Goal: Information Seeking & Learning: Learn about a topic

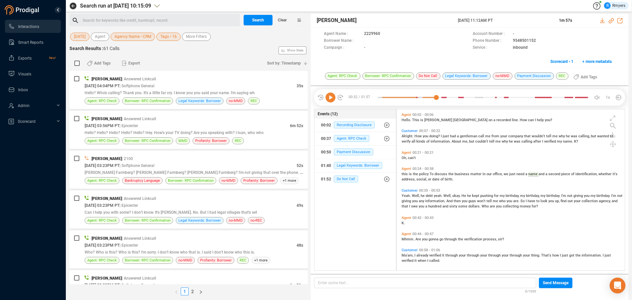
scroll to position [159, 225]
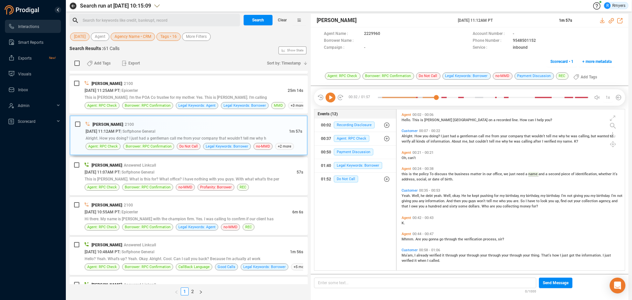
drag, startPoint x: 331, startPoint y: 96, endPoint x: 317, endPoint y: 106, distance: 17.1
click at [331, 97] on icon at bounding box center [331, 98] width 10 height 10
drag, startPoint x: 187, startPoint y: 178, endPoint x: 196, endPoint y: 140, distance: 39.8
click at [187, 178] on span "This is Avery. What is this for? What office? I have nothing with you guys. Wit…" at bounding box center [182, 179] width 195 height 5
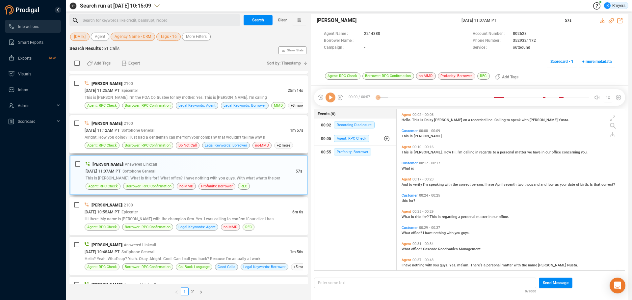
drag, startPoint x: 196, startPoint y: 140, endPoint x: 225, endPoint y: 138, distance: 28.7
click at [197, 140] on div "Alright. How you doing? I just had a gentleman call me from your company that w…" at bounding box center [194, 137] width 219 height 7
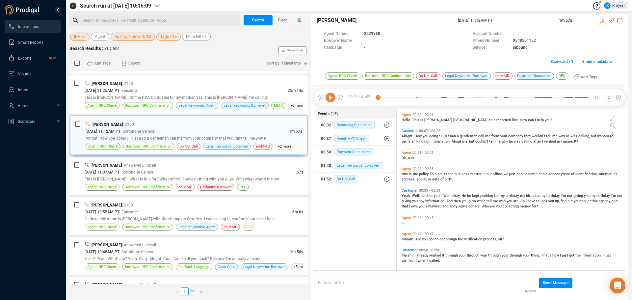
click at [330, 98] on icon at bounding box center [331, 98] width 10 height 10
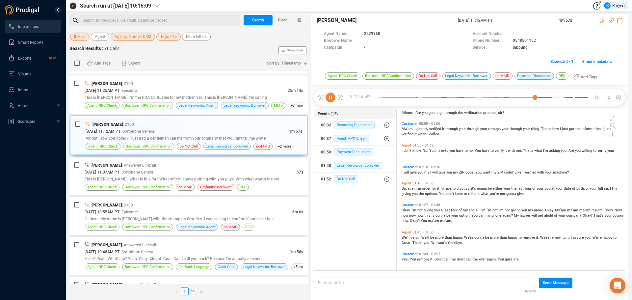
scroll to position [128, 0]
click at [381, 96] on div at bounding box center [483, 98] width 211 height 10
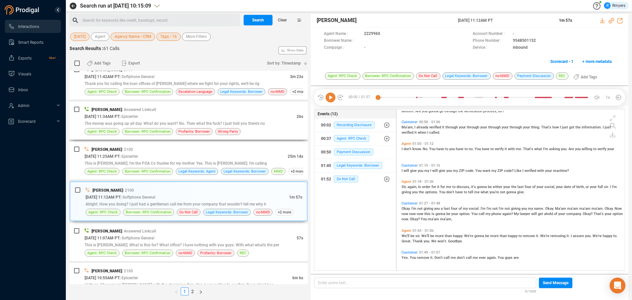
scroll to position [1450, 0]
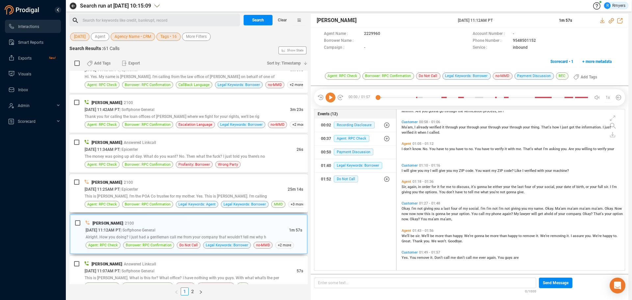
click at [175, 194] on span "This is Maria Dodrell. I'm the POA Co trustee for my mother. Yes. This is Maria…" at bounding box center [176, 196] width 182 height 5
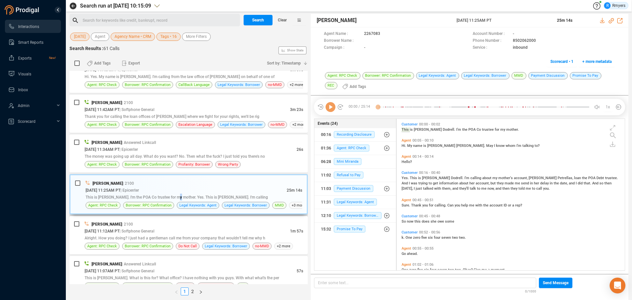
scroll to position [150, 225]
click at [331, 108] on icon at bounding box center [331, 107] width 10 height 10
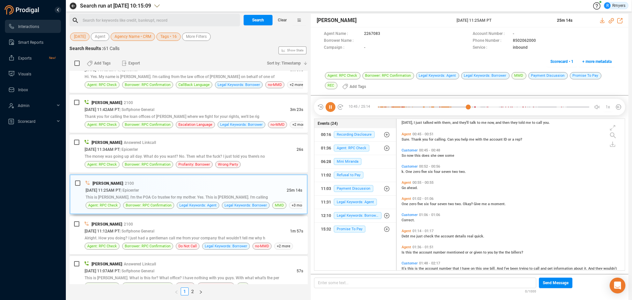
scroll to position [663, 0]
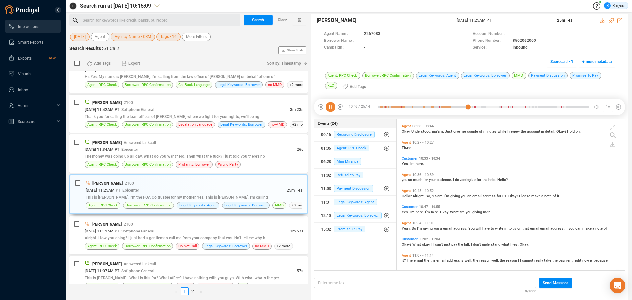
drag, startPoint x: 331, startPoint y: 109, endPoint x: 337, endPoint y: 117, distance: 9.8
click at [331, 110] on icon at bounding box center [331, 107] width 10 height 10
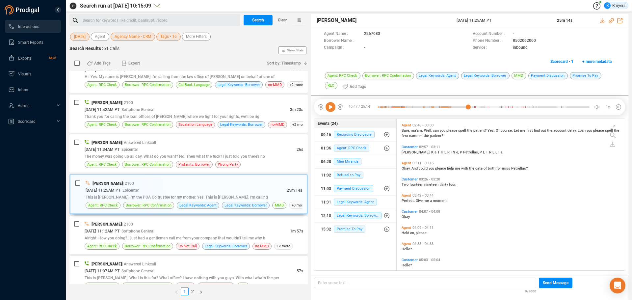
scroll to position [301, 0]
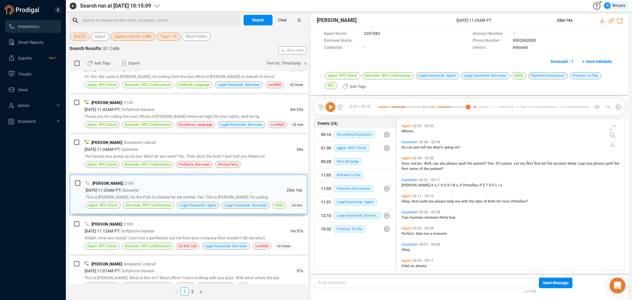
drag, startPoint x: 330, startPoint y: 108, endPoint x: 310, endPoint y: 115, distance: 20.9
click at [328, 108] on icon at bounding box center [331, 107] width 10 height 10
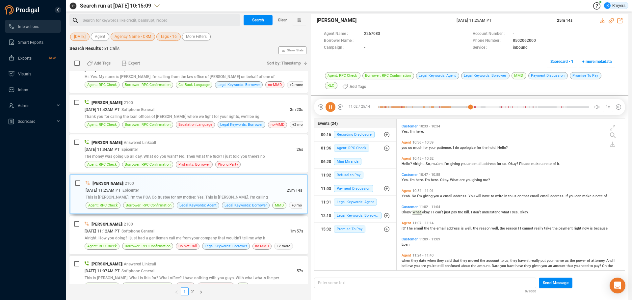
scroll to position [711, 0]
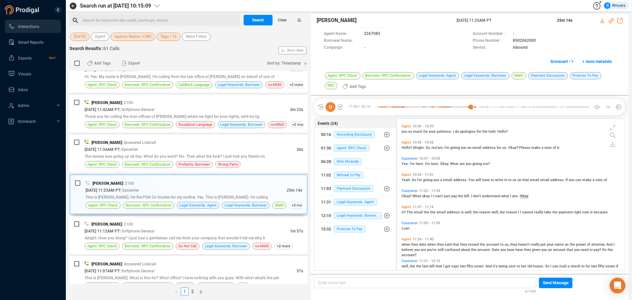
click at [331, 107] on icon at bounding box center [331, 107] width 10 height 10
click at [331, 109] on icon at bounding box center [331, 107] width 10 height 10
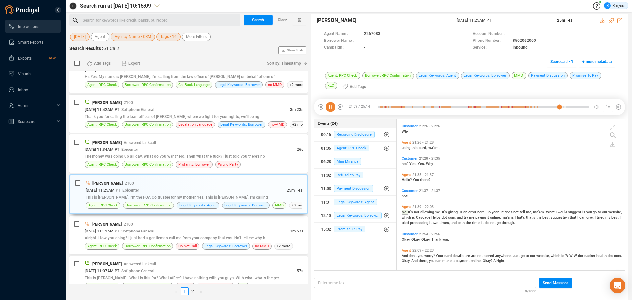
scroll to position [1816, 0]
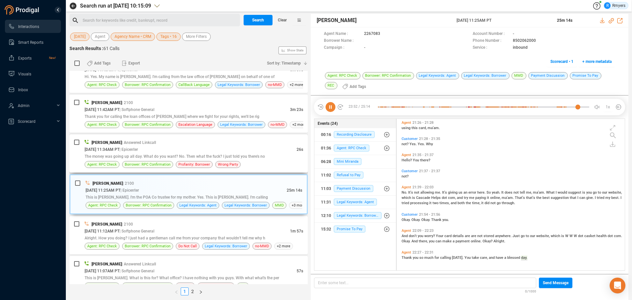
click at [207, 141] on div "Premchand Rawat | Answered Linkcall" at bounding box center [194, 142] width 219 height 7
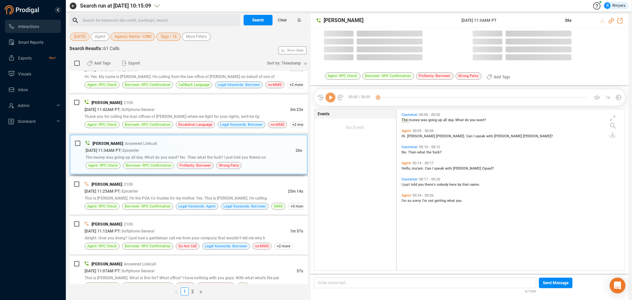
scroll to position [159, 225]
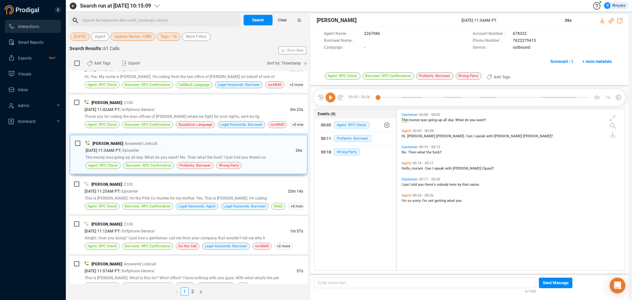
click at [329, 98] on icon at bounding box center [331, 98] width 10 height 10
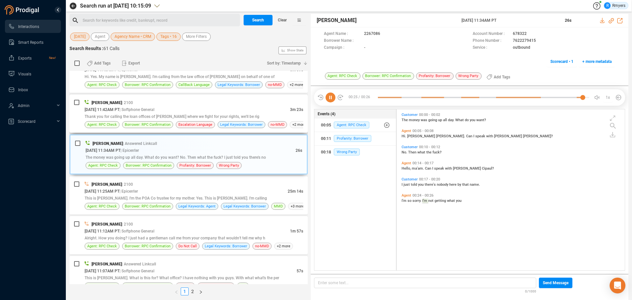
click at [210, 117] on span "Thank you for calling the loan offices of John Morrison where we fight for your…" at bounding box center [172, 116] width 175 height 5
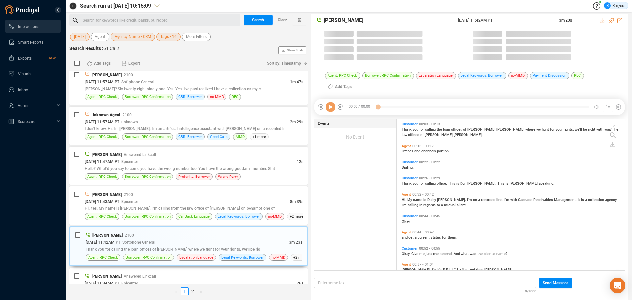
scroll to position [150, 225]
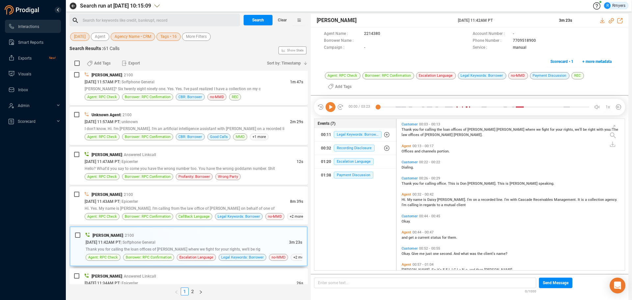
click at [329, 106] on icon at bounding box center [331, 107] width 10 height 10
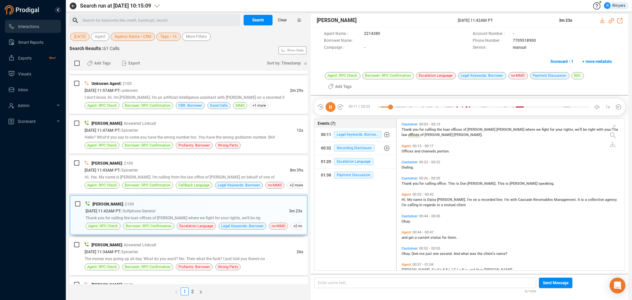
scroll to position [1284, 0]
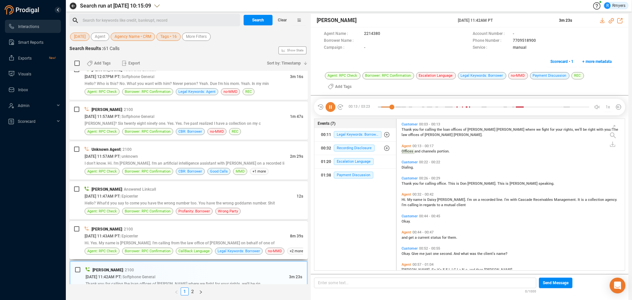
click at [175, 240] on div "Hi. Yes. My name is Andrea Booker. I'm calling from the law office of Taylor Du…" at bounding box center [194, 242] width 219 height 7
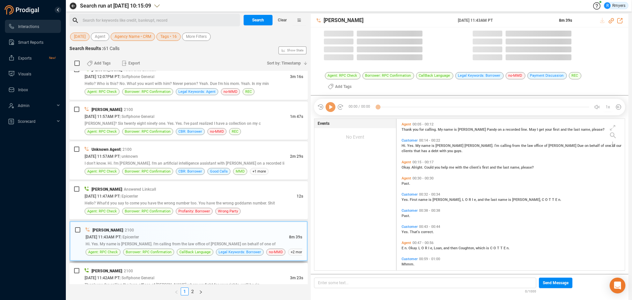
scroll to position [159, 225]
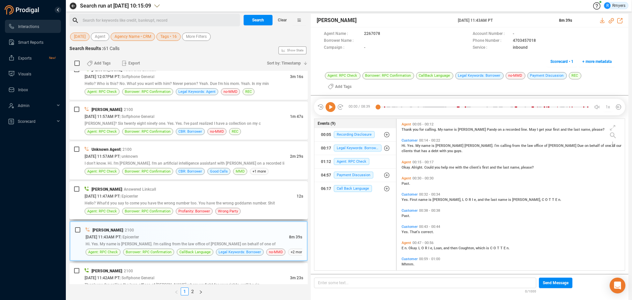
drag, startPoint x: 181, startPoint y: 271, endPoint x: 263, endPoint y: 204, distance: 106.0
click at [182, 270] on div "Daisy Spahr | 2100" at bounding box center [194, 270] width 219 height 7
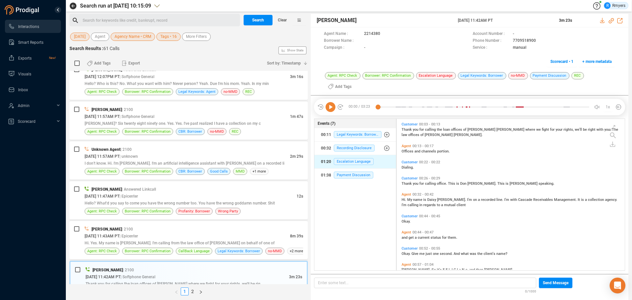
scroll to position [150, 225]
click at [343, 161] on span "Escalation Language" at bounding box center [354, 161] width 40 height 7
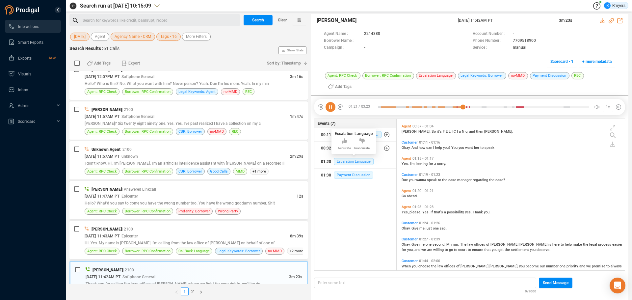
scroll to position [122, 0]
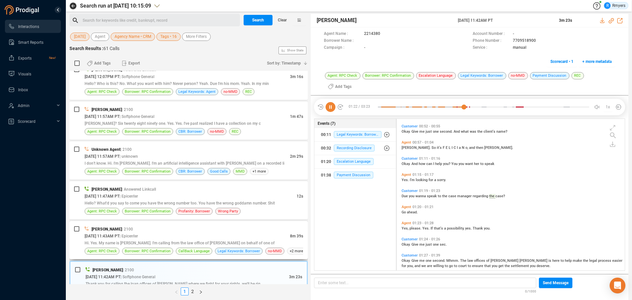
click at [203, 233] on div "10/02/2025 @ 11:43AM PT | Epicenter" at bounding box center [187, 235] width 205 height 7
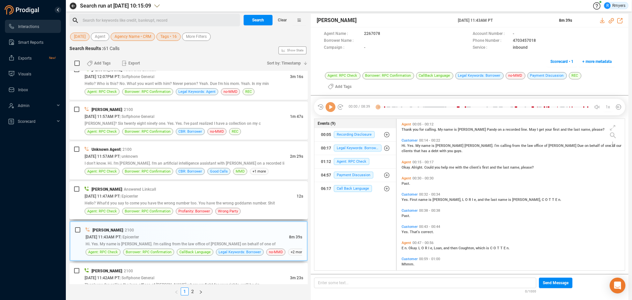
scroll to position [159, 225]
click at [329, 102] on icon at bounding box center [331, 107] width 10 height 10
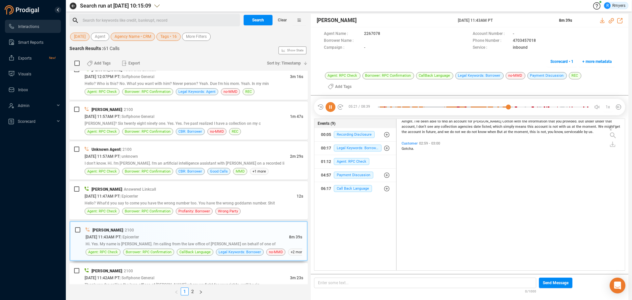
scroll to position [86, 0]
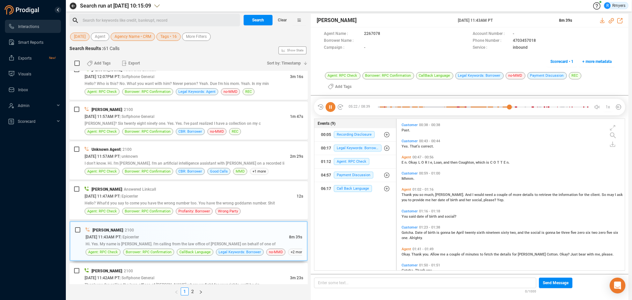
drag, startPoint x: 331, startPoint y: 100, endPoint x: 355, endPoint y: 126, distance: 35.2
click at [331, 102] on icon at bounding box center [331, 107] width 10 height 10
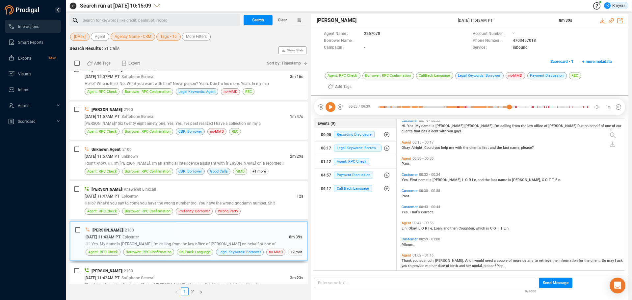
click at [406, 178] on span "Yes." at bounding box center [406, 180] width 8 height 4
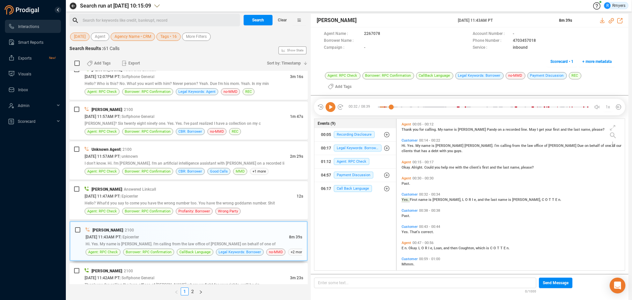
click at [331, 102] on icon at bounding box center [331, 107] width 10 height 10
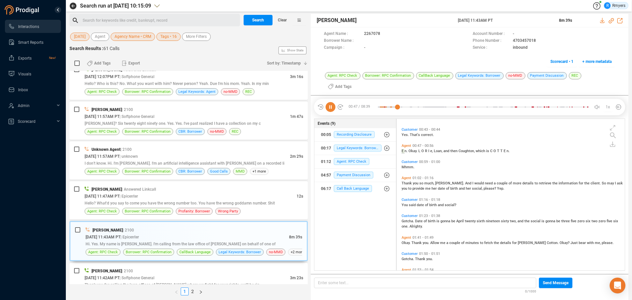
scroll to position [47, 0]
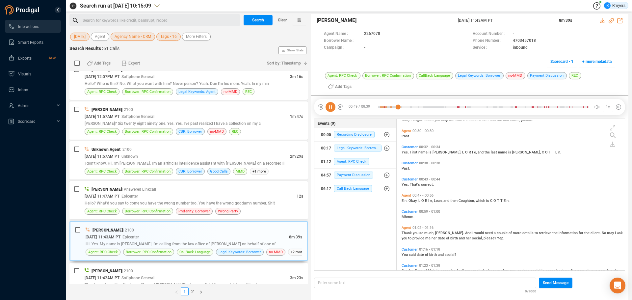
click at [334, 102] on icon at bounding box center [331, 107] width 10 height 10
drag, startPoint x: 328, startPoint y: 98, endPoint x: 342, endPoint y: 119, distance: 24.8
click at [331, 102] on icon at bounding box center [331, 107] width 10 height 10
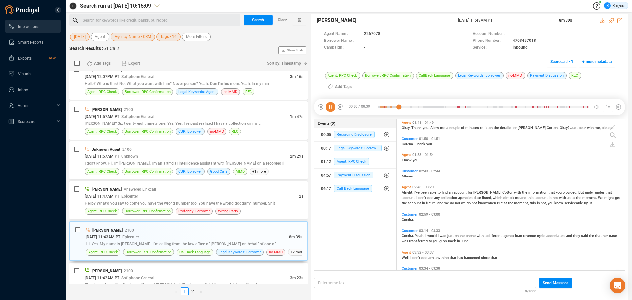
scroll to position [245, 0]
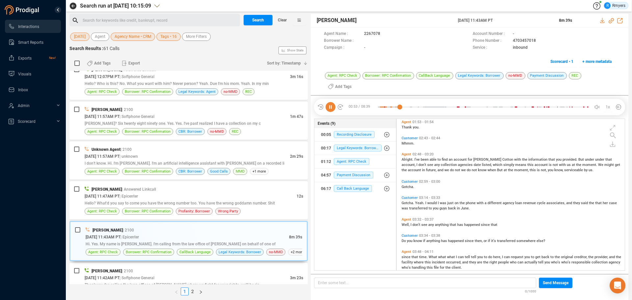
click at [408, 157] on span "Alright." at bounding box center [408, 159] width 13 height 4
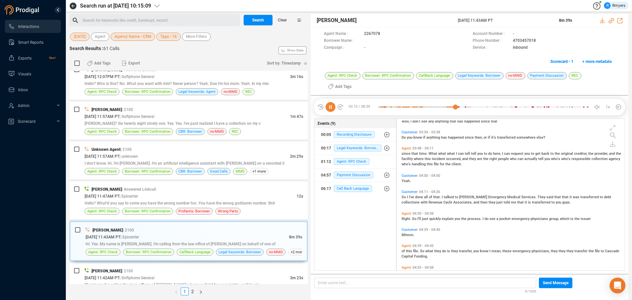
scroll to position [283, 0]
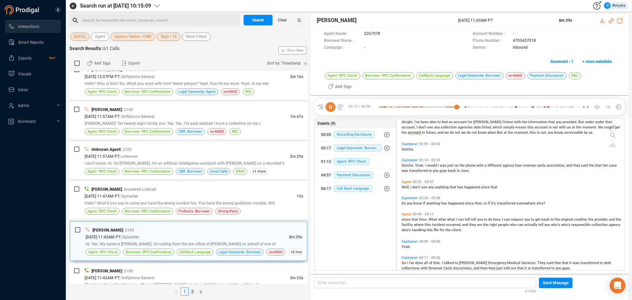
click at [413, 185] on span "don't" at bounding box center [417, 187] width 9 height 4
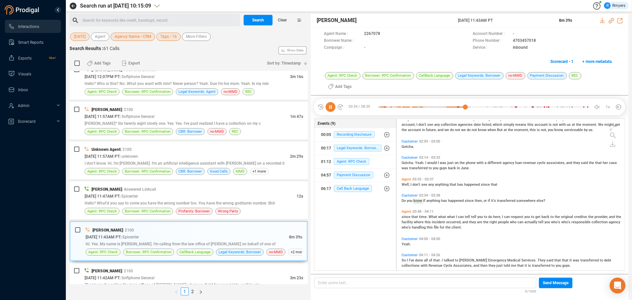
scroll to position [318, 0]
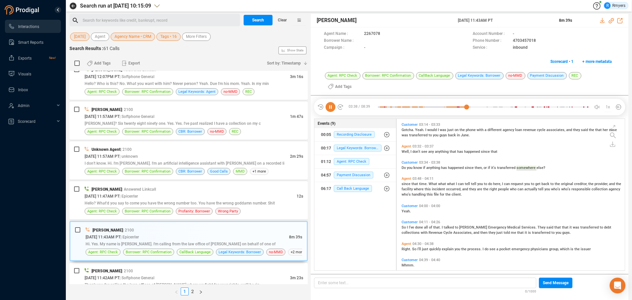
click at [408, 182] on span "since" at bounding box center [407, 184] width 10 height 4
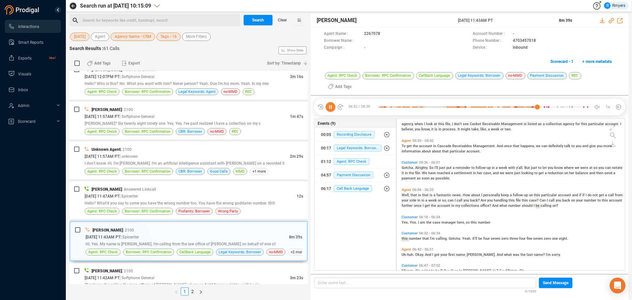
scroll to position [562, 0]
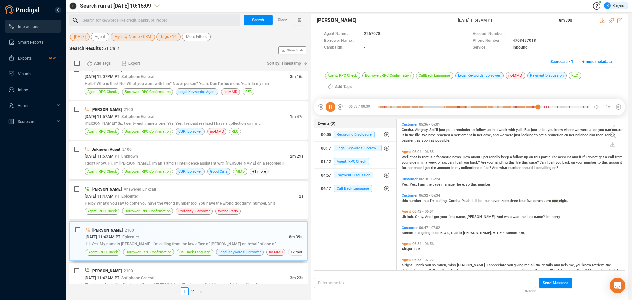
click at [331, 102] on icon at bounding box center [331, 107] width 10 height 10
click at [330, 102] on icon at bounding box center [331, 107] width 10 height 10
click at [408, 155] on span "Well," at bounding box center [406, 157] width 9 height 4
click at [184, 205] on span "Hello? What'd you say to come you have the wrong number too. You have the wrong…" at bounding box center [180, 203] width 190 height 5
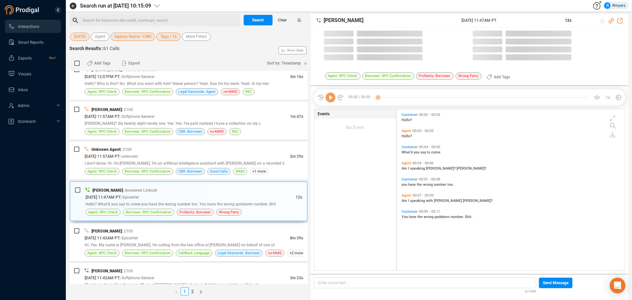
scroll to position [159, 225]
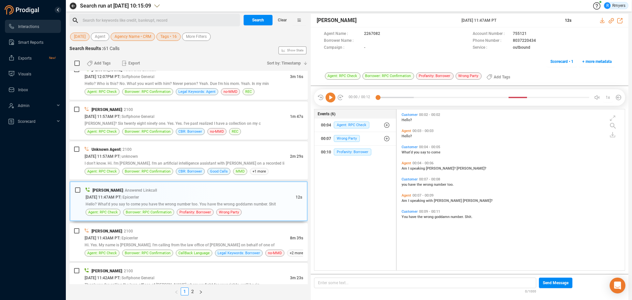
click at [331, 99] on icon at bounding box center [331, 98] width 10 height 10
click at [120, 158] on span "10/02/2025 @ 11:57AM PT" at bounding box center [102, 156] width 35 height 5
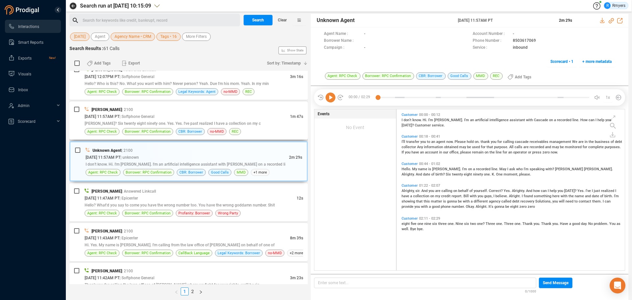
drag, startPoint x: 138, startPoint y: 118, endPoint x: 243, endPoint y: 130, distance: 106.1
click at [140, 118] on span "| Softphone General" at bounding box center [137, 116] width 35 height 5
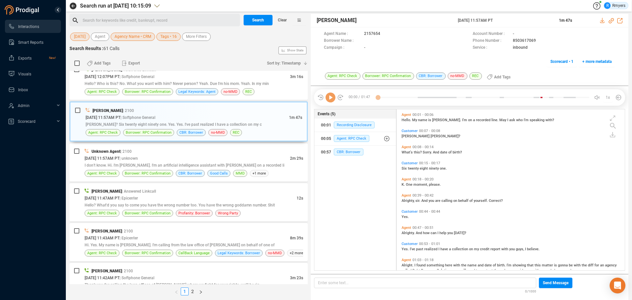
click at [328, 100] on icon at bounding box center [331, 98] width 10 height 10
click at [329, 100] on icon at bounding box center [331, 98] width 10 height 10
click at [343, 152] on span "CBR: Borrower" at bounding box center [349, 151] width 30 height 7
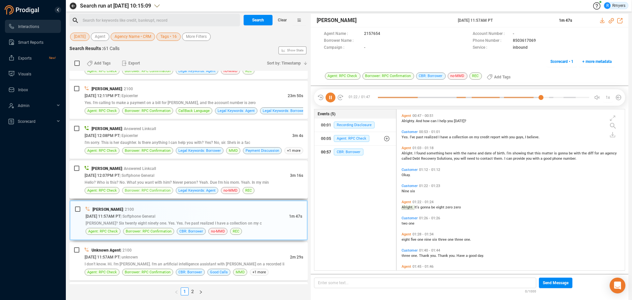
scroll to position [126, 0]
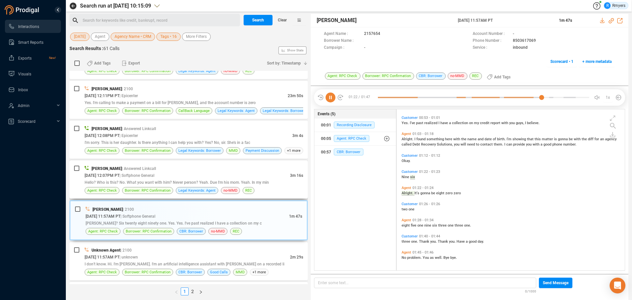
click at [167, 181] on span "Hello? Who is this? No. What you want with him? Never person? Yeah. Due I'm his…" at bounding box center [177, 182] width 184 height 5
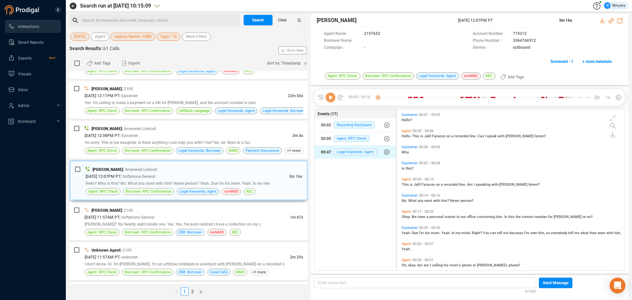
scroll to position [159, 225]
click at [352, 138] on span "Agent: RPC Check" at bounding box center [352, 138] width 36 height 7
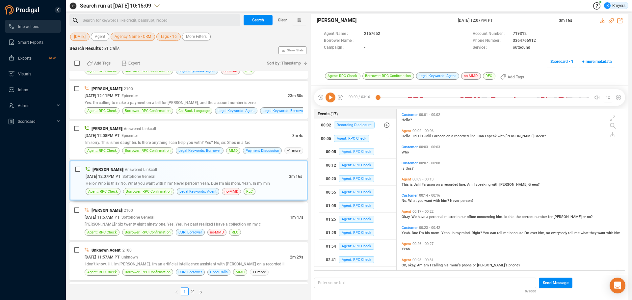
click at [360, 150] on span "Agent: RPC Check" at bounding box center [357, 151] width 36 height 7
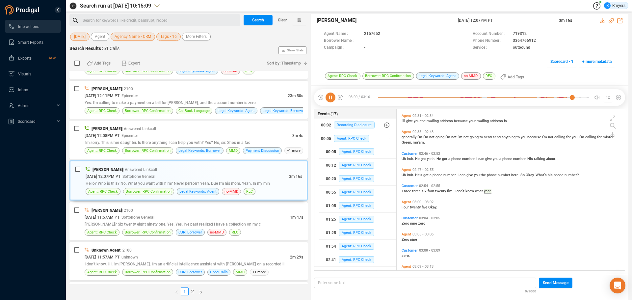
scroll to position [574, 0]
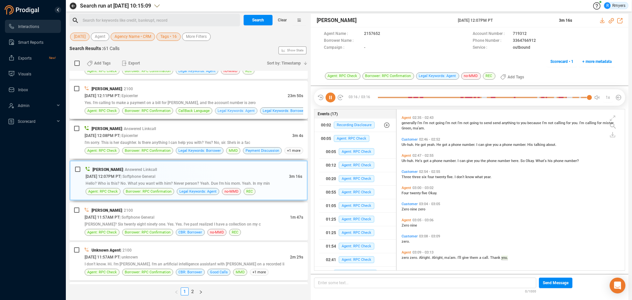
click at [170, 143] on span "I'm sorry. This is her daughter. Is there anything I can help you with? Yes? No…" at bounding box center [168, 142] width 166 height 5
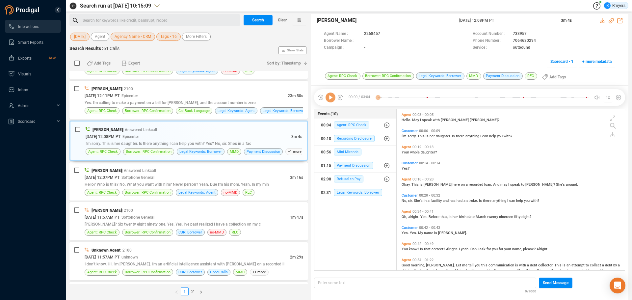
scroll to position [159, 225]
click at [332, 99] on icon at bounding box center [331, 98] width 10 height 10
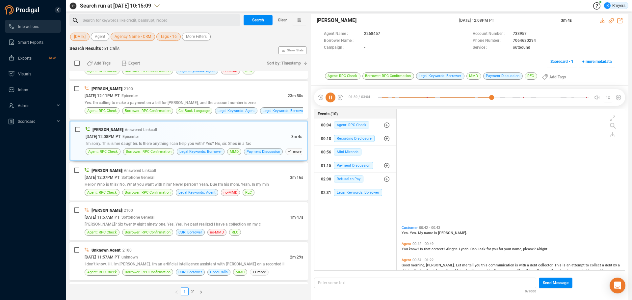
scroll to position [145, 0]
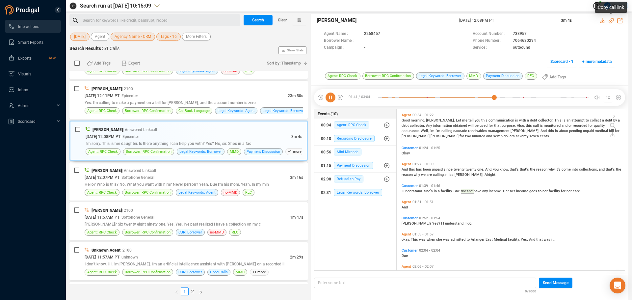
click at [611, 21] on icon at bounding box center [611, 20] width 5 height 5
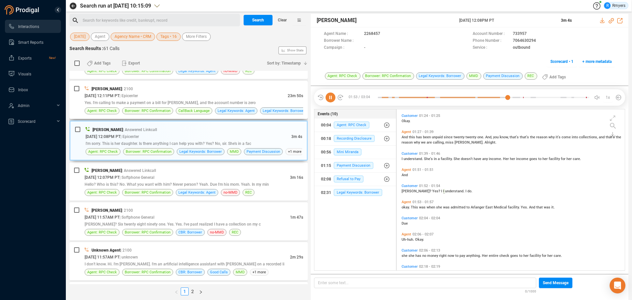
scroll to position [193, 0]
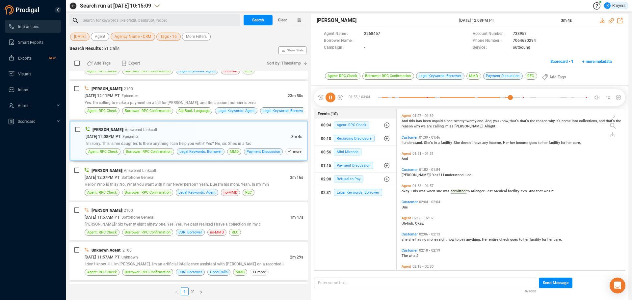
drag, startPoint x: 455, startPoint y: 19, endPoint x: 510, endPoint y: 18, distance: 55.3
click at [510, 18] on div "Ankush Sethi 02 Oct 2025 @ 12:08PM PT 3m 4s" at bounding box center [470, 20] width 318 height 13
copy div "02 Oct 2025 @ 12:08PM PT"
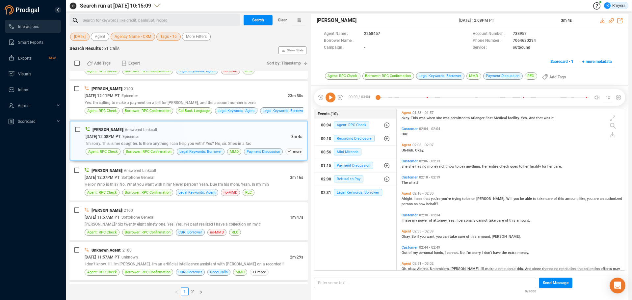
scroll to position [299, 0]
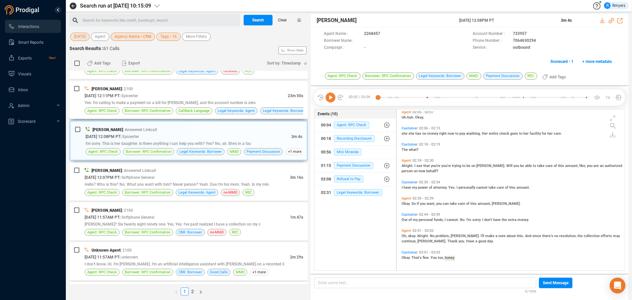
click at [147, 100] on span "Yes. I'm calling to make a payment on a bill for Catherine Petrellis, and the a…" at bounding box center [170, 102] width 171 height 5
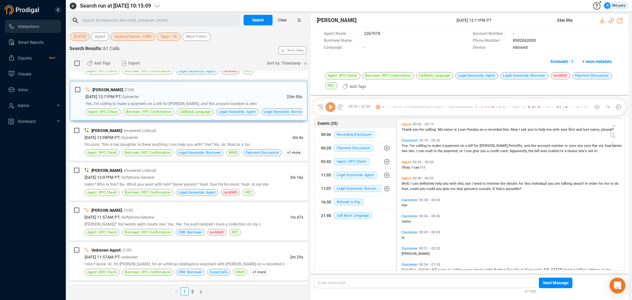
scroll to position [150, 225]
drag, startPoint x: 331, startPoint y: 108, endPoint x: 325, endPoint y: 109, distance: 6.3
click at [331, 108] on icon at bounding box center [331, 107] width 10 height 10
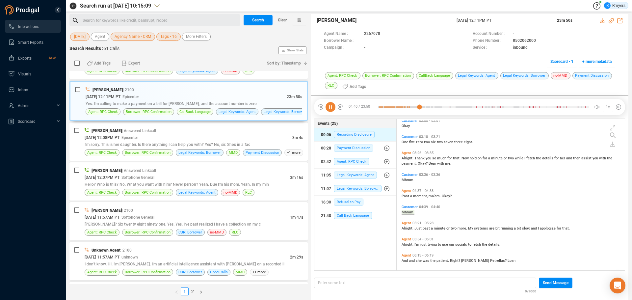
scroll to position [532, 0]
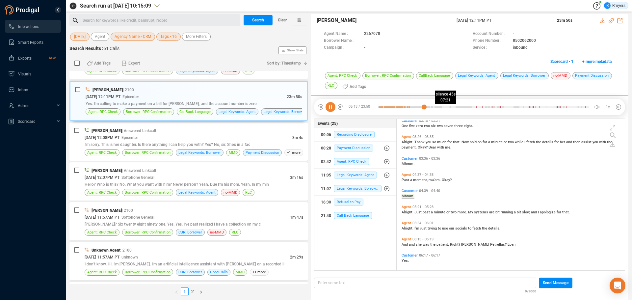
click at [444, 107] on div at bounding box center [483, 107] width 211 height 10
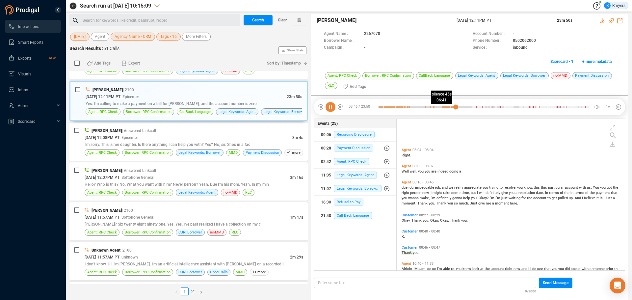
scroll to position [830, 0]
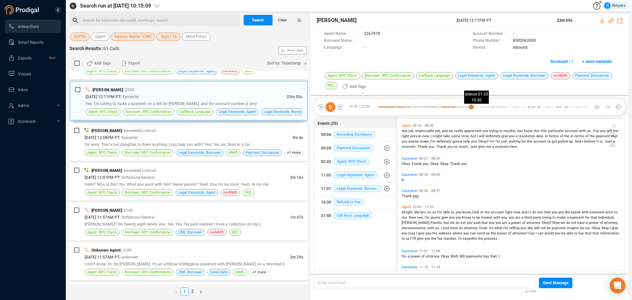
click at [471, 106] on div at bounding box center [483, 107] width 211 height 10
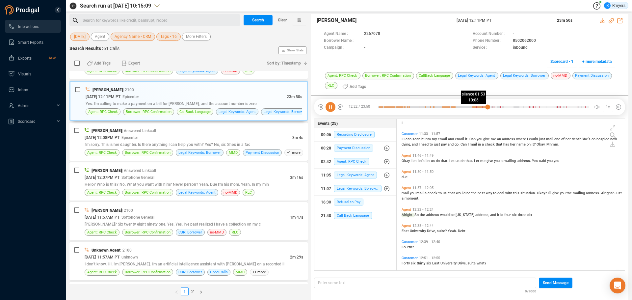
scroll to position [998, 0]
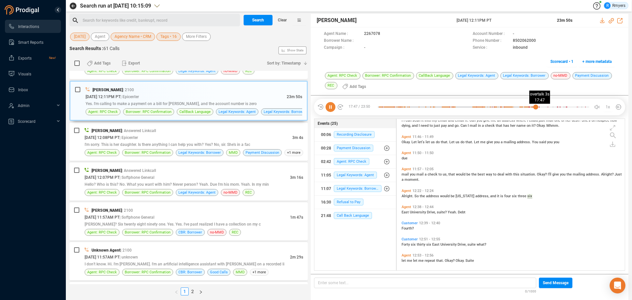
click at [536, 107] on div at bounding box center [483, 107] width 211 height 10
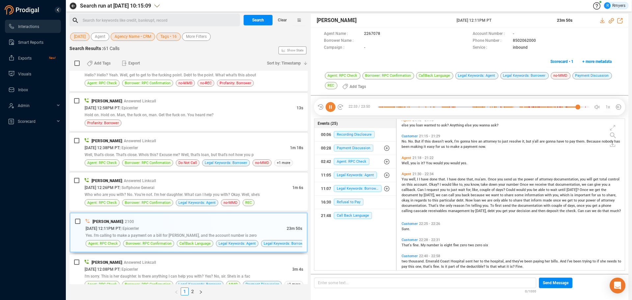
scroll to position [2177, 0]
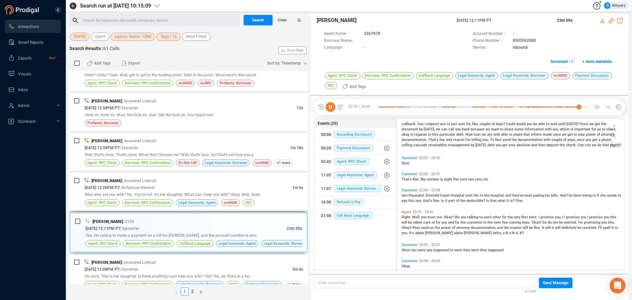
click at [128, 191] on div "Who who are you with? No. You're not. I'm her daughter. What can I help you wit…" at bounding box center [194, 194] width 219 height 7
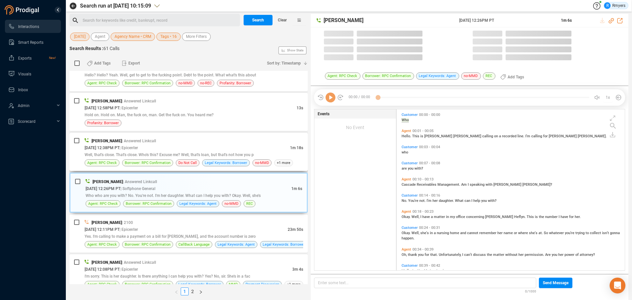
scroll to position [159, 225]
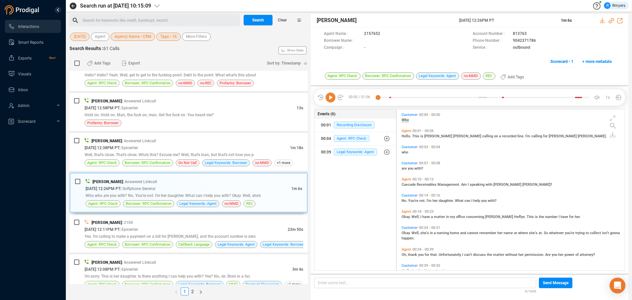
click at [329, 99] on icon at bounding box center [331, 98] width 10 height 10
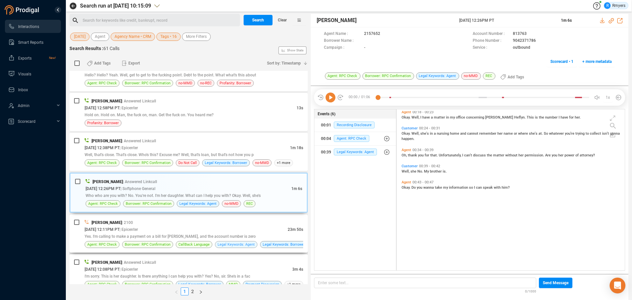
scroll to position [0, 0]
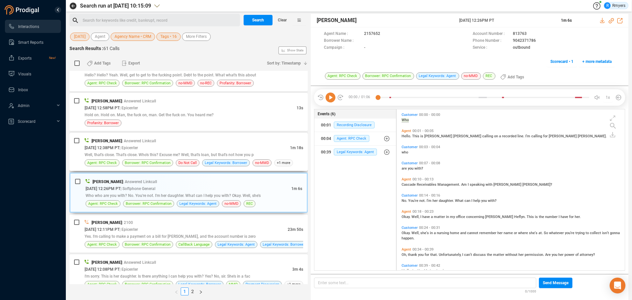
click at [176, 159] on div "Premchand Rawat | Answered Linkcall 10/02/2025 @ 12:38PM PT | Epicenter 1m 18s …" at bounding box center [194, 151] width 219 height 29
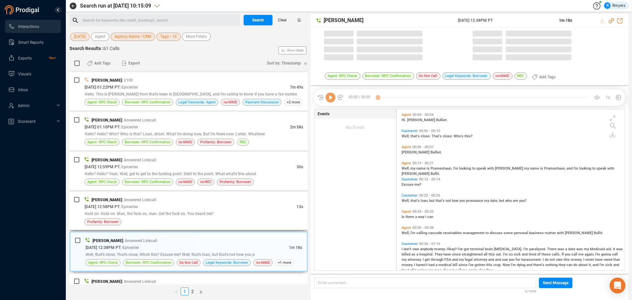
scroll to position [159, 225]
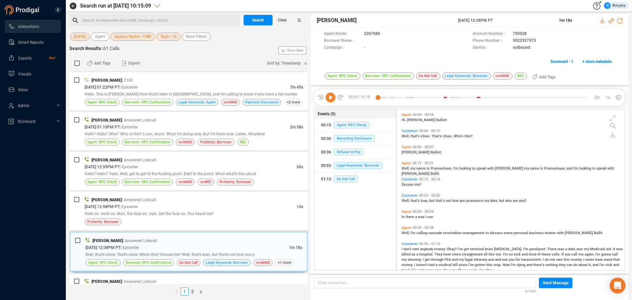
click at [326, 98] on icon at bounding box center [331, 98] width 10 height 10
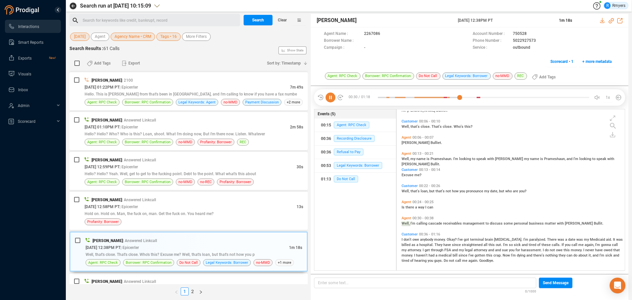
scroll to position [14, 0]
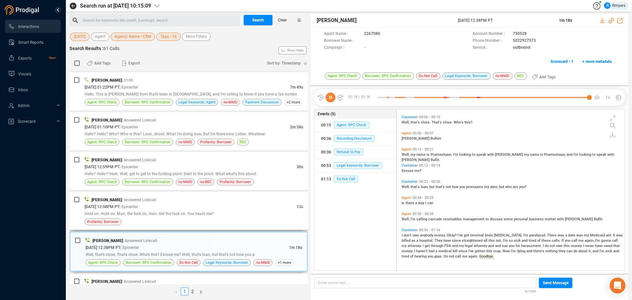
click at [206, 202] on div "Justin Paul | Answered Linkcall" at bounding box center [194, 199] width 219 height 7
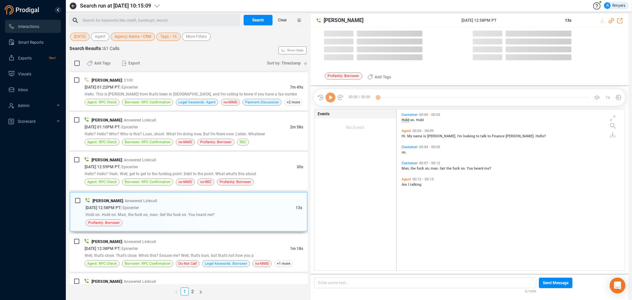
scroll to position [159, 225]
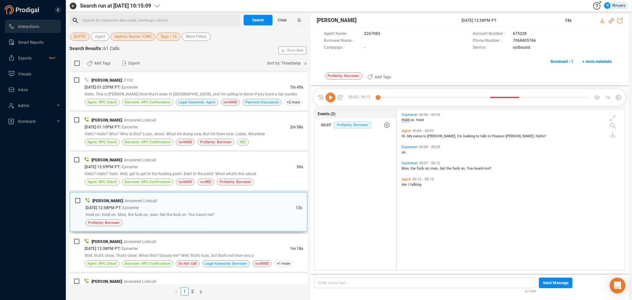
click at [332, 98] on icon at bounding box center [331, 98] width 10 height 10
click at [152, 159] on div "Anish Antony | Answered Linkcall" at bounding box center [194, 159] width 219 height 7
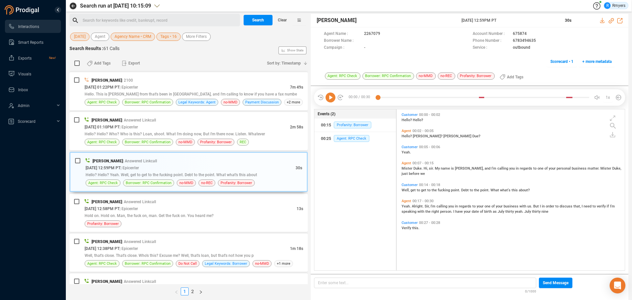
click at [329, 97] on icon at bounding box center [331, 98] width 10 height 10
click at [192, 130] on div "Hello? Hello? Who? Who is this? Loan, shoot. What I'm doing now, But I'm there …" at bounding box center [194, 133] width 219 height 7
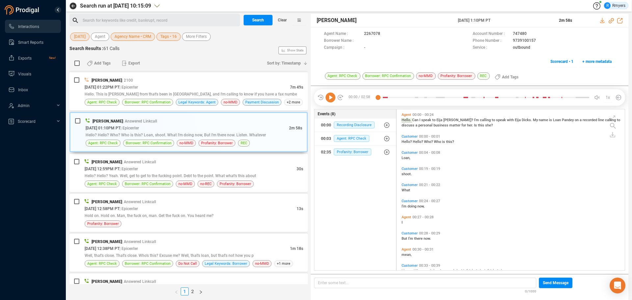
click at [331, 98] on icon at bounding box center [331, 98] width 10 height 10
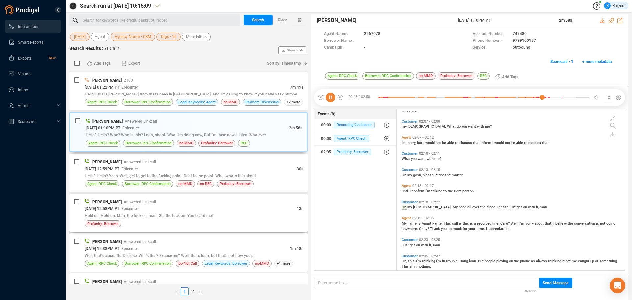
scroll to position [525, 0]
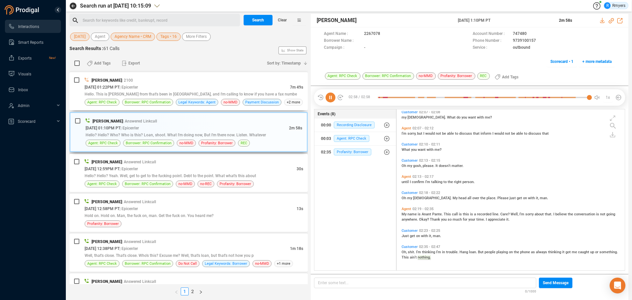
drag, startPoint x: 208, startPoint y: 78, endPoint x: 199, endPoint y: 115, distance: 38.4
click at [207, 78] on div "Anandprakash Pandey | 2100" at bounding box center [194, 80] width 219 height 7
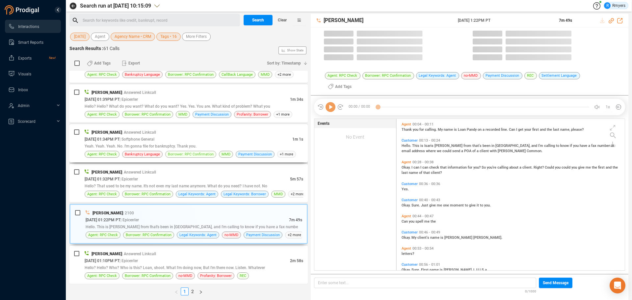
scroll to position [159, 225]
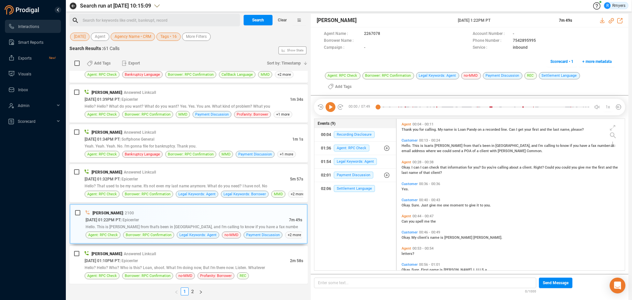
click at [328, 102] on icon at bounding box center [331, 107] width 10 height 10
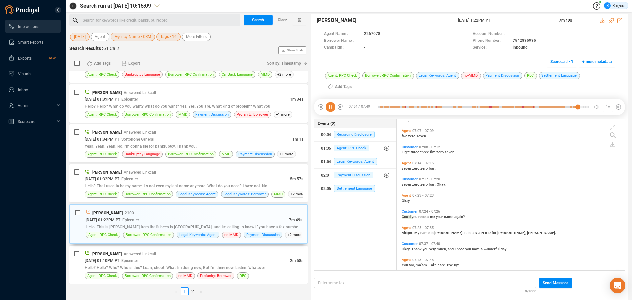
scroll to position [877, 0]
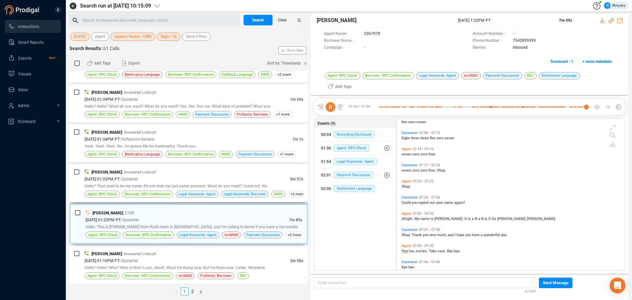
click at [250, 172] on div "Justin Paul | Answered Linkcall" at bounding box center [194, 172] width 219 height 7
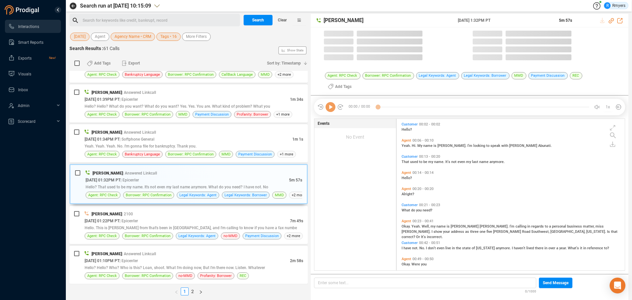
scroll to position [159, 225]
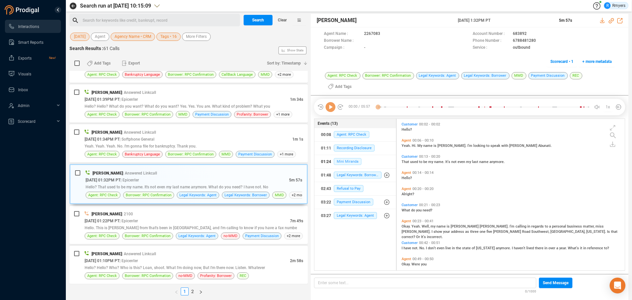
click at [341, 158] on span "Mini Miranda" at bounding box center [348, 161] width 28 height 7
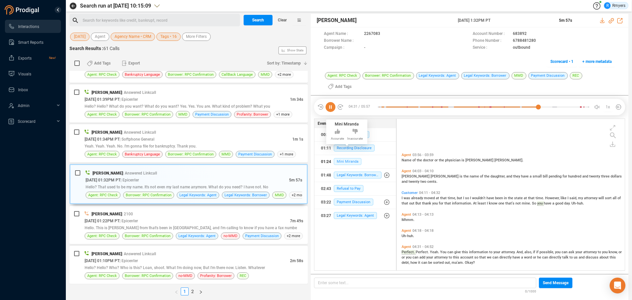
scroll to position [680, 0]
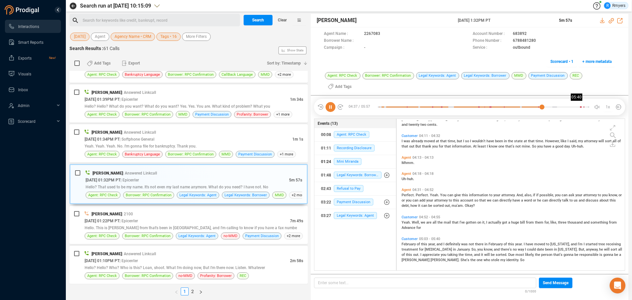
click at [580, 102] on div at bounding box center [483, 107] width 211 height 10
click at [253, 140] on div "10/02/2025 @ 01:34PM PT | Softphone General" at bounding box center [189, 139] width 208 height 7
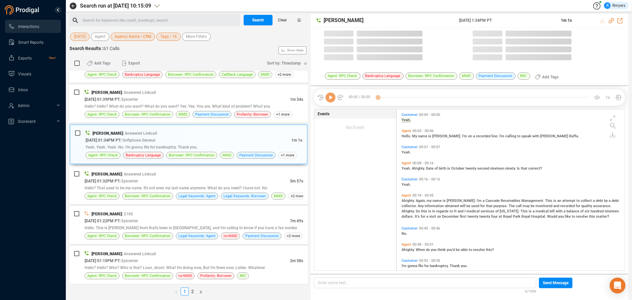
scroll to position [159, 225]
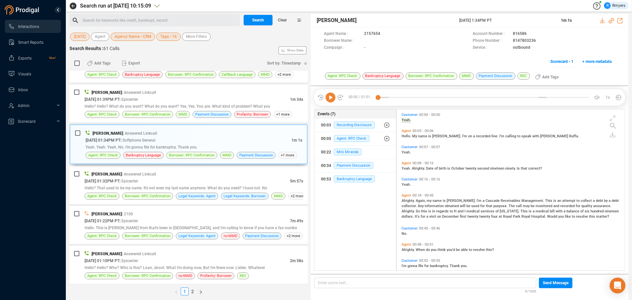
click at [331, 100] on icon at bounding box center [331, 98] width 10 height 10
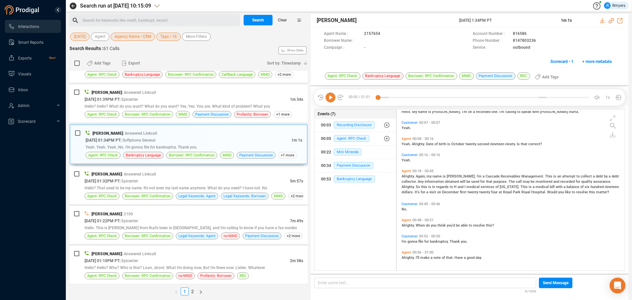
scroll to position [0, 0]
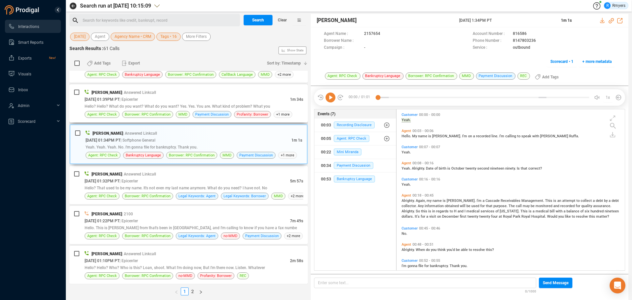
click at [224, 111] on div "Justin Paul | Answered Linkcall 10/02/2025 @ 01:39PM PT | Epicenter 1m 34s Hell…" at bounding box center [194, 103] width 219 height 29
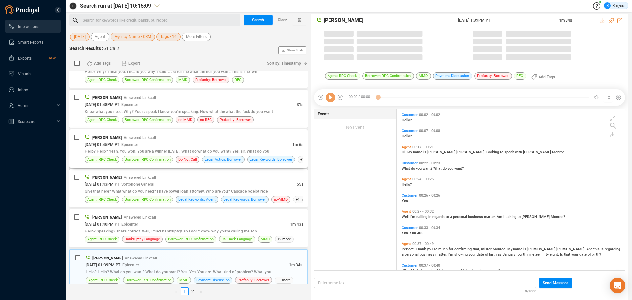
scroll to position [159, 225]
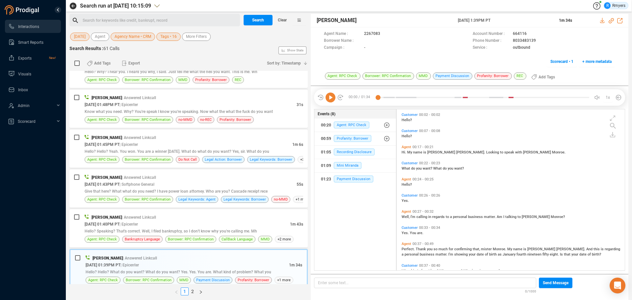
click at [330, 98] on icon at bounding box center [331, 98] width 10 height 10
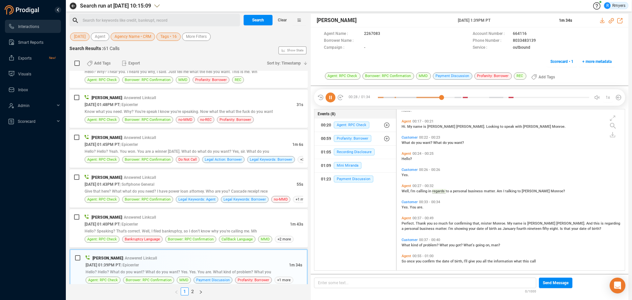
scroll to position [92, 0]
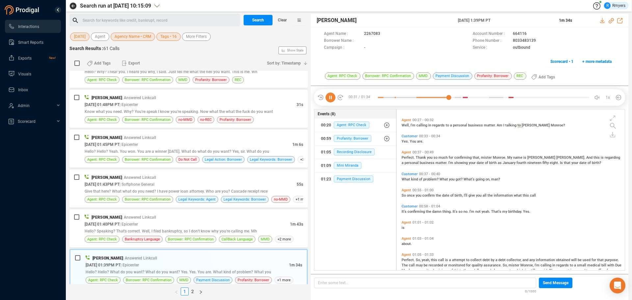
click at [417, 213] on span "confirming" at bounding box center [417, 211] width 18 height 4
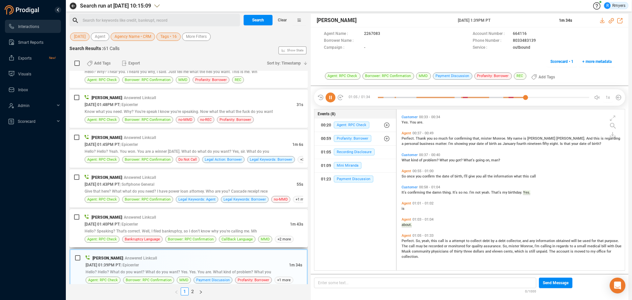
click at [138, 226] on span "| Epicenter" at bounding box center [129, 224] width 18 height 5
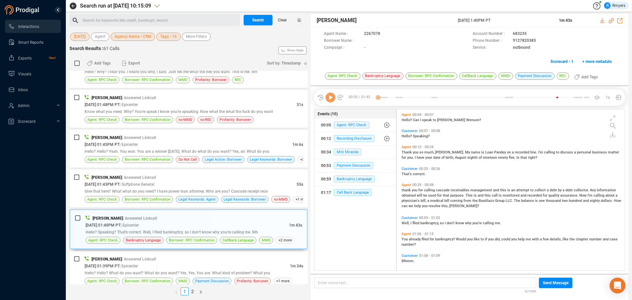
scroll to position [159, 225]
click at [331, 101] on icon at bounding box center [331, 98] width 10 height 10
click at [339, 150] on span "Mini Miranda" at bounding box center [348, 151] width 28 height 7
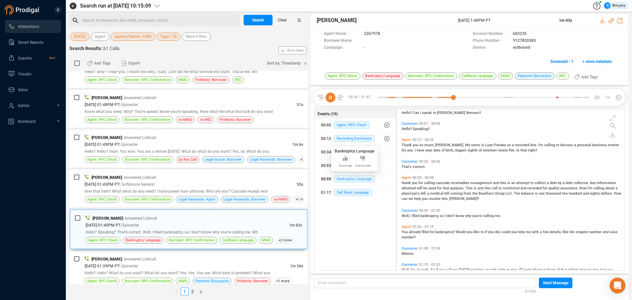
click at [341, 178] on span "Bankruptcy Language" at bounding box center [354, 178] width 41 height 7
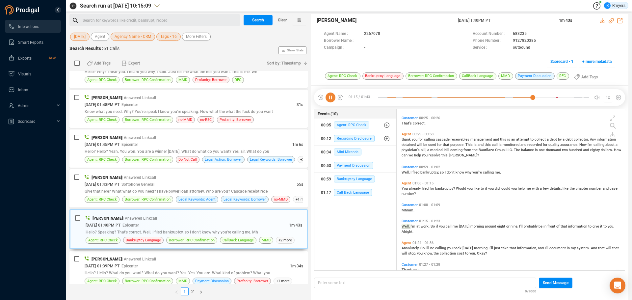
scroll to position [79, 0]
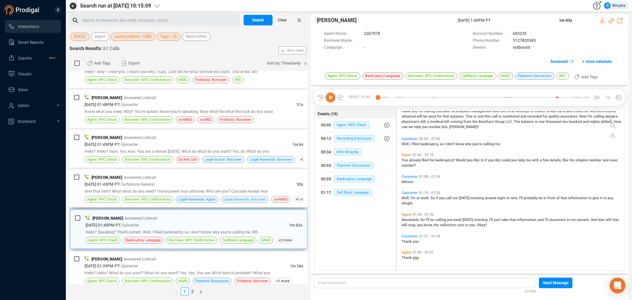
drag, startPoint x: 224, startPoint y: 197, endPoint x: 235, endPoint y: 187, distance: 14.5
click at [224, 197] on span "Legal Keywords: Borrower" at bounding box center [245, 199] width 42 height 6
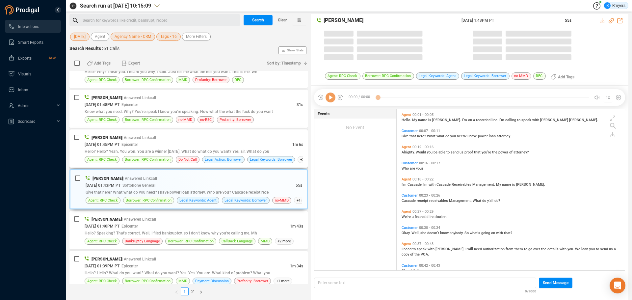
scroll to position [159, 225]
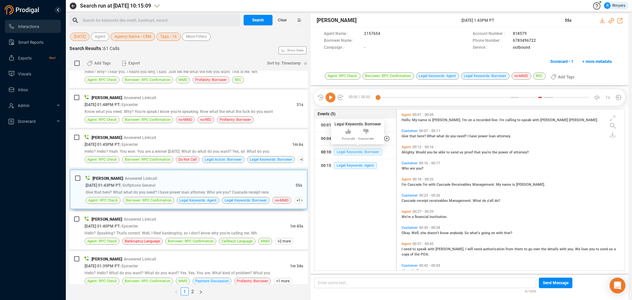
click at [350, 154] on span "Legal Keywords: Borrower" at bounding box center [358, 151] width 48 height 7
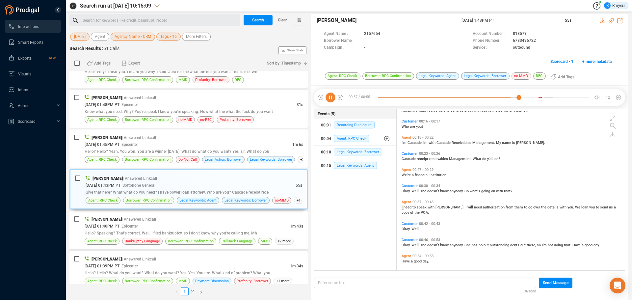
scroll to position [45, 0]
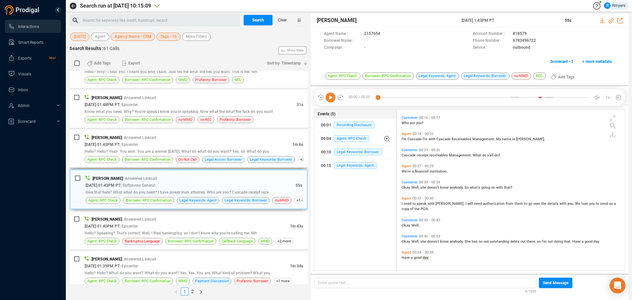
click at [153, 148] on div "Hello? Hello? Yeah. You won. You are a winner today. What do what do you want? …" at bounding box center [194, 151] width 219 height 7
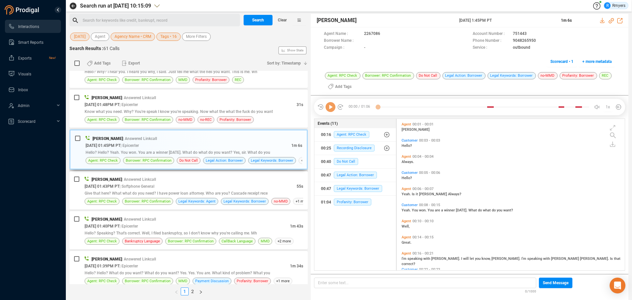
scroll to position [150, 225]
click at [343, 163] on span "Do Not Call" at bounding box center [346, 161] width 24 height 7
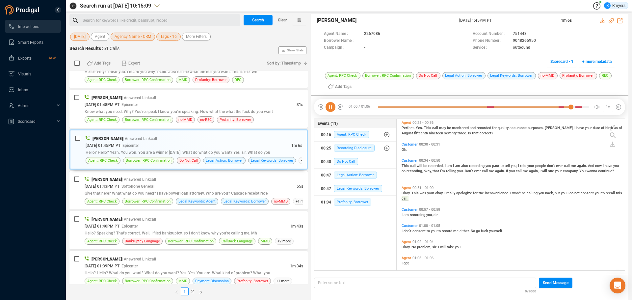
scroll to position [169, 0]
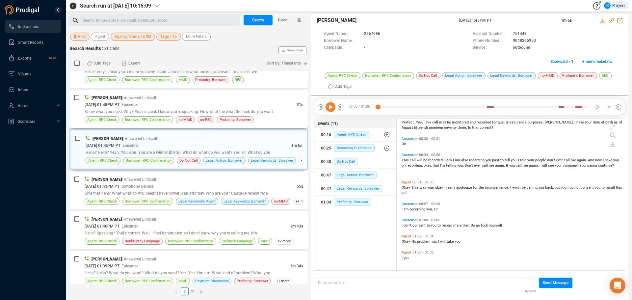
click at [166, 102] on div "10/02/2025 @ 01:48PM PT | Epicenter" at bounding box center [191, 104] width 212 height 7
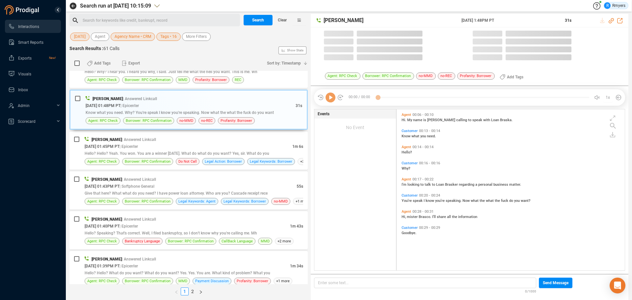
scroll to position [159, 225]
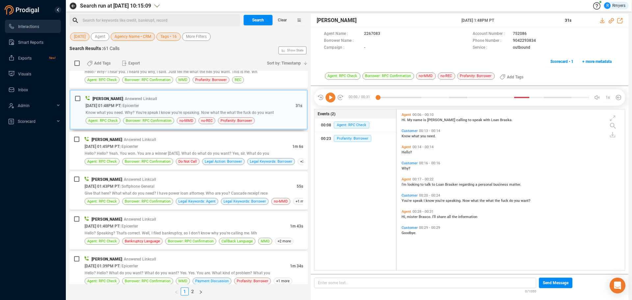
click at [330, 97] on icon at bounding box center [331, 98] width 10 height 10
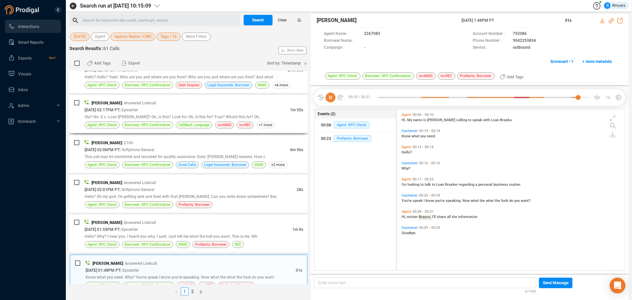
scroll to position [527, 0]
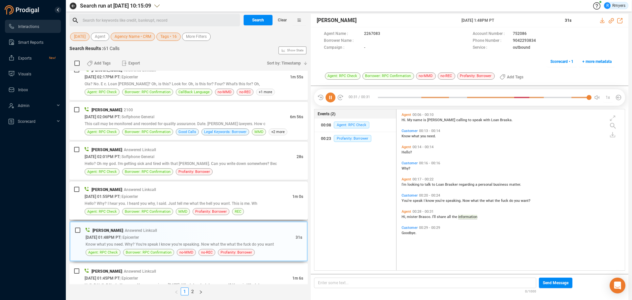
click at [184, 201] on div "Hello? Why? I hear you. I heard you why, I said. Just tell me what the hell you…" at bounding box center [194, 203] width 219 height 7
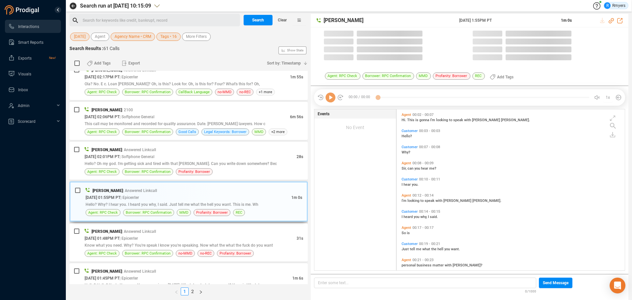
scroll to position [159, 225]
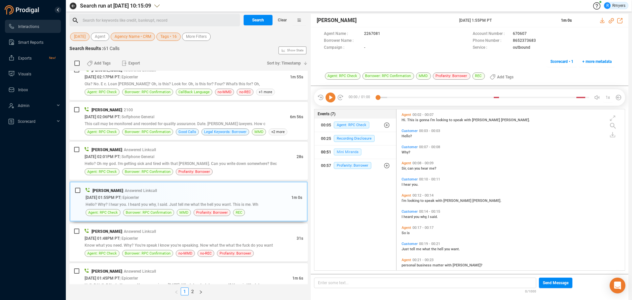
click at [346, 152] on span "Mini Miranda" at bounding box center [348, 151] width 28 height 7
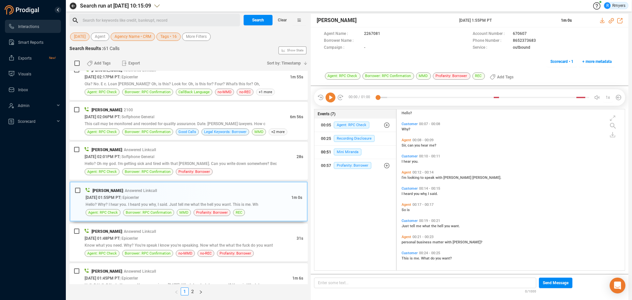
scroll to position [0, 0]
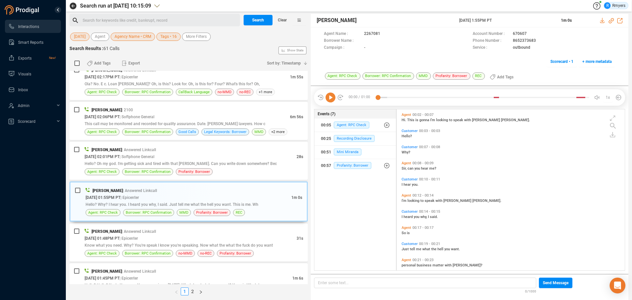
click at [331, 97] on icon at bounding box center [331, 98] width 10 height 10
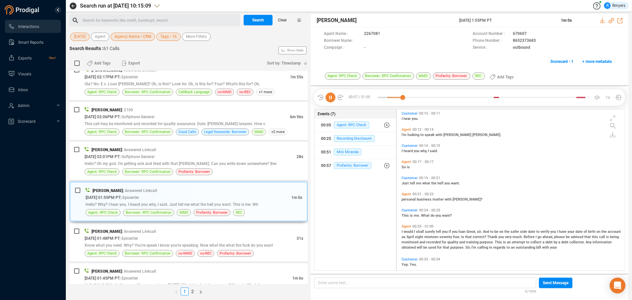
click at [491, 231] on span "to" at bounding box center [492, 231] width 4 height 4
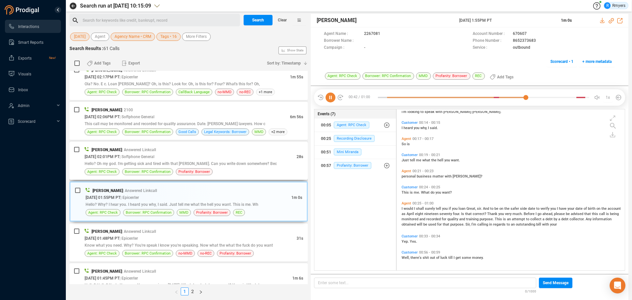
click at [200, 166] on div "Hello? Oh my god. I'm getting sick and tired with that Marco shit. Can you writ…" at bounding box center [194, 163] width 219 height 7
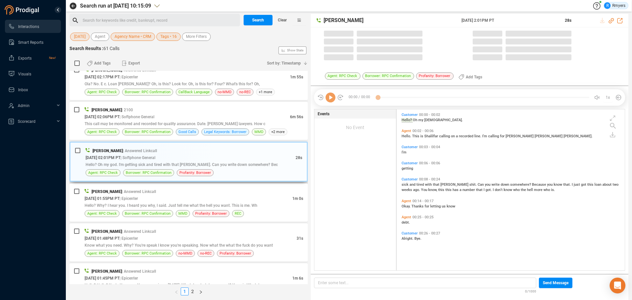
scroll to position [159, 225]
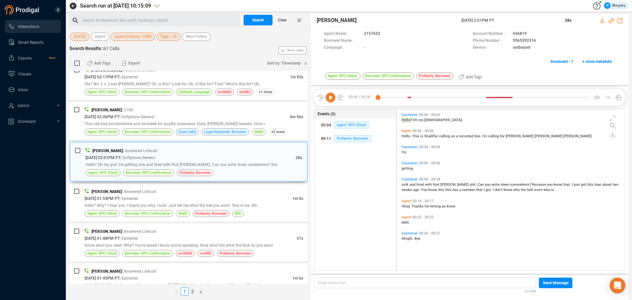
click at [330, 100] on icon at bounding box center [331, 98] width 10 height 10
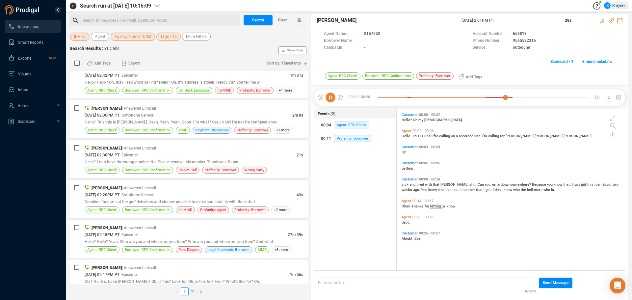
scroll to position [395, 0]
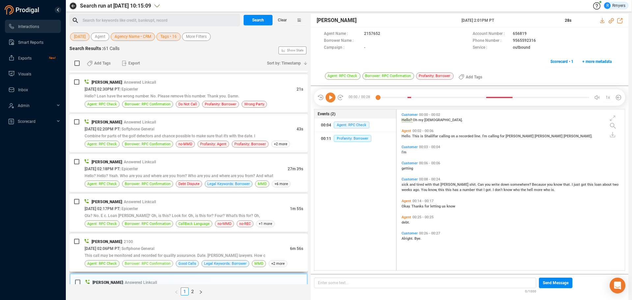
click at [137, 262] on span "Borrower: RPC Confirmation" at bounding box center [148, 263] width 46 height 6
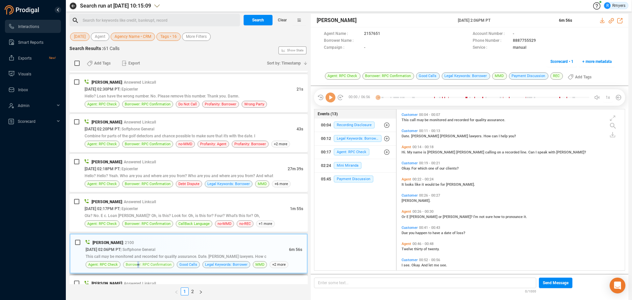
scroll to position [159, 225]
click at [179, 208] on div "10/02/2025 @ 02:17PM PT | Epicenter" at bounding box center [187, 208] width 205 height 7
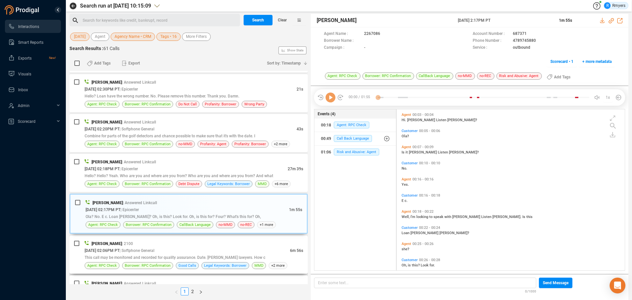
click at [197, 244] on div "Elizabeth Thorpe | 2100" at bounding box center [194, 243] width 219 height 7
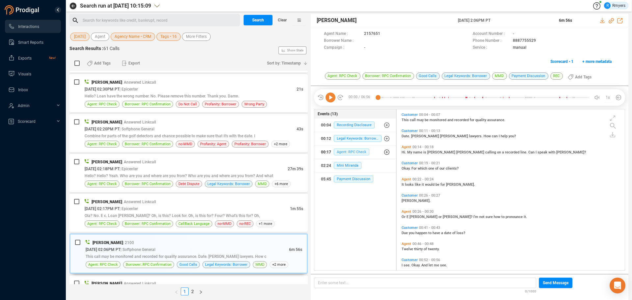
click at [342, 152] on span "Agent: RPC Check" at bounding box center [352, 151] width 36 height 7
click at [339, 168] on span "Agent: RPC Check" at bounding box center [357, 165] width 36 height 7
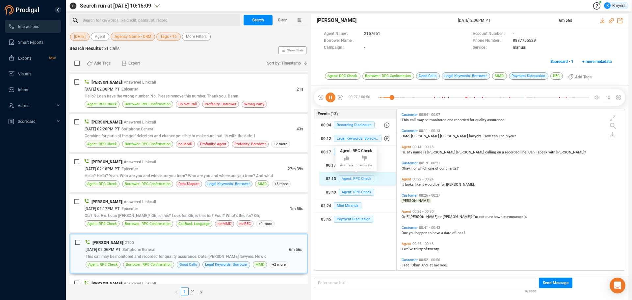
scroll to position [26, 0]
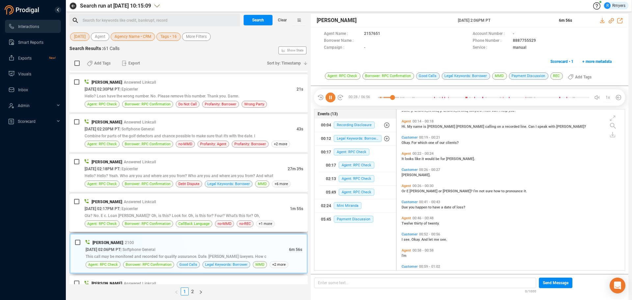
click at [147, 212] on div "Ola? No. E c. Loan Sarah Allison? Oh, is this? Look for. Oh, is this for? Four?…" at bounding box center [194, 215] width 219 height 7
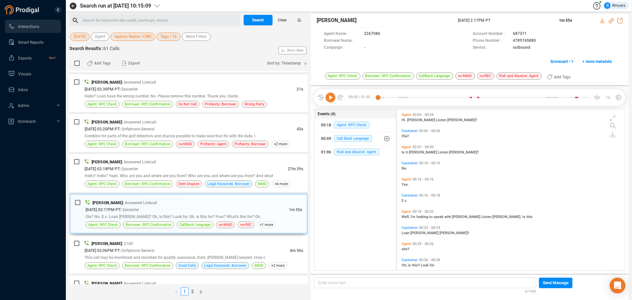
scroll to position [159, 225]
click at [331, 95] on icon at bounding box center [331, 98] width 10 height 10
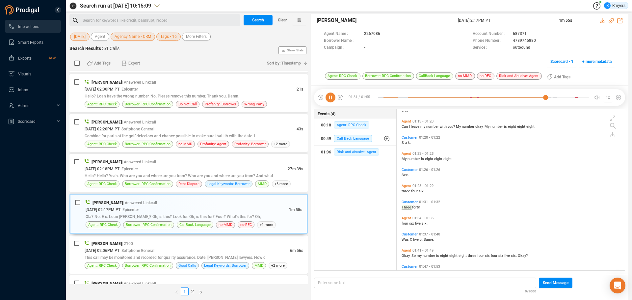
scroll to position [352, 0]
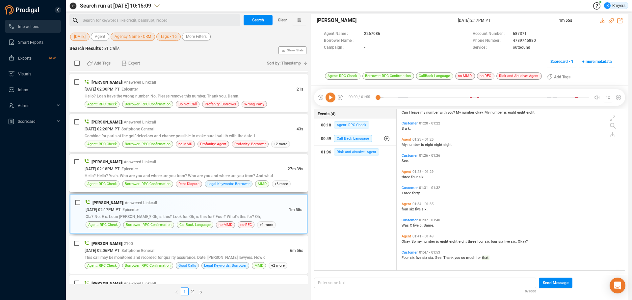
click at [180, 158] on div "Kriti Sharma | Answered Linkcall 10/02/2025 @ 02:18PM PT | Epicenter 27m 39s He…" at bounding box center [188, 173] width 238 height 38
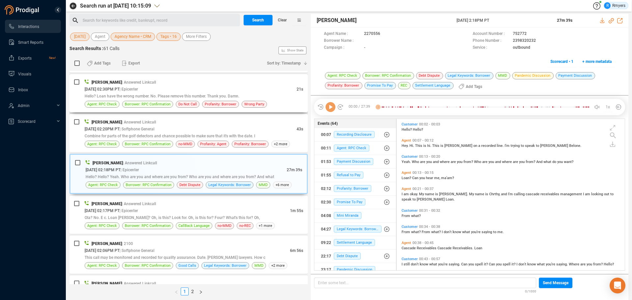
scroll to position [150, 225]
click at [347, 175] on span "Refusal to Pay" at bounding box center [349, 175] width 30 height 7
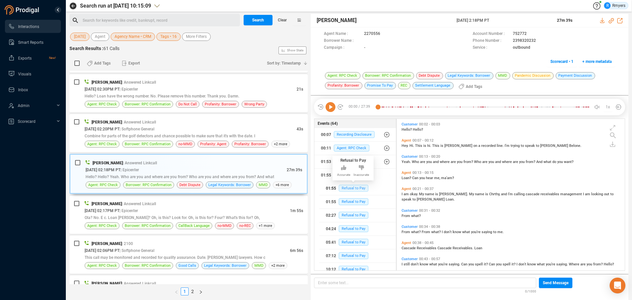
click at [348, 186] on span "Refusal to Pay" at bounding box center [354, 188] width 30 height 7
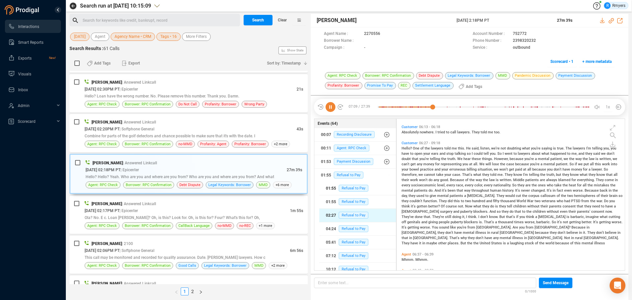
scroll to position [99, 0]
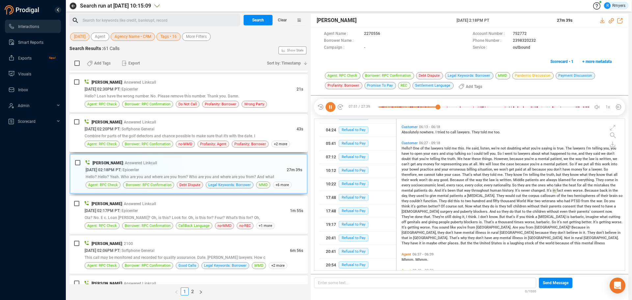
drag, startPoint x: 157, startPoint y: 127, endPoint x: 98, endPoint y: 121, distance: 58.9
click at [154, 127] on span "| Softphone General" at bounding box center [137, 129] width 35 height 5
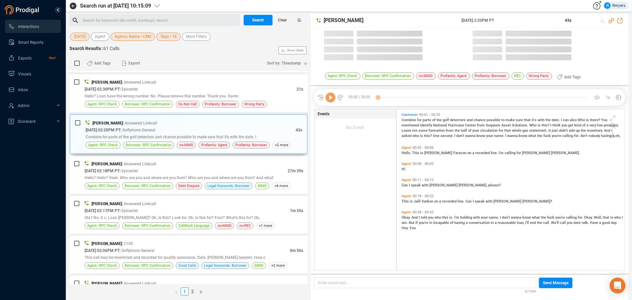
scroll to position [159, 225]
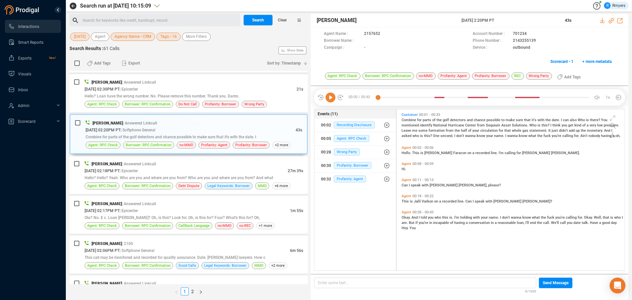
click at [331, 98] on icon at bounding box center [331, 98] width 10 height 10
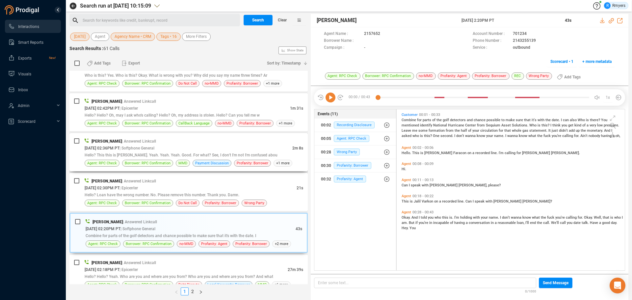
scroll to position [263, 0]
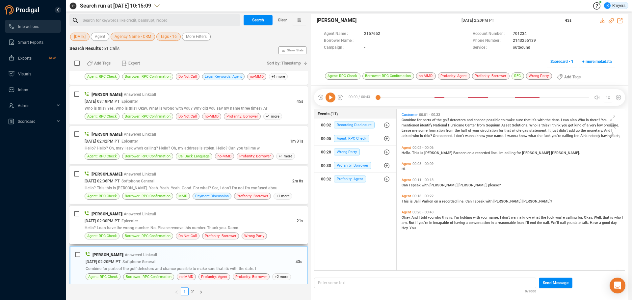
click at [144, 226] on span "Hello? Loan have the wrong number. No. Please remove this number. Thank you. Da…" at bounding box center [162, 228] width 155 height 5
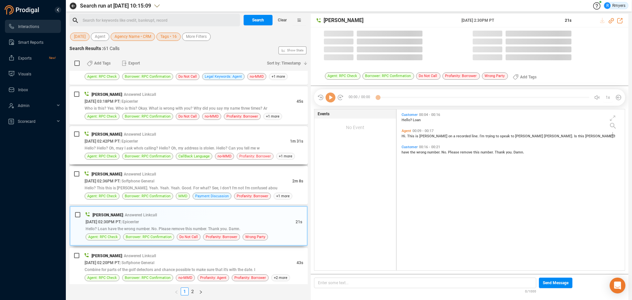
scroll to position [159, 225]
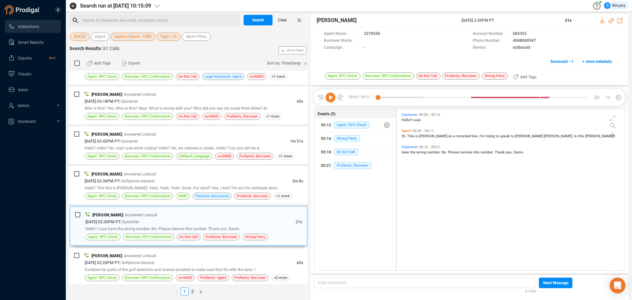
click at [330, 99] on icon at bounding box center [331, 98] width 10 height 10
drag, startPoint x: 198, startPoint y: 178, endPoint x: 216, endPoint y: 194, distance: 24.3
click at [203, 181] on div "10/02/2025 @ 02:36PM PT | Softphone General" at bounding box center [189, 180] width 208 height 7
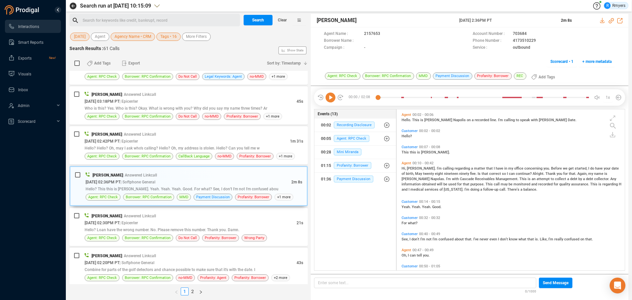
click at [329, 98] on icon at bounding box center [331, 98] width 10 height 10
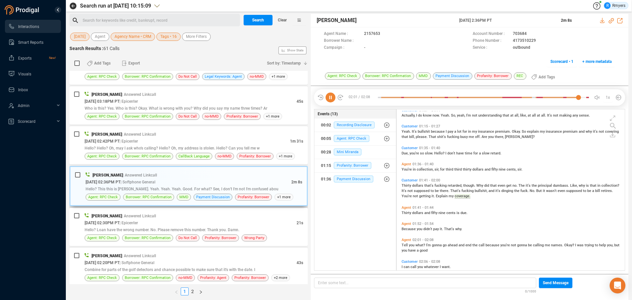
scroll to position [225, 0]
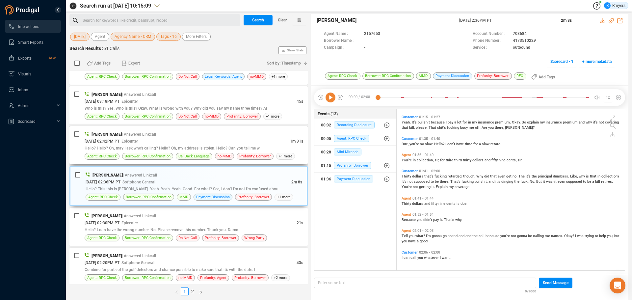
click at [226, 148] on span "Hello? Hello? Oh, may I ask who's calling? Hello? Oh, my address is stolen. Hel…" at bounding box center [172, 148] width 175 height 5
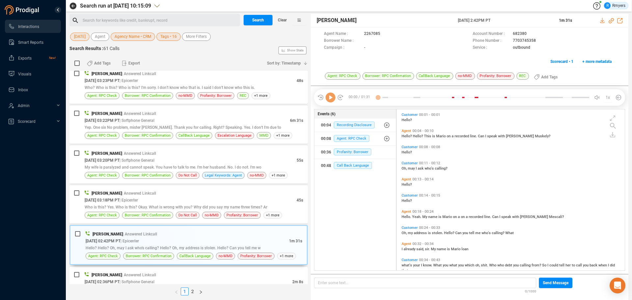
scroll to position [159, 225]
click at [332, 98] on icon at bounding box center [331, 98] width 10 height 10
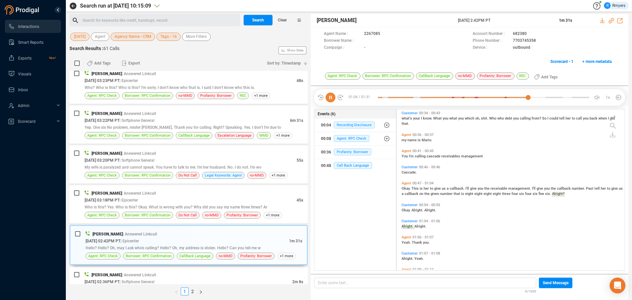
scroll to position [180, 0]
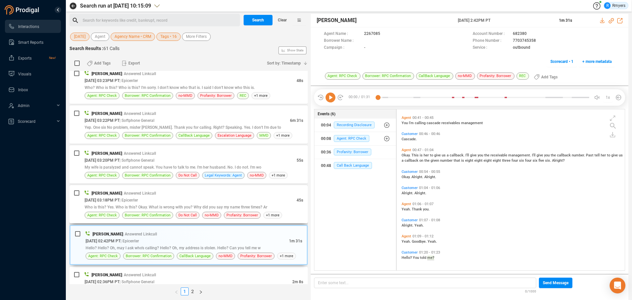
click at [193, 196] on div "Premchand Rawat | Answered Linkcall" at bounding box center [194, 193] width 219 height 7
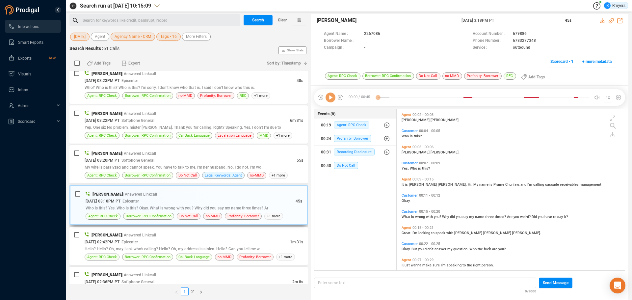
scroll to position [159, 225]
click at [345, 165] on span "Do Not Call" at bounding box center [346, 165] width 24 height 7
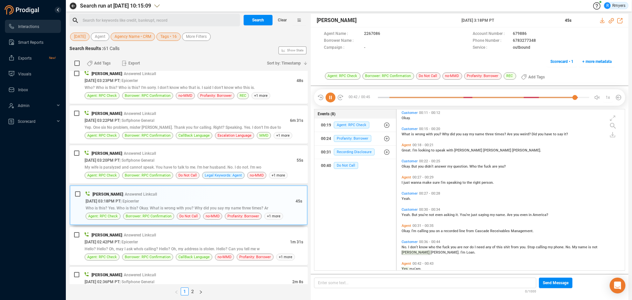
scroll to position [94, 0]
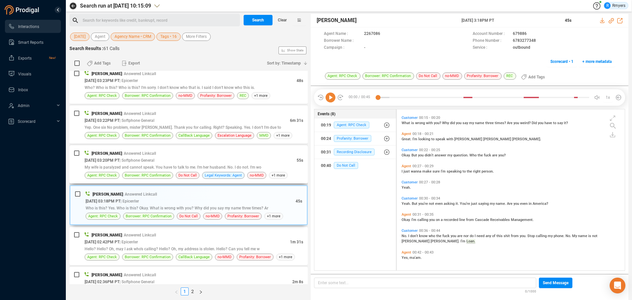
drag, startPoint x: 199, startPoint y: 164, endPoint x: 204, endPoint y: 163, distance: 5.3
click at [199, 164] on div "My wife is paralyzed and cannot speak. You have to talk to me. I'm her husband.…" at bounding box center [194, 167] width 219 height 7
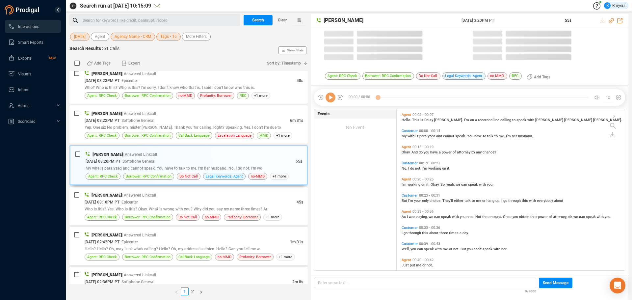
scroll to position [159, 225]
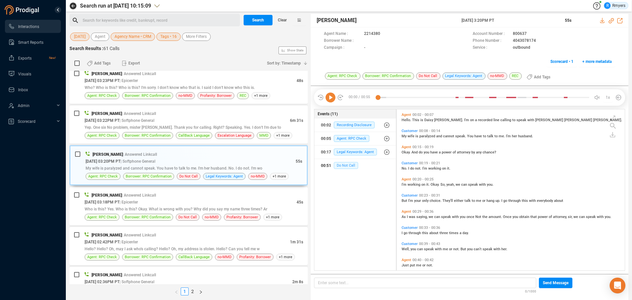
click at [344, 165] on span "Do Not Call" at bounding box center [346, 165] width 24 height 7
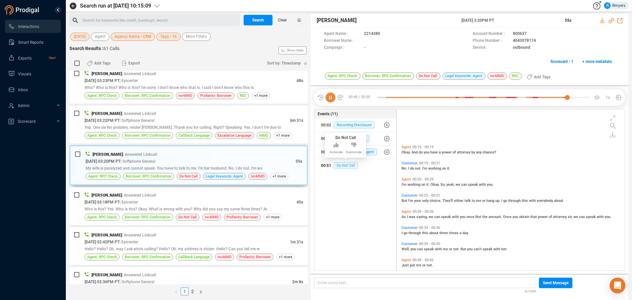
scroll to position [56, 0]
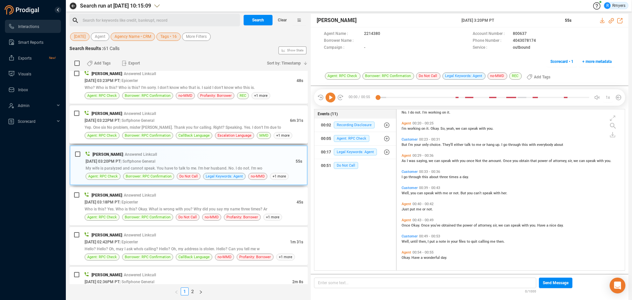
click at [165, 127] on span "Yep. One six No problem, mister Ray. Thank you for calling. Right? Speaking. Ye…" at bounding box center [183, 127] width 197 height 5
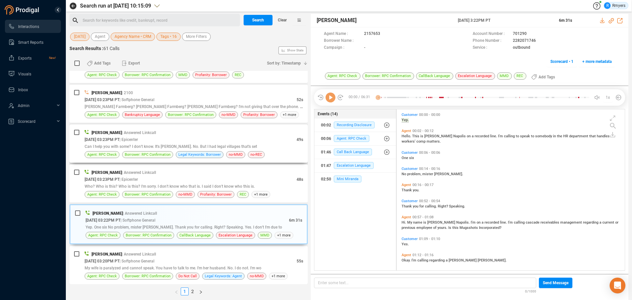
scroll to position [159, 225]
click at [329, 97] on icon at bounding box center [331, 98] width 10 height 10
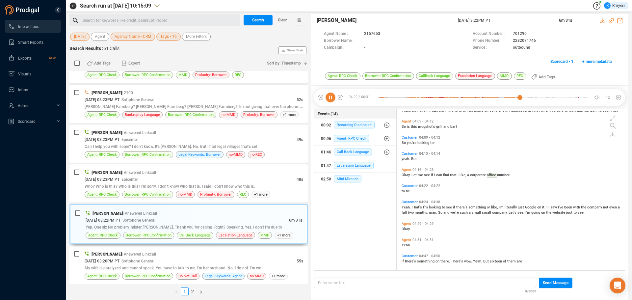
scroll to position [582, 0]
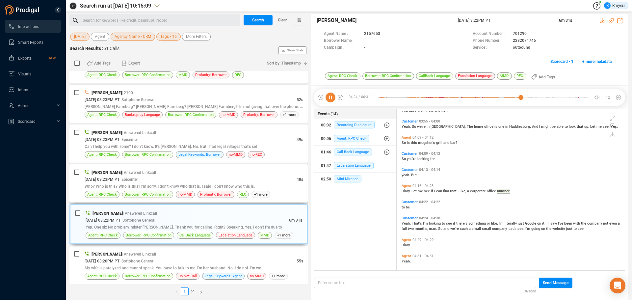
click at [140, 183] on div "Who? Who is this? Who is this? I'm sorry. I don't know who that is. I said I do…" at bounding box center [194, 186] width 219 height 7
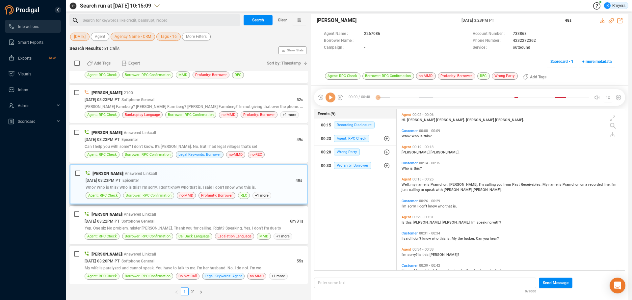
scroll to position [159, 225]
click at [329, 97] on icon at bounding box center [331, 98] width 10 height 10
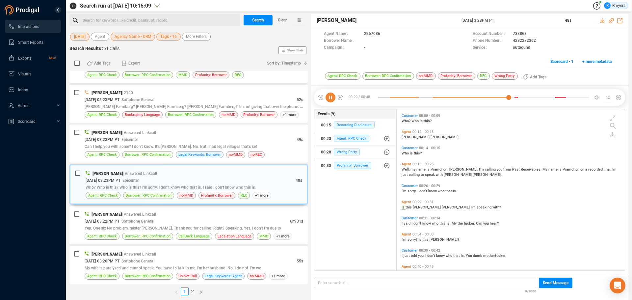
scroll to position [29, 0]
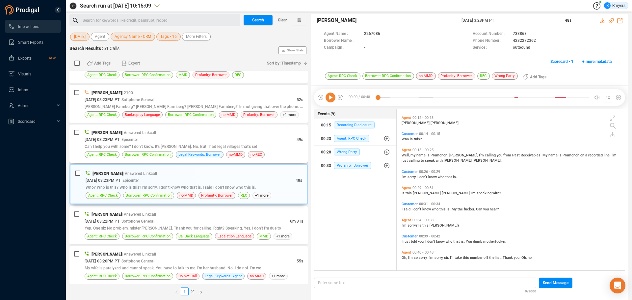
drag, startPoint x: 120, startPoint y: 140, endPoint x: 130, endPoint y: 134, distance: 11.5
click at [120, 140] on span "10/02/2025 @ 03:23PM PT" at bounding box center [102, 139] width 35 height 5
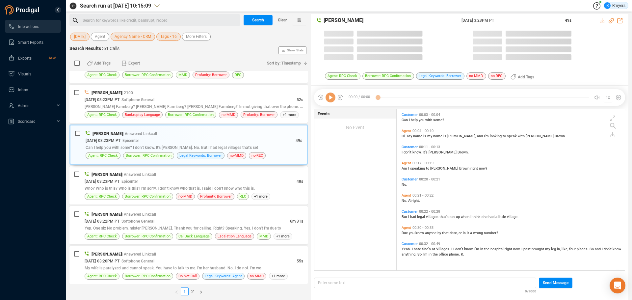
scroll to position [159, 225]
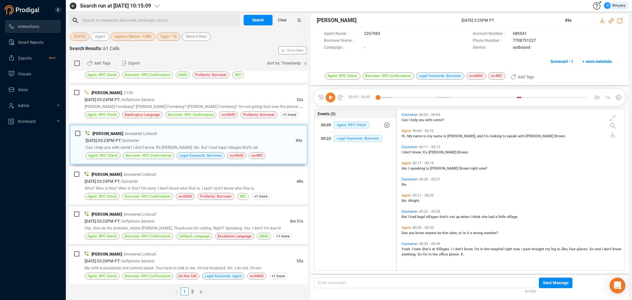
click at [337, 96] on icon at bounding box center [340, 97] width 7 height 7
click at [435, 98] on div at bounding box center [483, 98] width 211 height 10
click at [329, 95] on icon at bounding box center [331, 98] width 10 height 10
click at [242, 94] on div "Gregory Robles | 2100" at bounding box center [194, 92] width 219 height 7
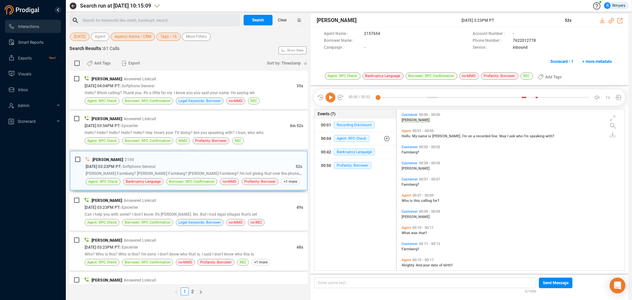
click at [329, 97] on icon at bounding box center [331, 98] width 10 height 10
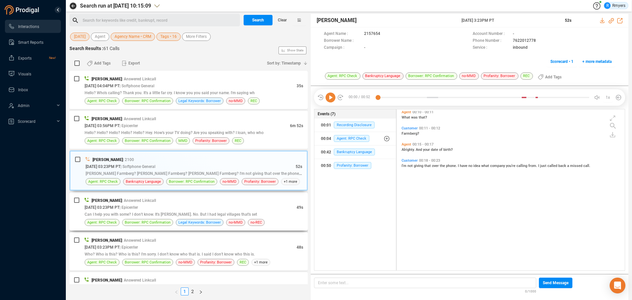
scroll to position [0, 0]
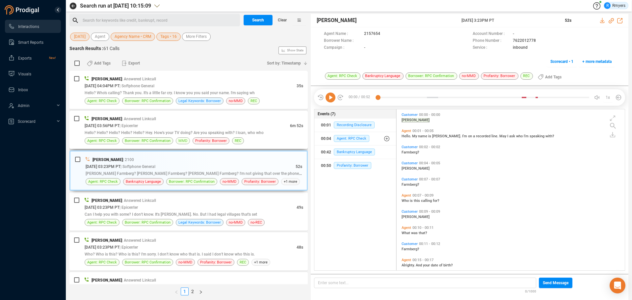
click at [180, 143] on span "MMD" at bounding box center [182, 141] width 9 height 6
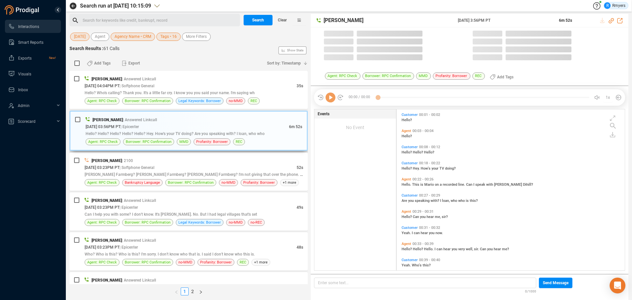
scroll to position [159, 225]
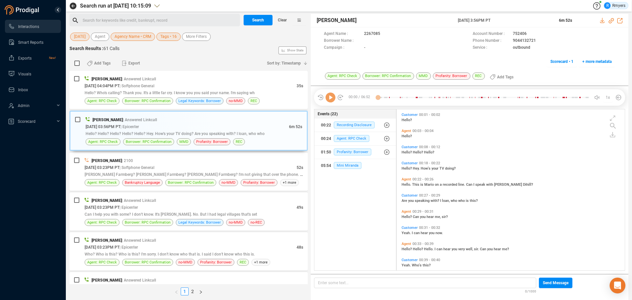
click at [332, 99] on icon at bounding box center [331, 98] width 10 height 10
click at [323, 104] on div "00:00 / 06:52 1x" at bounding box center [469, 97] width 311 height 16
click at [333, 98] on icon at bounding box center [331, 98] width 10 height 10
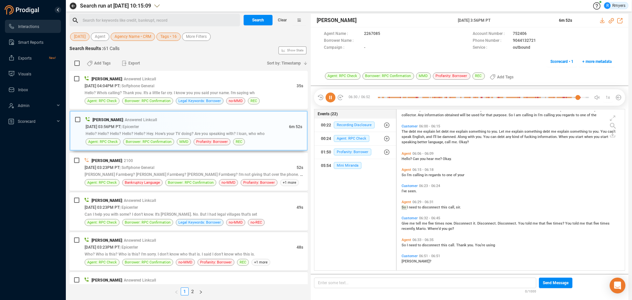
scroll to position [1322, 0]
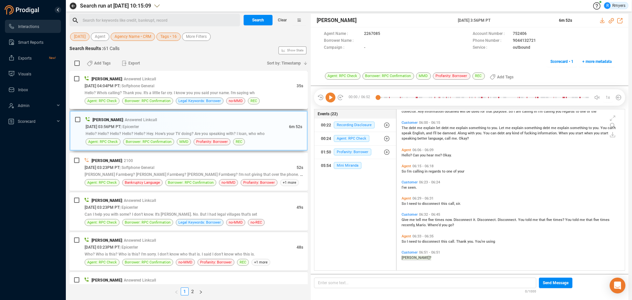
drag, startPoint x: 147, startPoint y: 95, endPoint x: 193, endPoint y: 96, distance: 46.4
click at [147, 95] on div "Hello? Who's calling? Thank you. It's a little far cry. I know you you said you…" at bounding box center [194, 92] width 219 height 7
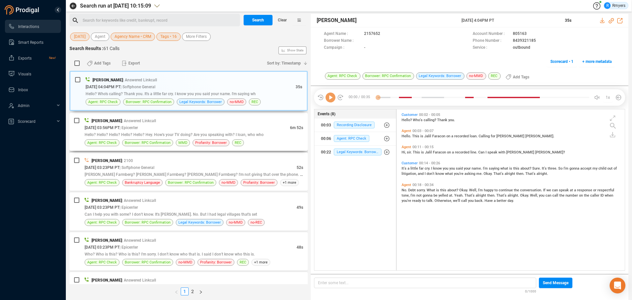
scroll to position [159, 225]
click at [331, 98] on icon at bounding box center [331, 98] width 10 height 10
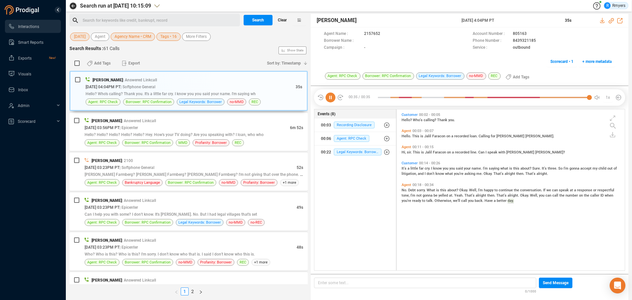
click at [286, 21] on span "Clear" at bounding box center [282, 20] width 9 height 11
click at [92, 40] on span "Last 7 days" at bounding box center [84, 37] width 20 height 8
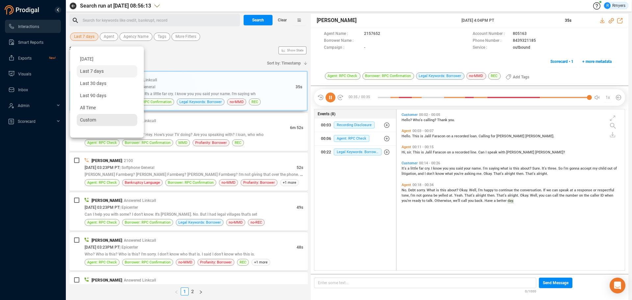
click at [84, 118] on span "Custom" at bounding box center [88, 119] width 16 height 5
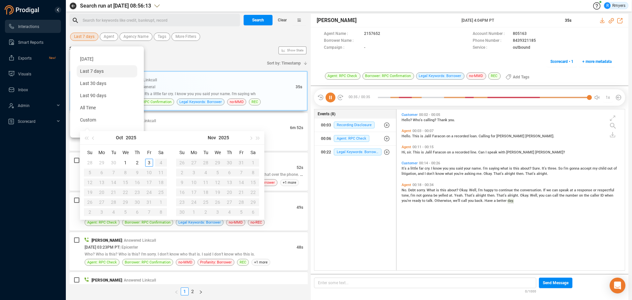
type input "2025-09-29"
click at [94, 138] on span "button" at bounding box center [93, 137] width 3 height 3
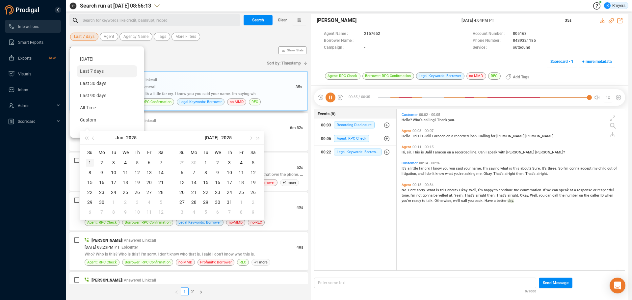
type input "2025-06-01"
click at [89, 161] on div "1" at bounding box center [90, 163] width 8 height 8
type input "2025-06-30"
click at [100, 201] on div "30" at bounding box center [102, 202] width 8 height 8
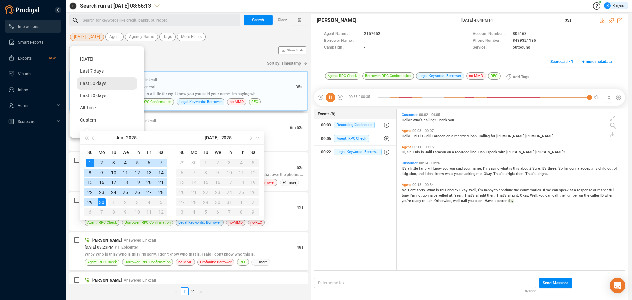
type input "2025-06-01"
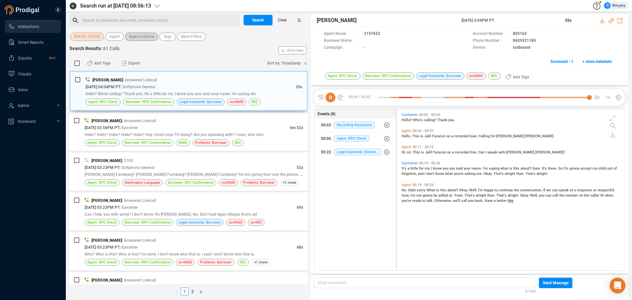
click at [138, 38] on span "Agency Name" at bounding box center [141, 37] width 25 height 8
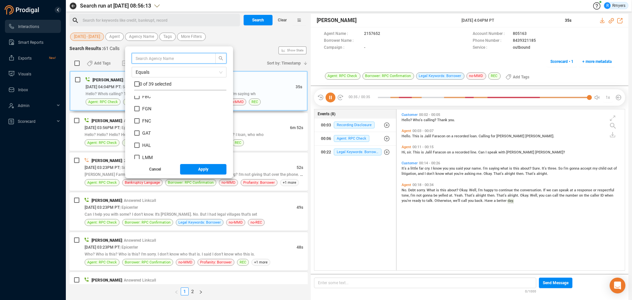
scroll to position [263, 0]
click at [148, 129] on span "NRS" at bounding box center [146, 127] width 9 height 5
click at [140, 129] on input "NRS" at bounding box center [136, 127] width 5 height 5
checkbox input "true"
click at [203, 173] on span "Apply" at bounding box center [203, 169] width 10 height 11
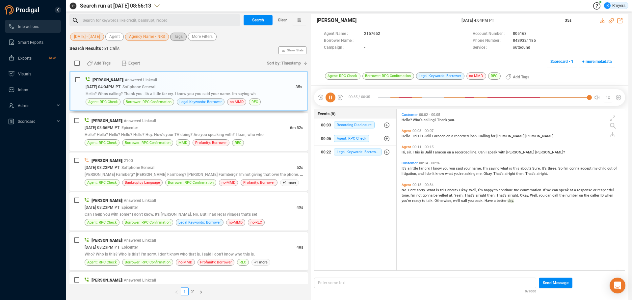
click at [177, 39] on span "Tags" at bounding box center [178, 37] width 9 height 8
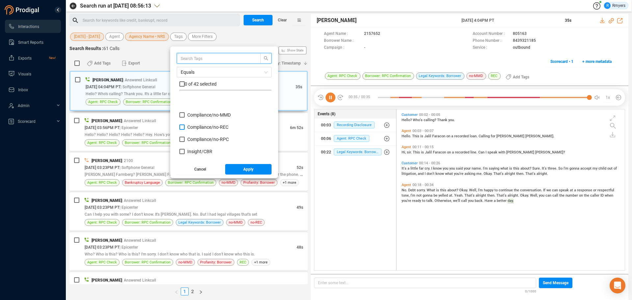
scroll to position [66, 0]
click at [198, 117] on span "Insight/ CBR" at bounding box center [199, 118] width 25 height 5
click at [185, 117] on input "Insight/ CBR" at bounding box center [181, 118] width 5 height 5
checkbox input "true"
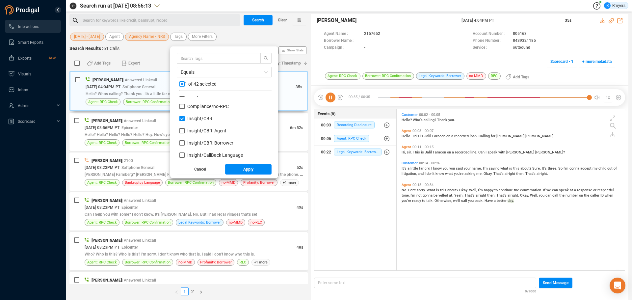
click at [200, 127] on div "Insight/ CBR" at bounding box center [225, 121] width 92 height 12
click at [202, 133] on label "Insight/ CBR: Agent" at bounding box center [204, 130] width 50 height 7
click at [185, 133] on input "Insight/ CBR: Agent" at bounding box center [181, 130] width 5 height 5
checkbox input "true"
click at [198, 143] on span "Insight/ CBR: Borrower" at bounding box center [210, 142] width 46 height 5
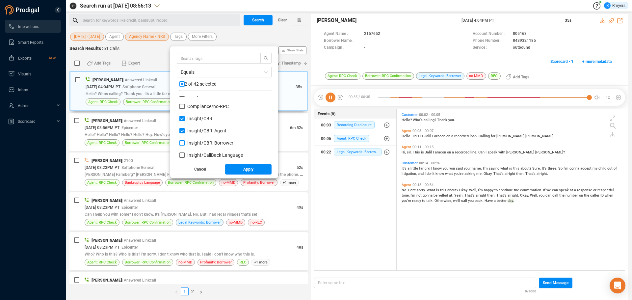
click at [185, 143] on input "Insight/ CBR: Borrower" at bounding box center [181, 142] width 5 height 5
checkbox input "true"
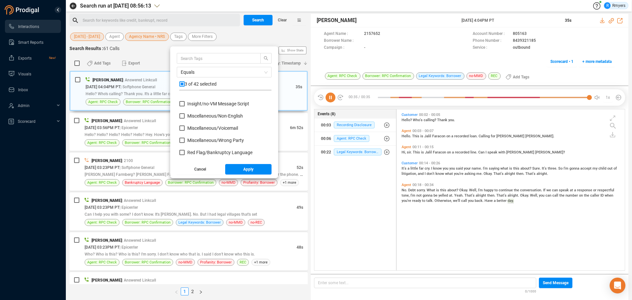
scroll to position [296, 0]
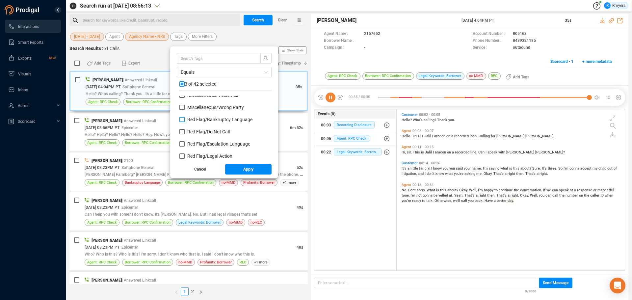
click at [197, 120] on span "Red Flag/ Bankruptcy Language" at bounding box center [219, 119] width 65 height 5
click at [185, 120] on input "Red Flag/ Bankruptcy Language" at bounding box center [181, 119] width 5 height 5
checkbox input "true"
drag, startPoint x: 197, startPoint y: 144, endPoint x: 198, endPoint y: 138, distance: 5.8
click at [198, 141] on label "Red Flag/ Escalation Language" at bounding box center [215, 144] width 73 height 7
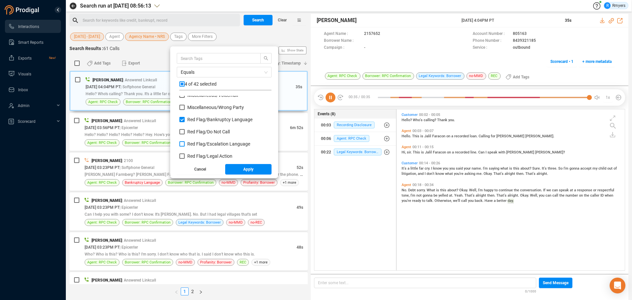
click at [185, 141] on input "Red Flag/ Escalation Language" at bounding box center [181, 143] width 5 height 5
checkbox input "true"
click at [198, 132] on span "Red Flag/ Do Not Call" at bounding box center [208, 131] width 42 height 5
click at [185, 132] on input "Red Flag/ Do Not Call" at bounding box center [181, 131] width 5 height 5
checkbox input "true"
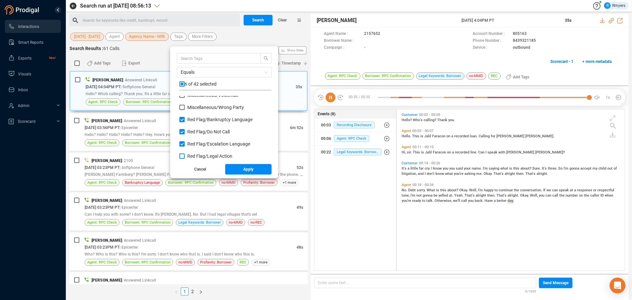
click at [198, 153] on label "Red Flag/ Legal Action" at bounding box center [207, 156] width 56 height 7
click at [185, 153] on input "Red Flag/ Legal Action" at bounding box center [181, 155] width 5 height 5
checkbox input "true"
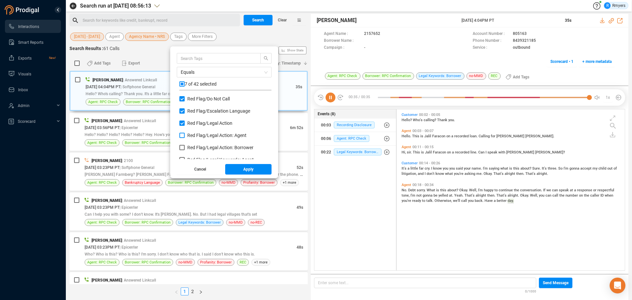
click at [197, 134] on span "Red Flag/ Legal Action: Agent" at bounding box center [216, 135] width 59 height 5
click at [185, 134] on input "Red Flag/ Legal Action: Agent" at bounding box center [181, 135] width 5 height 5
checkbox input "true"
click at [199, 147] on span "Red Flag/ Legal Action: Borrower" at bounding box center [220, 147] width 66 height 5
click at [185, 147] on input "Red Flag/ Legal Action: Borrower" at bounding box center [181, 147] width 5 height 5
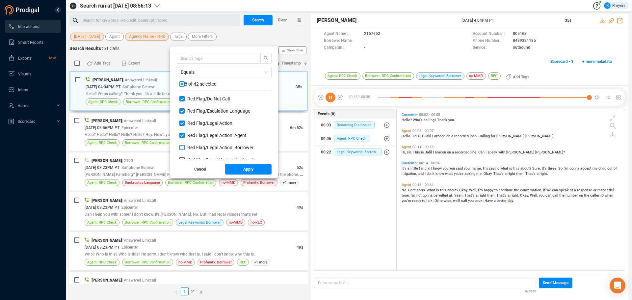
checkbox input "true"
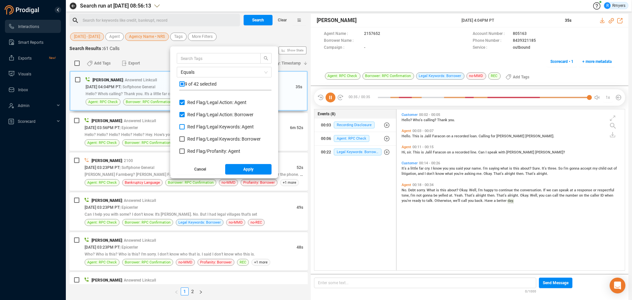
click at [194, 126] on span "Red Flag/ Legal Keywords: Agent" at bounding box center [220, 126] width 67 height 5
click at [185, 126] on input "Red Flag/ Legal Keywords: Agent" at bounding box center [181, 126] width 5 height 5
checkbox input "true"
click at [197, 140] on span "Red Flag/ Legal Keywords: Borrower" at bounding box center [223, 138] width 73 height 5
click at [185, 140] on input "Red Flag/ Legal Keywords: Borrower" at bounding box center [181, 138] width 5 height 5
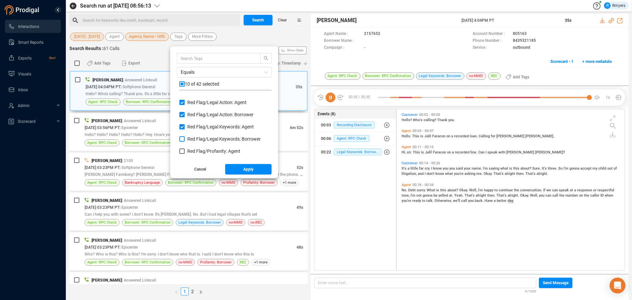
checkbox input "true"
click at [196, 150] on span "Red Flag/ Profanity: Agent" at bounding box center [213, 150] width 53 height 5
click at [185, 150] on input "Red Flag/ Profanity: Agent" at bounding box center [181, 150] width 5 height 5
checkbox input "true"
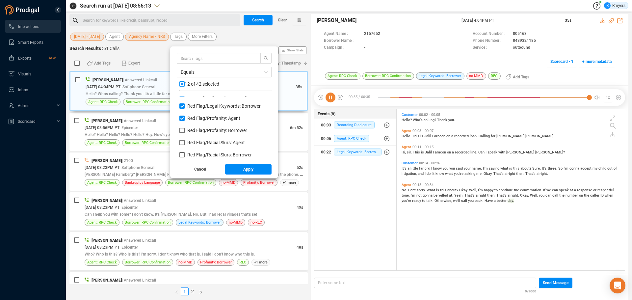
drag, startPoint x: 193, startPoint y: 129, endPoint x: 195, endPoint y: 139, distance: 9.4
click at [193, 130] on span "Red Flag/ Profanity: Borrower" at bounding box center [217, 130] width 60 height 5
click at [185, 130] on input "Red Flag/ Profanity: Borrower" at bounding box center [181, 130] width 5 height 5
checkbox input "true"
click at [196, 140] on span "Red Flag/ Racial Slurs: Agent" at bounding box center [216, 142] width 58 height 5
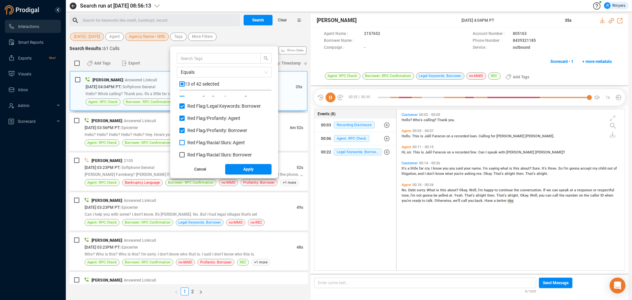
click at [185, 140] on input "Red Flag/ Racial Slurs: Agent" at bounding box center [181, 142] width 5 height 5
checkbox input "true"
click at [195, 151] on label "Red Flag/ Racial Slurs: Borrower" at bounding box center [216, 154] width 75 height 7
click at [185, 152] on input "Red Flag/ Racial Slurs: Borrower" at bounding box center [181, 154] width 5 height 5
checkbox input "true"
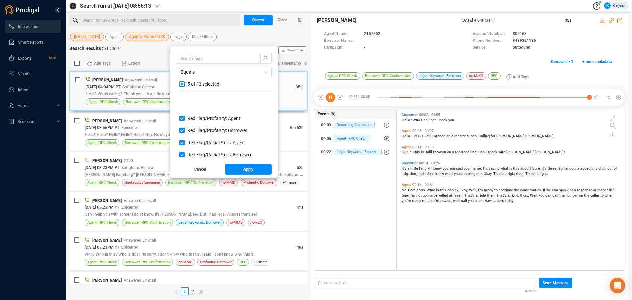
scroll to position [428, 0]
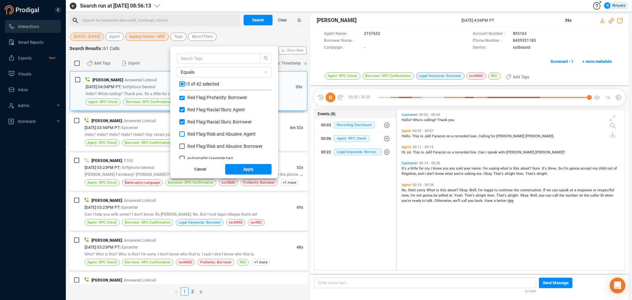
click at [192, 131] on label "Red Flag/ Risk and Abusive: Agent" at bounding box center [218, 134] width 79 height 7
click at [185, 131] on input "Red Flag/ Risk and Abusive: Agent" at bounding box center [181, 133] width 5 height 5
checkbox input "true"
click at [194, 146] on span "Red Flag/ Risk and Abusive: Borrower" at bounding box center [224, 146] width 75 height 5
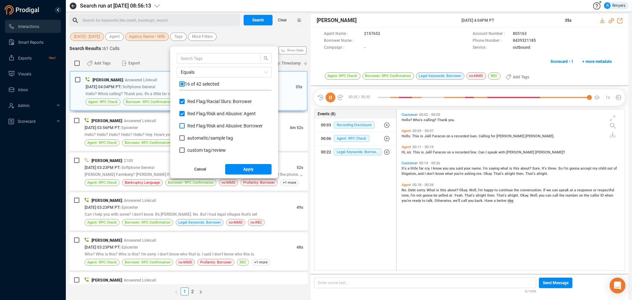
click at [188, 125] on span "Red Flag/ Risk and Abusive: Borrower" at bounding box center [224, 125] width 75 height 5
click at [185, 125] on input "Red Flag/ Risk and Abusive: Borrower" at bounding box center [181, 125] width 5 height 5
checkbox input "true"
click at [243, 169] on button "Apply" at bounding box center [248, 169] width 47 height 11
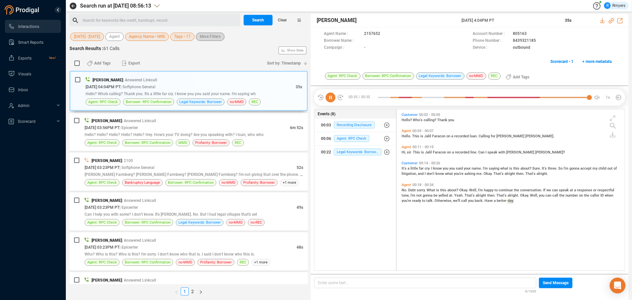
click at [207, 36] on span "More Filters" at bounding box center [210, 37] width 21 height 8
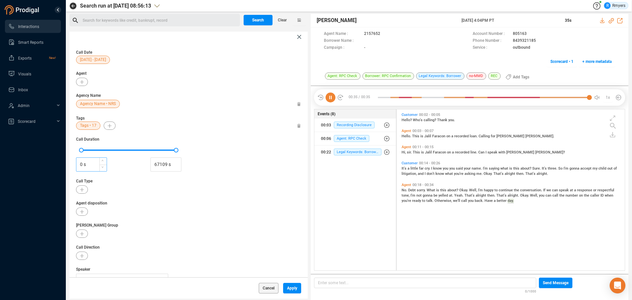
click at [79, 163] on input "0 s" at bounding box center [91, 165] width 30 height 10
type input "30 s"
click at [292, 288] on span "Apply" at bounding box center [292, 288] width 10 height 11
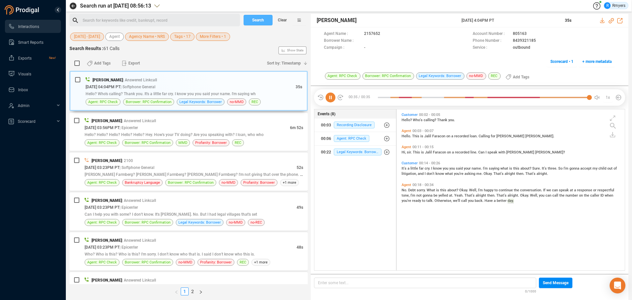
click at [258, 20] on span "Search" at bounding box center [258, 20] width 12 height 11
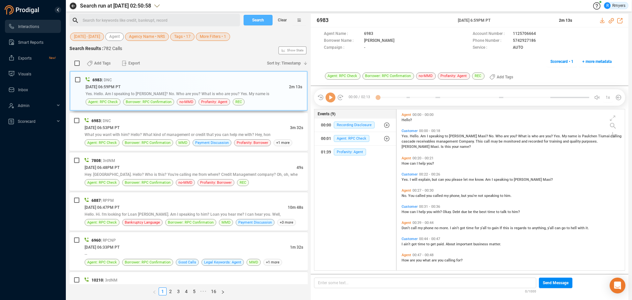
scroll to position [159, 225]
click at [203, 291] on span "•••" at bounding box center [203, 291] width 11 height 8
click at [279, 22] on span "Cancel" at bounding box center [283, 20] width 12 height 11
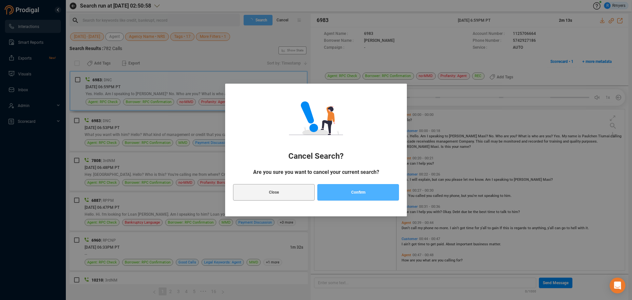
click at [334, 195] on button "Confirm" at bounding box center [358, 192] width 82 height 16
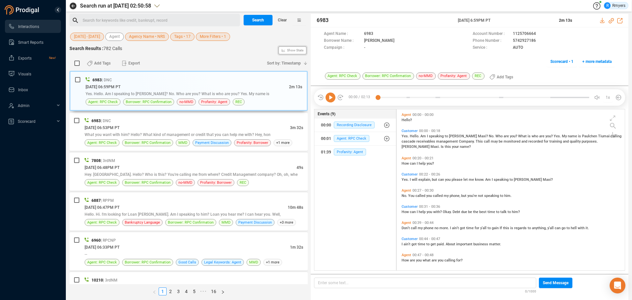
click at [300, 50] on span "Show Stats" at bounding box center [295, 50] width 16 height 79
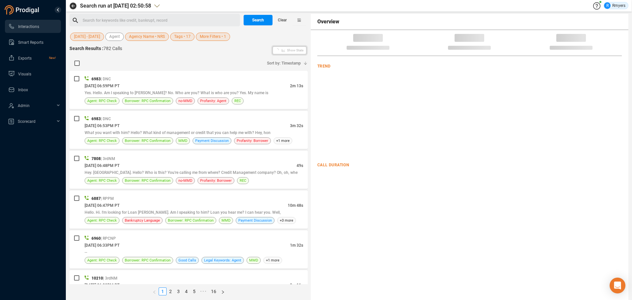
click at [286, 52] on div "Show Stats" at bounding box center [290, 50] width 35 height 11
click at [278, 64] on span "Sort by: Timestamp" at bounding box center [284, 63] width 34 height 11
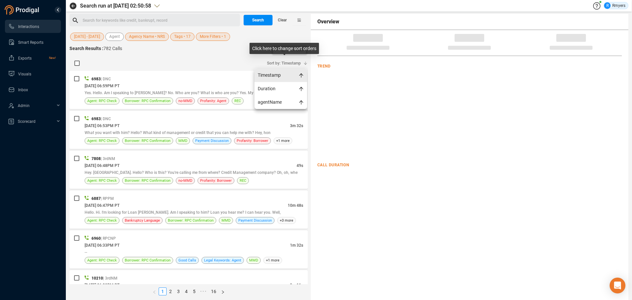
click at [272, 77] on span "Timestamp" at bounding box center [281, 74] width 53 height 13
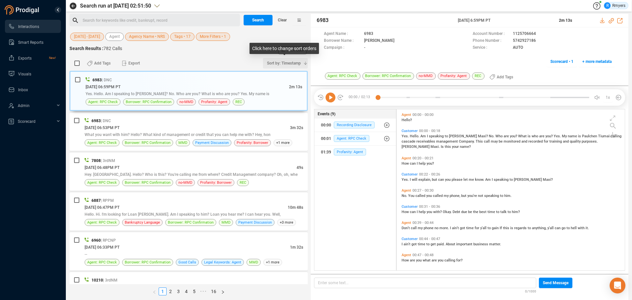
click at [276, 64] on span "Sort by: Timestamp" at bounding box center [284, 63] width 34 height 11
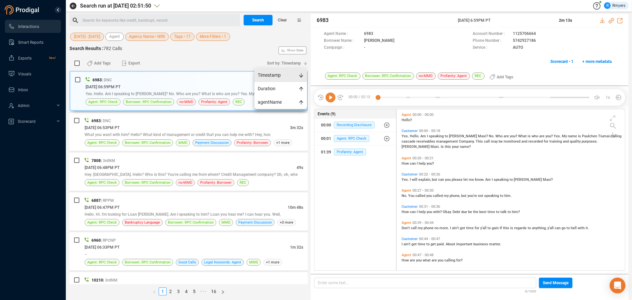
click at [279, 74] on span "Timestamp" at bounding box center [281, 74] width 53 height 13
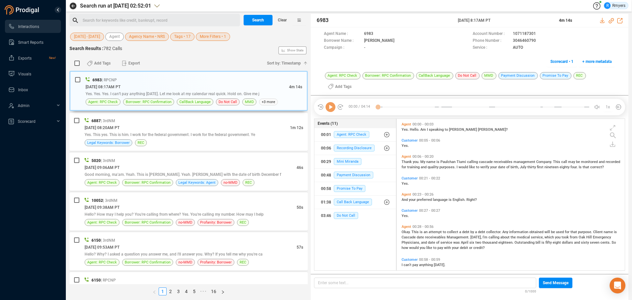
scroll to position [150, 225]
click at [202, 290] on span "•••" at bounding box center [203, 291] width 11 height 8
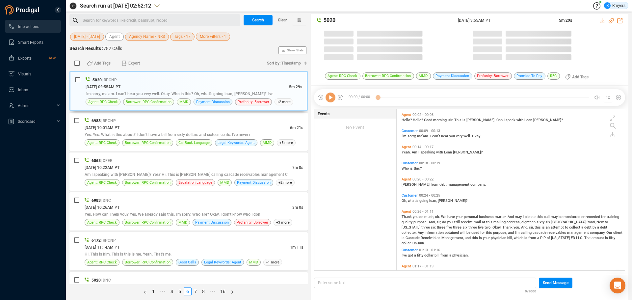
scroll to position [159, 225]
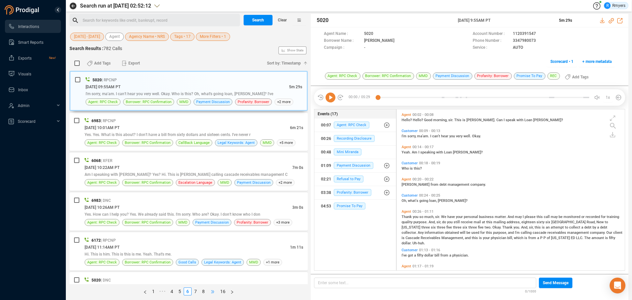
click at [212, 292] on span "•••" at bounding box center [212, 291] width 11 height 8
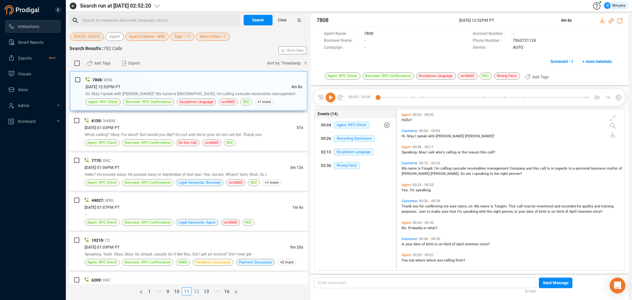
click at [196, 289] on link "12" at bounding box center [196, 291] width 9 height 7
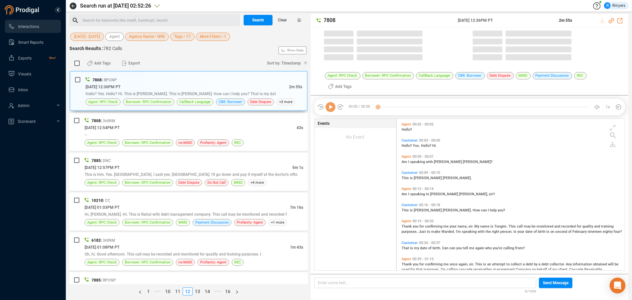
scroll to position [150, 225]
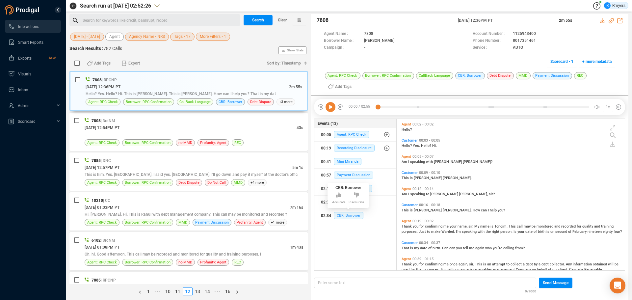
click at [349, 215] on span "CBR: Borrower" at bounding box center [349, 215] width 30 height 7
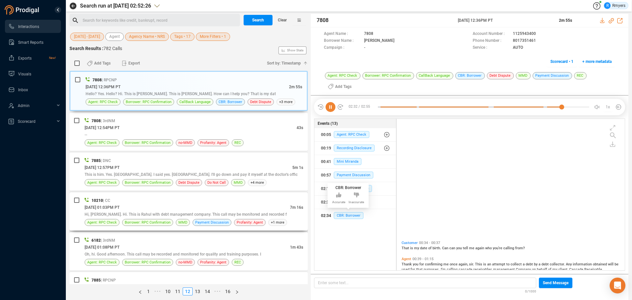
scroll to position [143, 0]
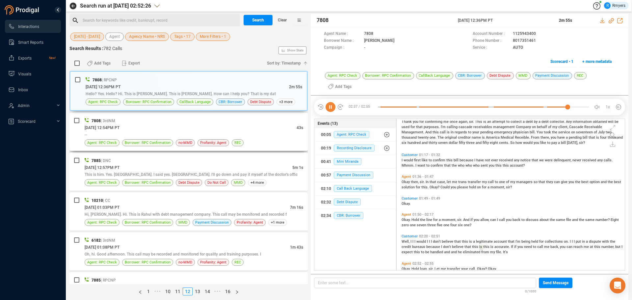
click at [199, 134] on div "--" at bounding box center [194, 134] width 219 height 7
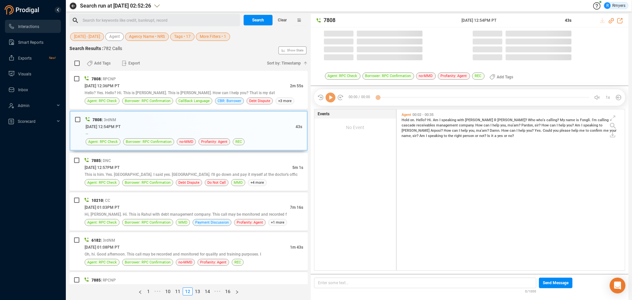
scroll to position [159, 225]
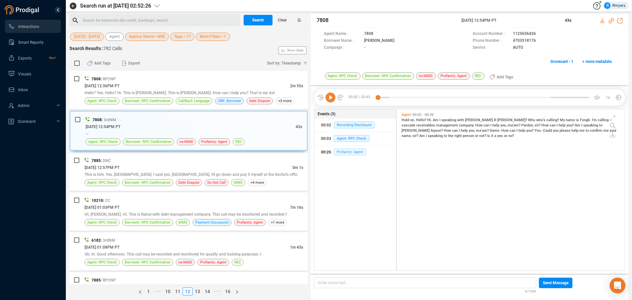
click at [342, 154] on span "Profanity: Agent" at bounding box center [350, 151] width 32 height 7
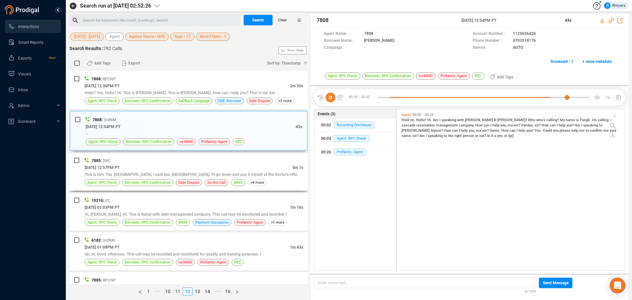
click at [204, 169] on div "[DATE] 12:57PM PT" at bounding box center [189, 167] width 208 height 7
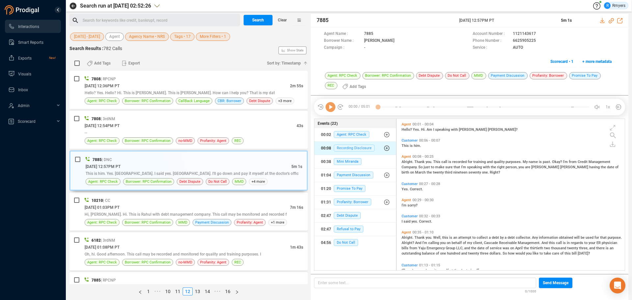
scroll to position [150, 225]
click at [343, 242] on span "Do Not Call" at bounding box center [346, 242] width 24 height 7
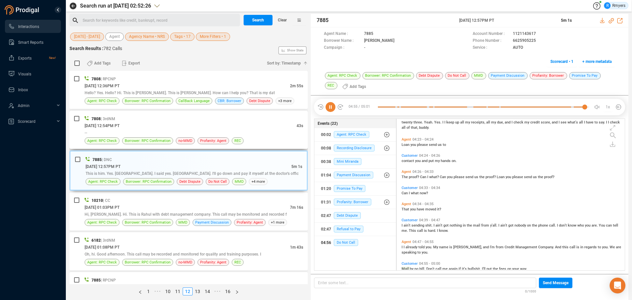
scroll to position [564, 0]
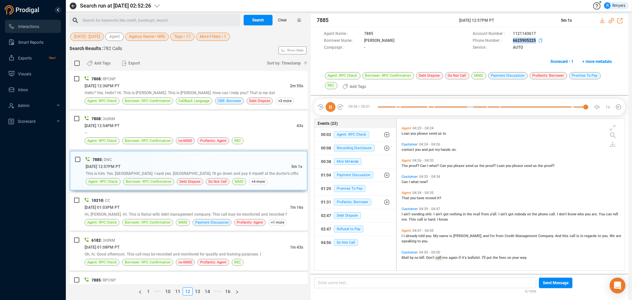
drag, startPoint x: 509, startPoint y: 41, endPoint x: 536, endPoint y: 40, distance: 26.7
click at [536, 40] on div "Phone Number : 6625905225" at bounding box center [544, 41] width 143 height 7
copy div "6625905225"
click at [202, 211] on div "Hi, Kevin. Hi. This is Rahul with debt management company. This call may be mon…" at bounding box center [194, 214] width 219 height 7
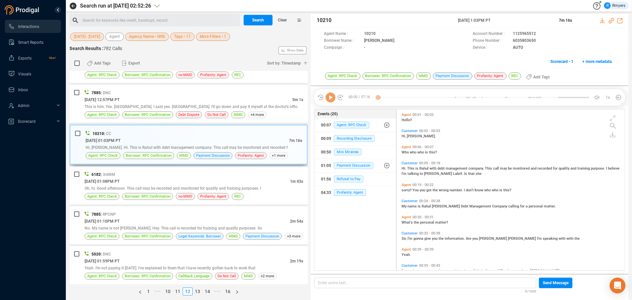
scroll to position [159, 225]
click at [337, 178] on span "Refusal to Pay" at bounding box center [349, 178] width 30 height 7
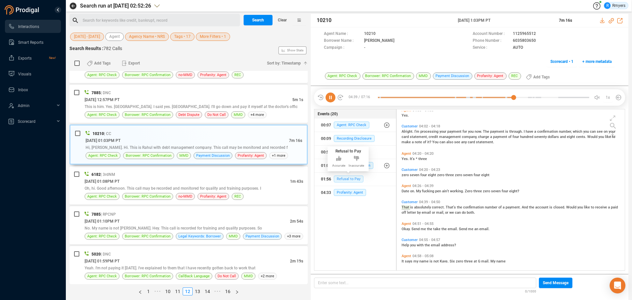
scroll to position [698, 0]
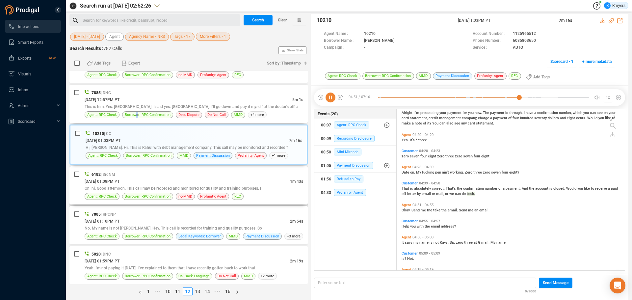
drag, startPoint x: 137, startPoint y: 117, endPoint x: 180, endPoint y: 167, distance: 66.3
click at [140, 114] on span "Borrower: RPC Confirmation" at bounding box center [147, 114] width 51 height 7
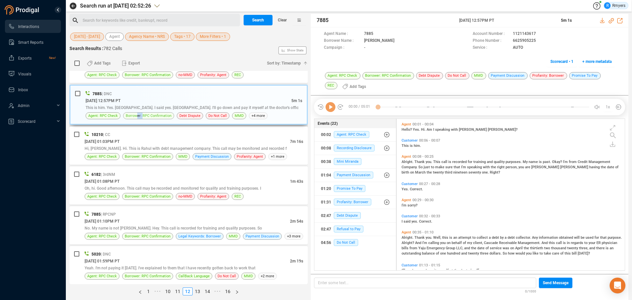
scroll to position [0, 0]
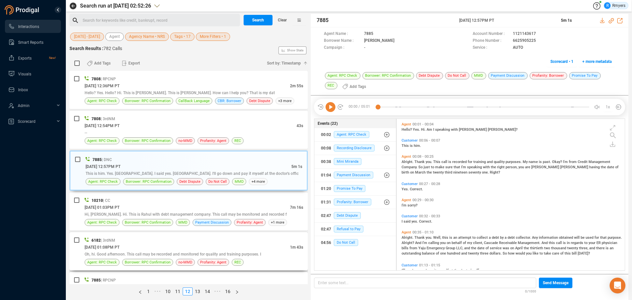
click at [216, 242] on div "6182 | 3rdNM" at bounding box center [194, 240] width 219 height 7
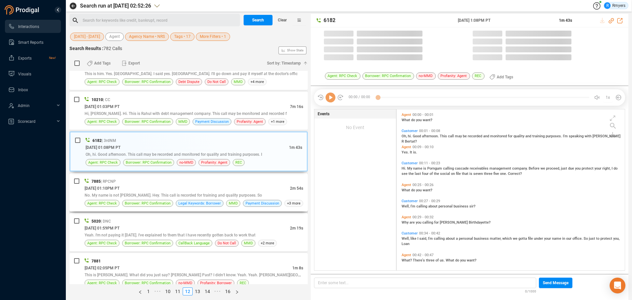
scroll to position [159, 225]
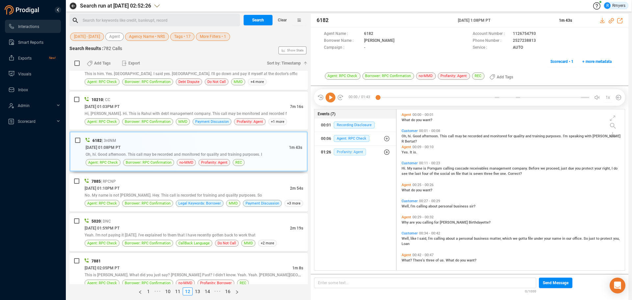
click at [339, 150] on span "Profanity: Agent" at bounding box center [350, 151] width 32 height 7
click at [347, 166] on span "Profanity: Agent" at bounding box center [355, 165] width 32 height 7
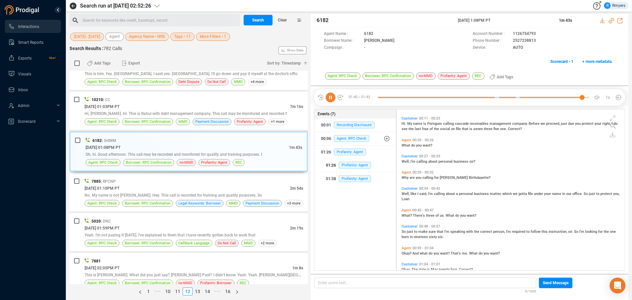
scroll to position [0, 0]
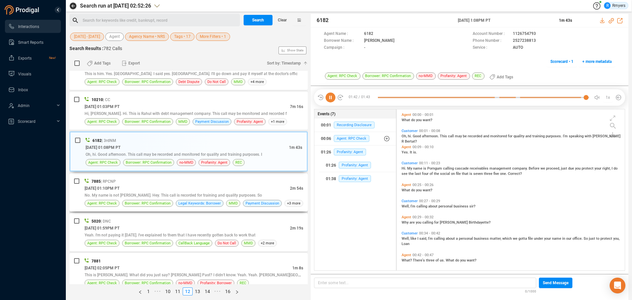
drag, startPoint x: 116, startPoint y: 187, endPoint x: 122, endPoint y: 191, distance: 7.5
click at [117, 187] on span "06/24/2025 @ 01:10PM PT" at bounding box center [102, 188] width 35 height 5
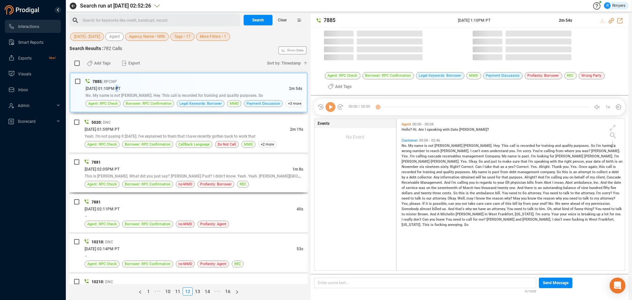
scroll to position [150, 225]
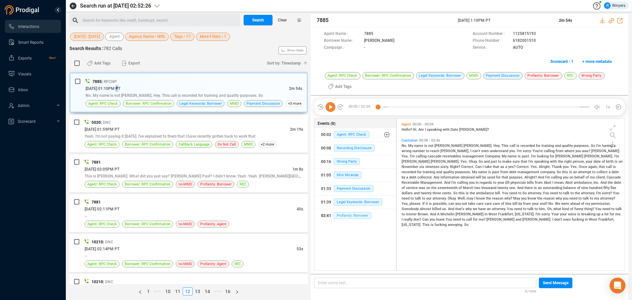
click at [354, 217] on span "Profanity: Borrower" at bounding box center [353, 215] width 38 height 7
click at [346, 160] on span "Wrong Party" at bounding box center [347, 161] width 26 height 7
click at [191, 143] on span "CallBack Language" at bounding box center [193, 144] width 31 height 6
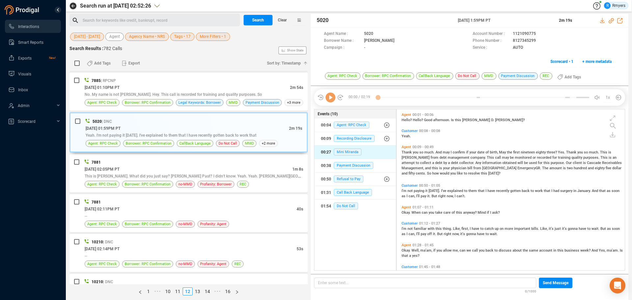
scroll to position [159, 225]
click at [339, 210] on div "01:54 Do Not Call" at bounding box center [355, 206] width 69 height 11
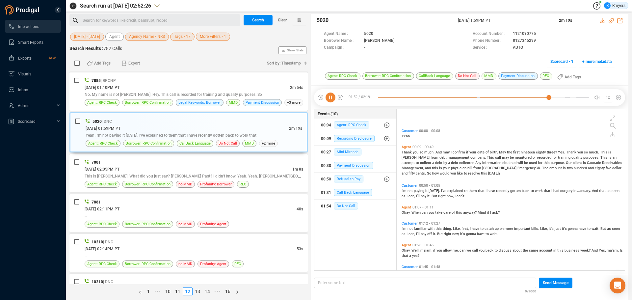
scroll to position [68, 0]
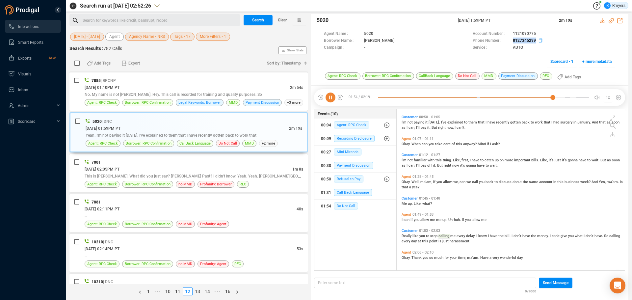
drag, startPoint x: 510, startPoint y: 41, endPoint x: 539, endPoint y: 40, distance: 29.4
click at [539, 40] on div "Phone Number : 8127345299" at bounding box center [544, 41] width 143 height 7
copy div "8127345299"
drag, startPoint x: 144, startPoint y: 167, endPoint x: 153, endPoint y: 167, distance: 8.9
click at [146, 167] on div "06/24/2025 @ 02:05PM PT" at bounding box center [189, 169] width 208 height 7
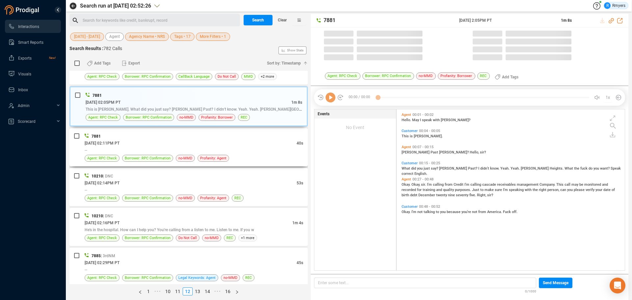
scroll to position [159, 225]
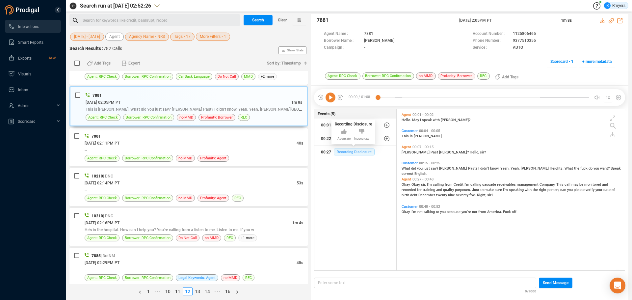
click at [337, 150] on span "Recording Disclosure" at bounding box center [354, 151] width 41 height 7
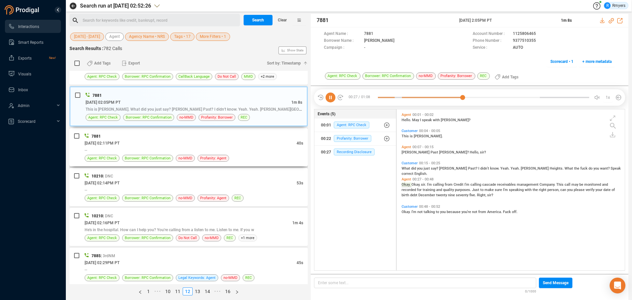
click at [187, 147] on div "--" at bounding box center [194, 150] width 219 height 7
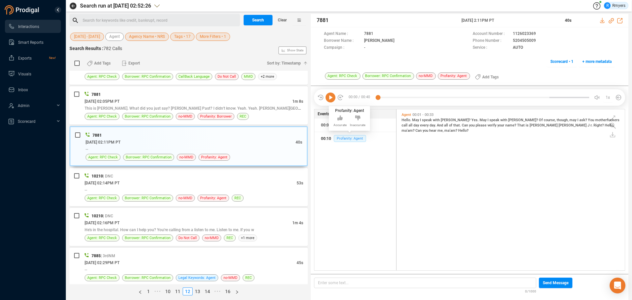
click at [342, 138] on span "Profanity: Agent" at bounding box center [350, 138] width 32 height 7
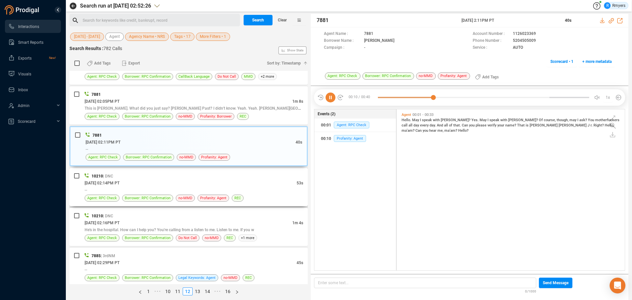
click at [230, 194] on div "10210 | DNC 06/24/2025 @ 02:14PM PT 53s -- Agent: RPC Check Borrower: RPC Confi…" at bounding box center [194, 187] width 219 height 29
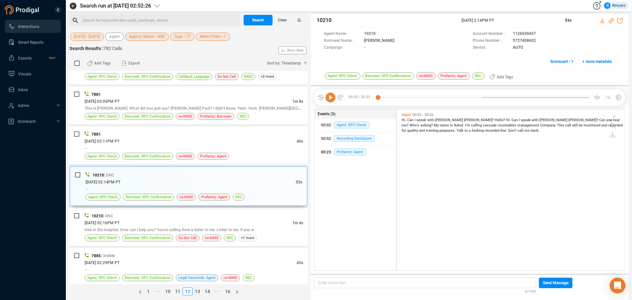
click at [338, 156] on div "00:23 Profanity: Agent" at bounding box center [355, 152] width 69 height 11
drag, startPoint x: 507, startPoint y: 41, endPoint x: 532, endPoint y: 42, distance: 24.7
click at [537, 42] on div "Phone Number : 9727408602" at bounding box center [544, 41] width 143 height 7
copy div "9727408602"
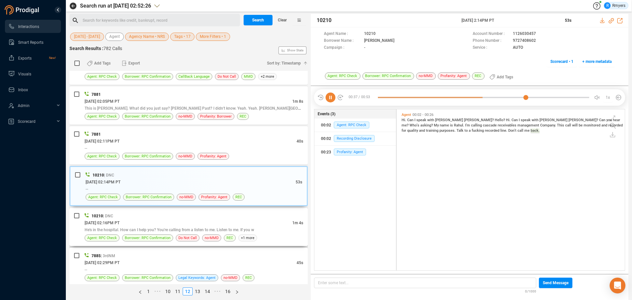
click at [161, 218] on div "10210 | DNC" at bounding box center [194, 215] width 219 height 7
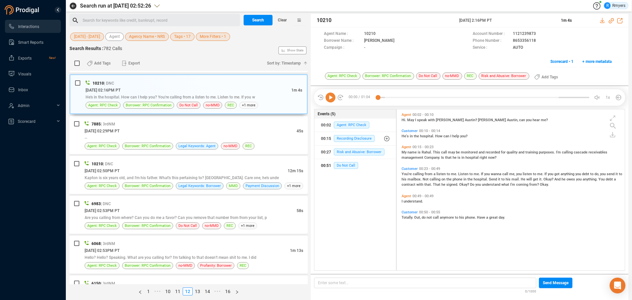
click at [345, 160] on button "00:51 Do Not Call" at bounding box center [355, 165] width 82 height 13
drag, startPoint x: 510, startPoint y: 41, endPoint x: 526, endPoint y: 41, distance: 16.8
click at [537, 40] on div "Phone Number : 8653356118" at bounding box center [544, 41] width 143 height 7
copy div "8653356118"
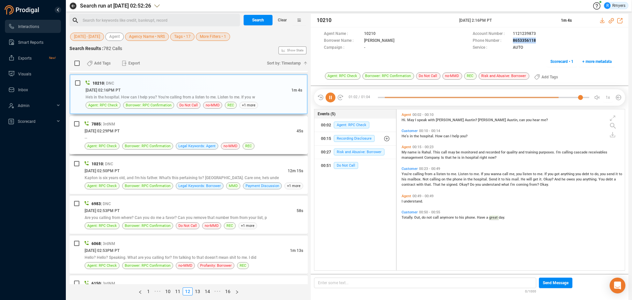
click at [151, 121] on div "7885 | 3rdNM" at bounding box center [194, 124] width 219 height 7
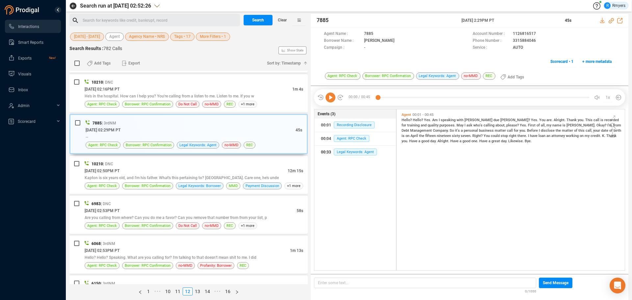
click at [342, 148] on div "00:33 Legal Keywords: Agent" at bounding box center [355, 152] width 69 height 11
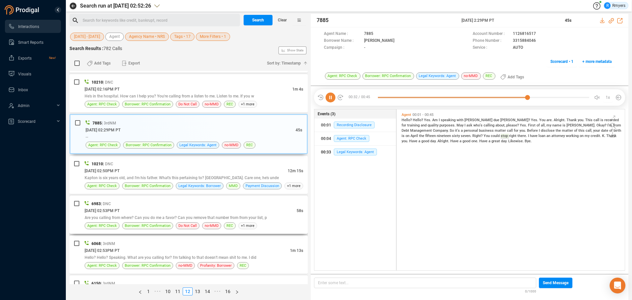
scroll to position [428, 0]
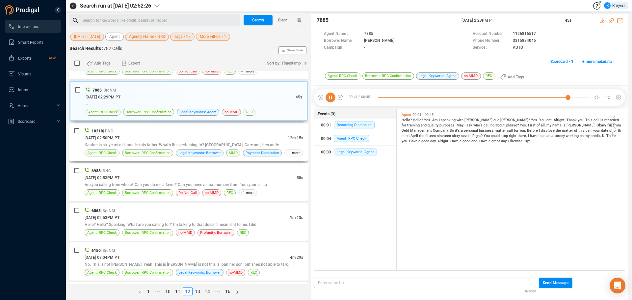
click at [162, 145] on span "Kapton is six years old, and I'm his father. What's this pertaining to? [GEOGRA…" at bounding box center [182, 145] width 194 height 5
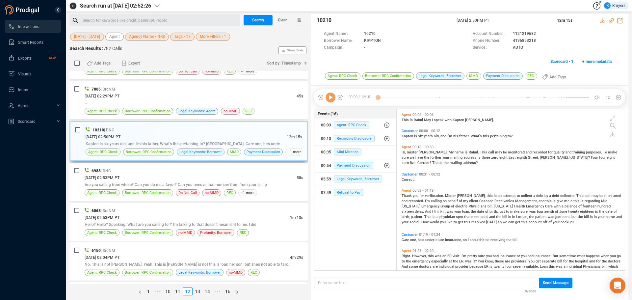
scroll to position [159, 225]
click at [352, 182] on div "05:59 Legal Keywords: Borrower" at bounding box center [355, 179] width 69 height 11
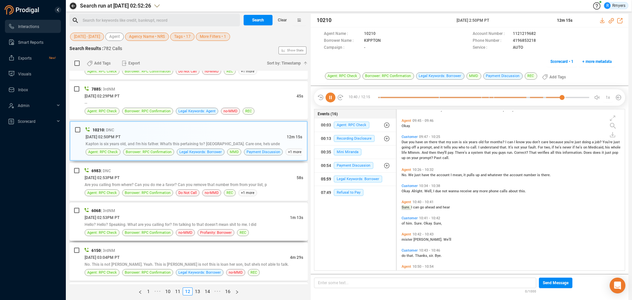
scroll to position [1103, 0]
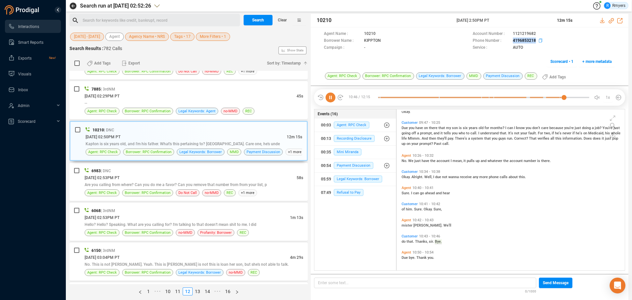
drag, startPoint x: 512, startPoint y: 41, endPoint x: 538, endPoint y: 41, distance: 26.3
click at [538, 41] on div "Phone Number : 4196853218" at bounding box center [544, 41] width 143 height 7
copy span "4196853218"
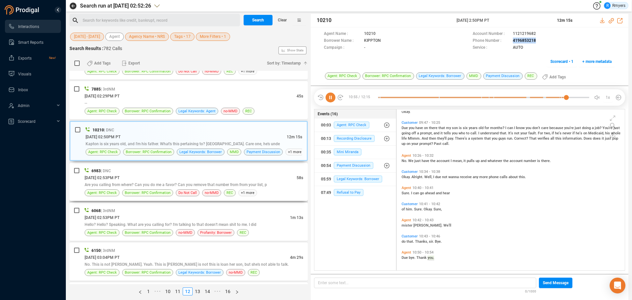
click at [131, 173] on div "6983 | DNC" at bounding box center [194, 170] width 219 height 7
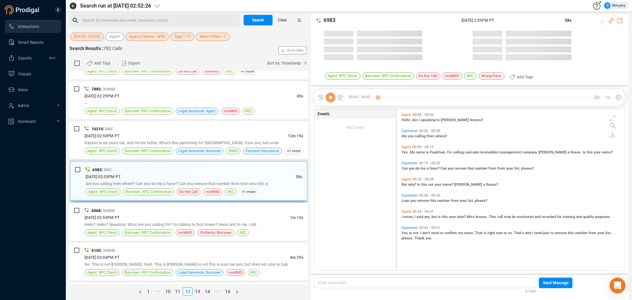
scroll to position [159, 225]
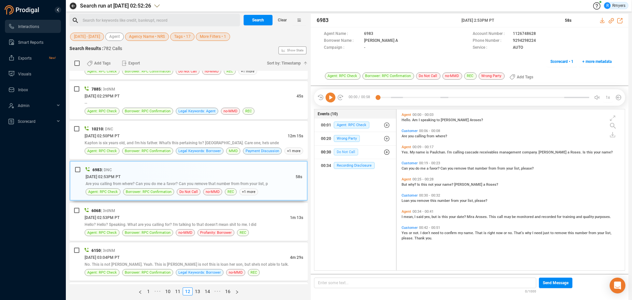
click at [334, 151] on span "Do Not Call" at bounding box center [346, 151] width 24 height 7
click at [344, 162] on div "00:30 Do Not Call" at bounding box center [358, 165] width 64 height 11
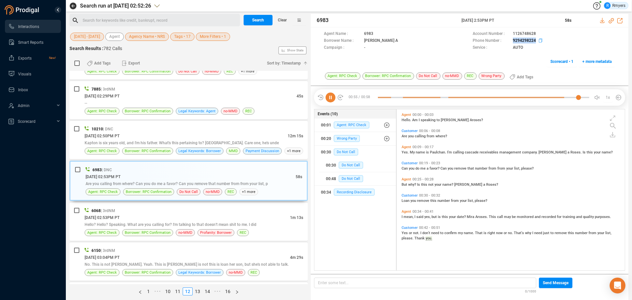
drag, startPoint x: 510, startPoint y: 39, endPoint x: 535, endPoint y: 41, distance: 25.4
click at [535, 41] on div "Phone Number : 9294298224" at bounding box center [544, 41] width 143 height 7
copy div "9294298224"
click at [116, 219] on span "[DATE] 02:53PM PT" at bounding box center [102, 217] width 35 height 5
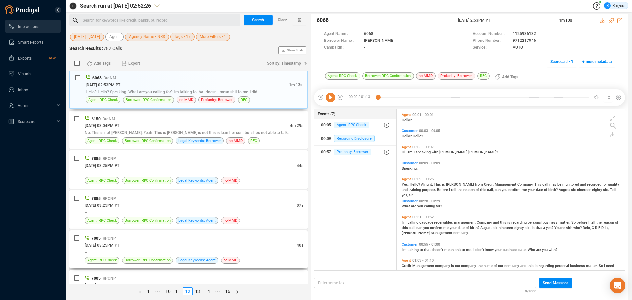
scroll to position [593, 0]
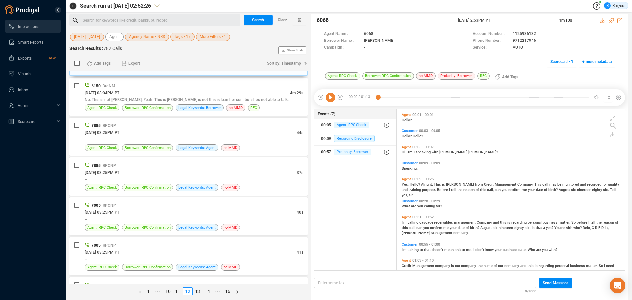
click at [348, 150] on span "Profanity: Borrower" at bounding box center [353, 151] width 38 height 7
click at [347, 177] on span "Profanity: Borrower" at bounding box center [358, 178] width 38 height 7
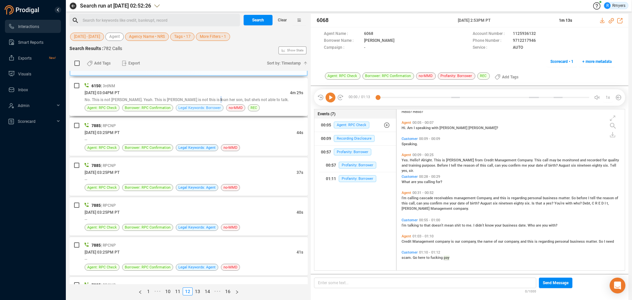
click at [207, 102] on div "No. This is not Carol. Yeah. This is Carol is not this is loan her son, but she…" at bounding box center [194, 99] width 219 height 7
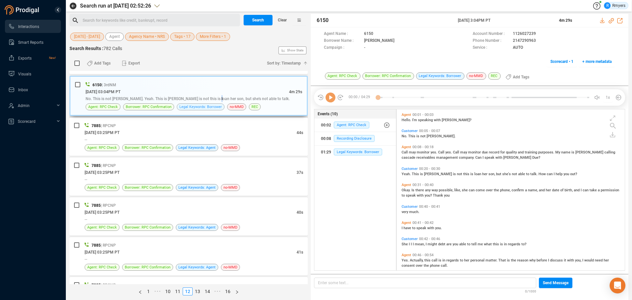
scroll to position [159, 225]
click at [358, 150] on span "Legal Keywords: Borrower" at bounding box center [358, 151] width 48 height 7
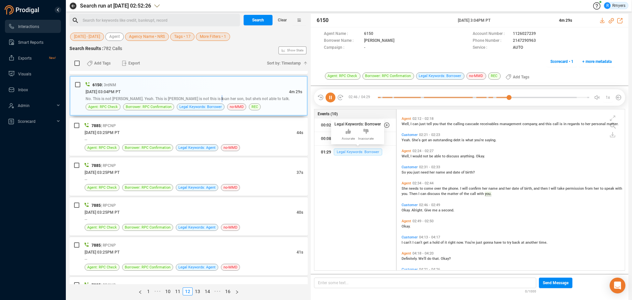
scroll to position [316, 0]
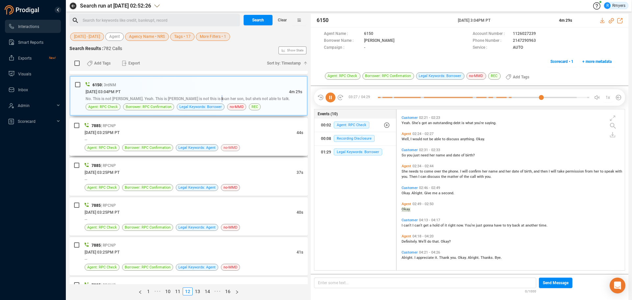
click at [233, 148] on span "no-MMD" at bounding box center [231, 148] width 14 height 6
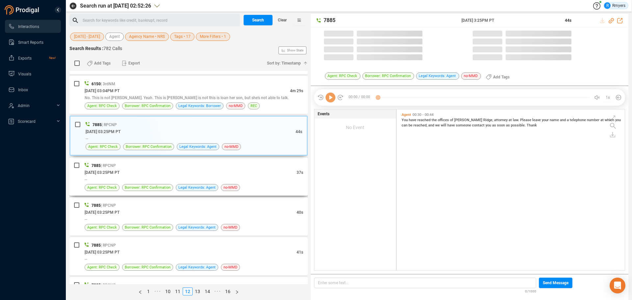
scroll to position [159, 225]
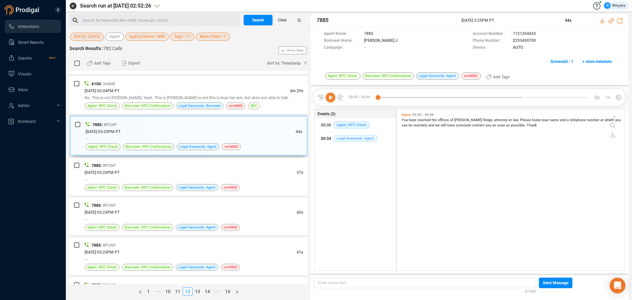
click at [354, 137] on span "Legal Keywords: Agent" at bounding box center [355, 138] width 43 height 7
click at [229, 181] on div "--" at bounding box center [194, 179] width 219 height 7
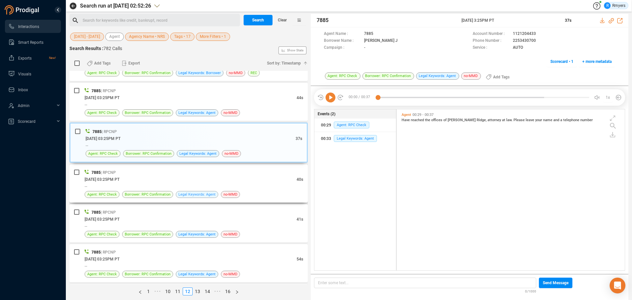
click at [200, 197] on span "Legal Keywords: Agent" at bounding box center [196, 194] width 37 height 6
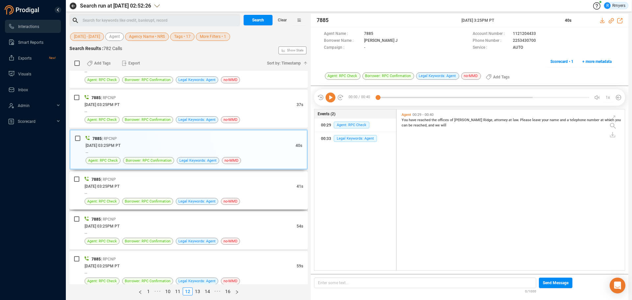
scroll to position [691, 0]
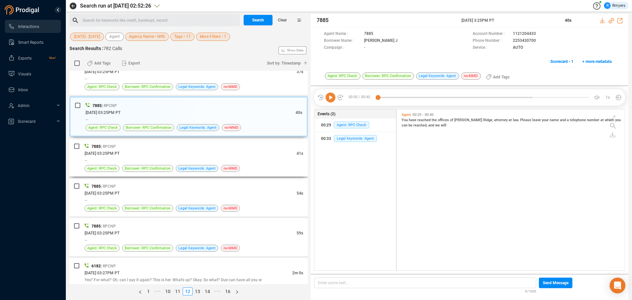
click at [160, 156] on div "06/24/2025 @ 03:25PM PT" at bounding box center [191, 153] width 212 height 7
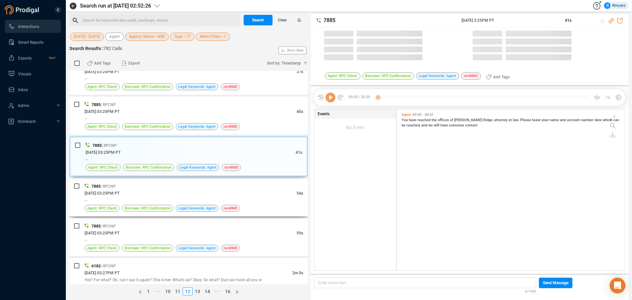
scroll to position [159, 225]
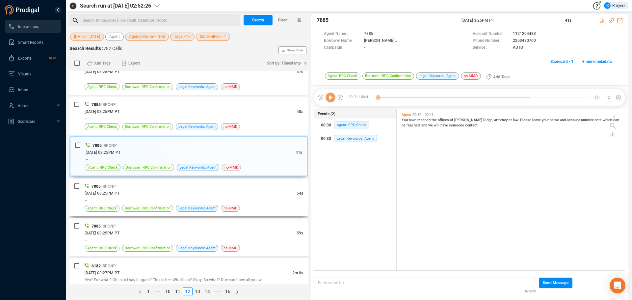
click at [141, 197] on div "--" at bounding box center [194, 200] width 219 height 7
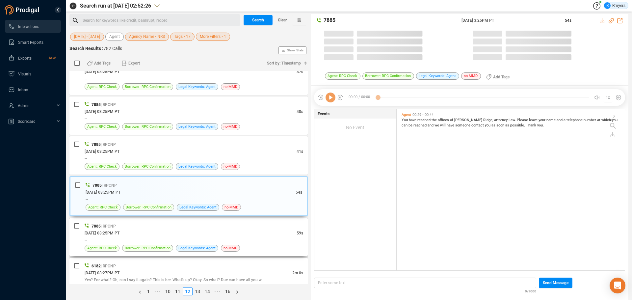
scroll to position [2, 4]
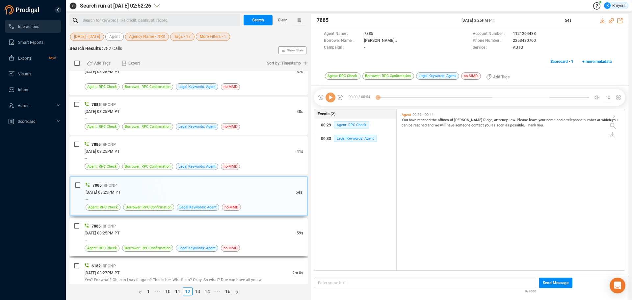
click at [129, 240] on div "--" at bounding box center [194, 239] width 219 height 7
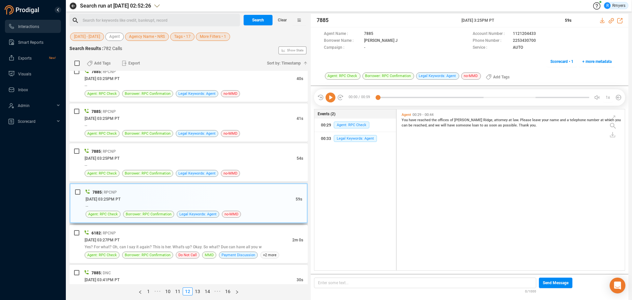
scroll to position [790, 0]
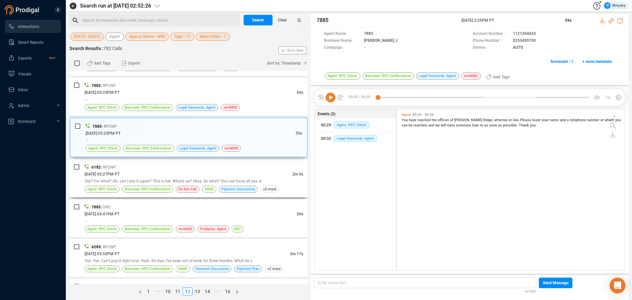
click at [196, 172] on div "[DATE] 03:27PM PT" at bounding box center [189, 174] width 208 height 7
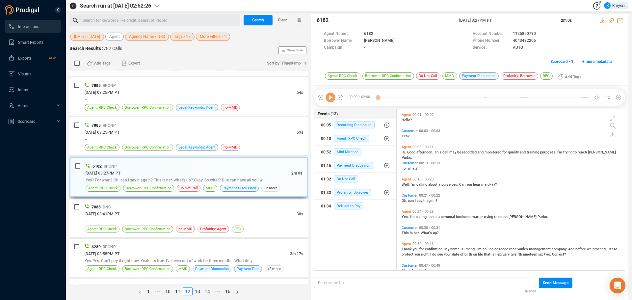
scroll to position [159, 225]
click at [347, 178] on span "Do Not Call" at bounding box center [346, 178] width 24 height 7
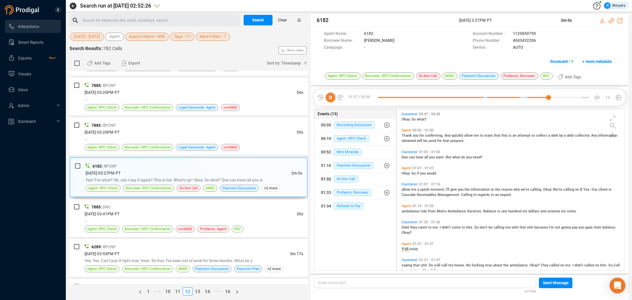
scroll to position [181, 0]
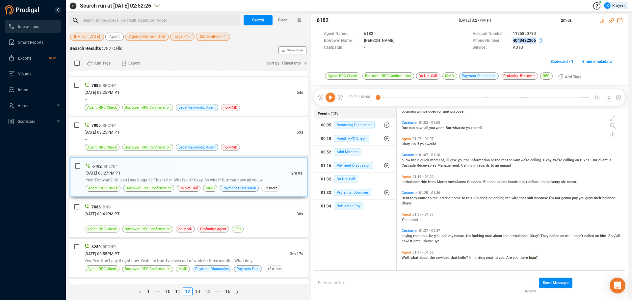
drag, startPoint x: 508, startPoint y: 42, endPoint x: 537, endPoint y: 40, distance: 29.4
click at [537, 40] on div "Phone Number : 4043432206" at bounding box center [544, 41] width 143 height 7
copy div "4043432206"
click at [611, 21] on icon at bounding box center [611, 20] width 5 height 5
drag, startPoint x: 490, startPoint y: 18, endPoint x: 505, endPoint y: 20, distance: 15.2
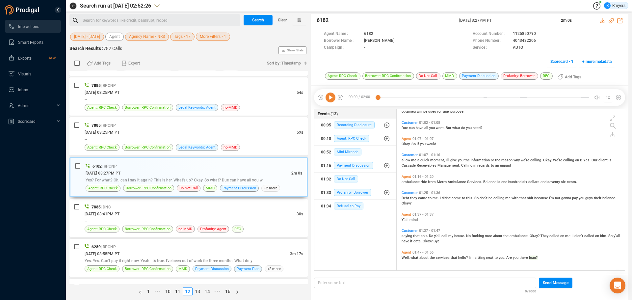
click at [506, 20] on div "6182 24 Jun 2025 @ 3:27PM PT 2m 0s" at bounding box center [470, 20] width 318 height 13
copy div "[DATE] 3:27PM PT"
click at [171, 213] on div "[DATE] 03:41PM PT" at bounding box center [191, 213] width 212 height 7
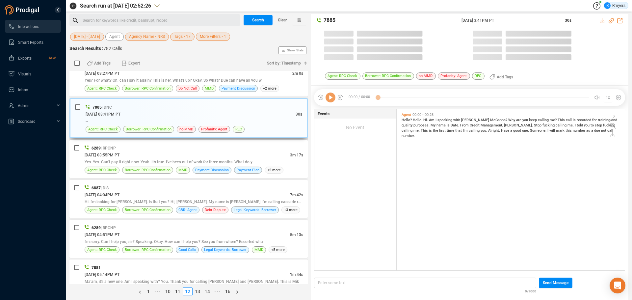
scroll to position [159, 225]
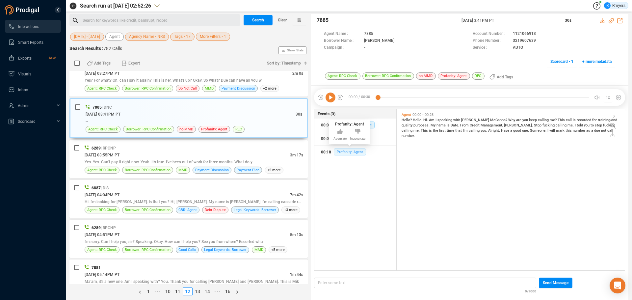
click at [349, 148] on span "Profanity: Agent" at bounding box center [350, 151] width 32 height 7
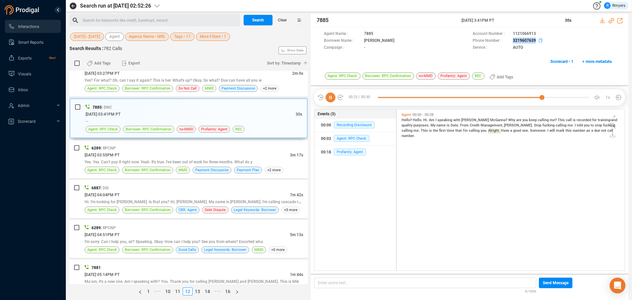
drag, startPoint x: 508, startPoint y: 42, endPoint x: 536, endPoint y: 41, distance: 28.0
click at [536, 41] on div "Phone Number : 3219607639" at bounding box center [544, 41] width 143 height 7
copy div "3219607639"
click at [131, 160] on span "Yes. Yes. Can't pay it right now. Yeah. It's true. I've been out of work for th…" at bounding box center [169, 162] width 168 height 5
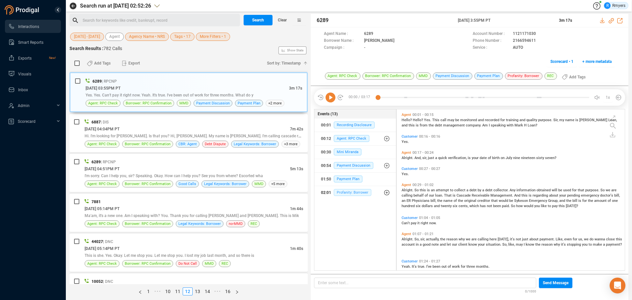
click at [349, 191] on span "Profanity: Borrower" at bounding box center [353, 192] width 38 height 7
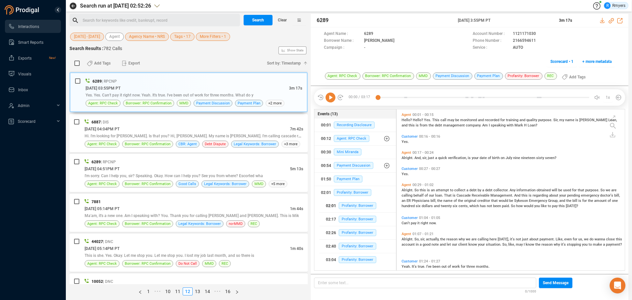
click at [354, 202] on div "02:01 Profanity: Borrower" at bounding box center [358, 206] width 64 height 11
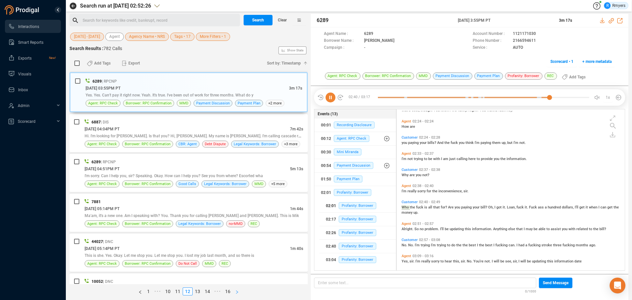
scroll to position [279, 0]
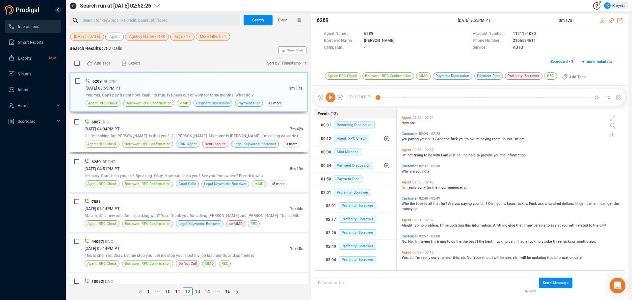
click at [187, 134] on span "Hi. I'm looking for [PERSON_NAME]. Is that you? Hi, [PERSON_NAME]. My name is […" at bounding box center [198, 135] width 227 height 5
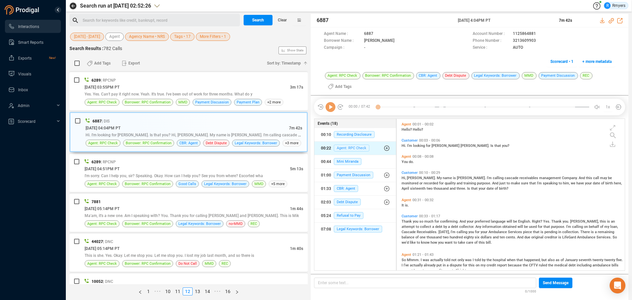
scroll to position [150, 225]
click at [344, 187] on span "CBR: Agent" at bounding box center [346, 188] width 24 height 7
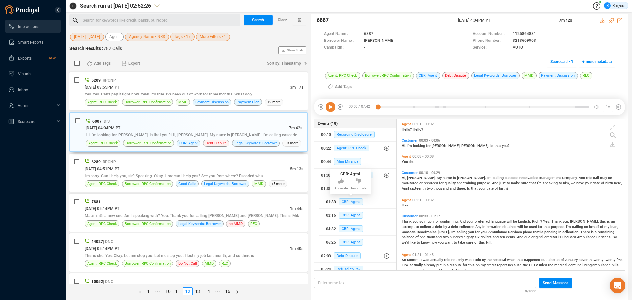
click at [344, 200] on span "CBR: Agent" at bounding box center [351, 201] width 24 height 7
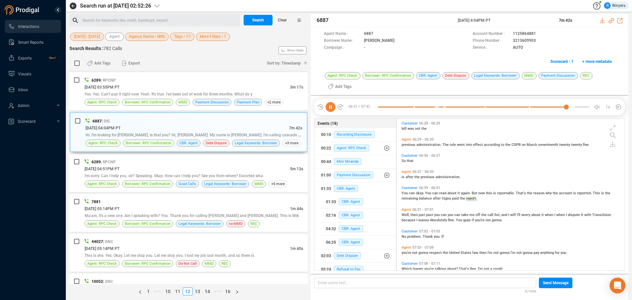
scroll to position [743, 0]
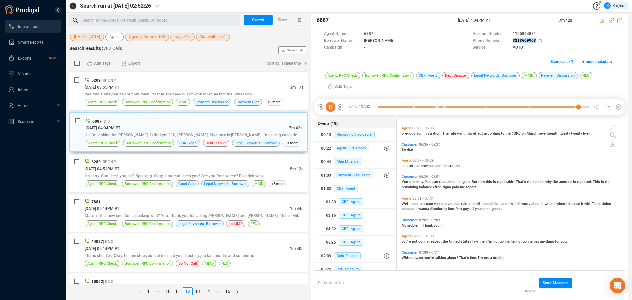
drag, startPoint x: 520, startPoint y: 42, endPoint x: 535, endPoint y: 40, distance: 16.0
click at [535, 40] on div "Phone Number : 3213609903" at bounding box center [544, 41] width 143 height 7
copy span "3213609903"
click at [137, 168] on div "06/24/2025 @ 04:51PM PT" at bounding box center [187, 168] width 205 height 7
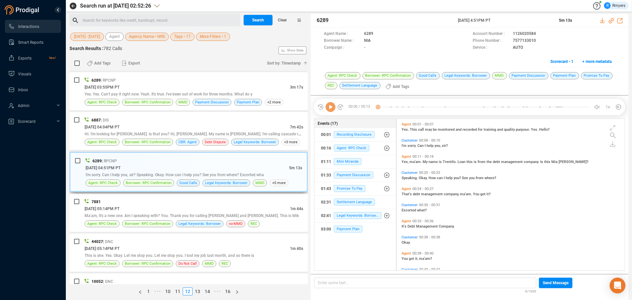
scroll to position [150, 225]
click at [350, 202] on span "Settlement Language" at bounding box center [354, 202] width 41 height 7
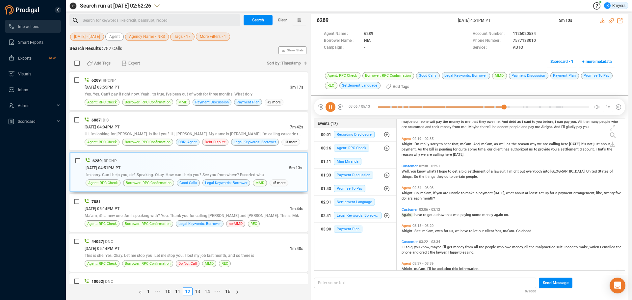
scroll to position [302, 0]
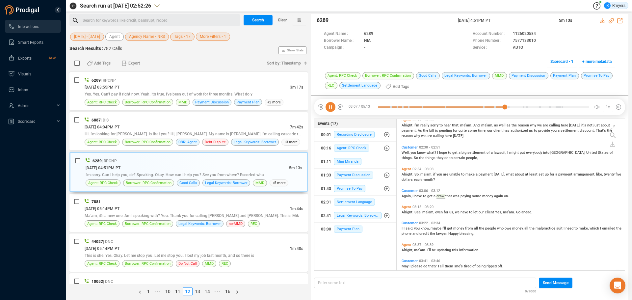
click at [331, 108] on icon at bounding box center [331, 107] width 10 height 10
click at [169, 199] on div "7881" at bounding box center [194, 201] width 219 height 7
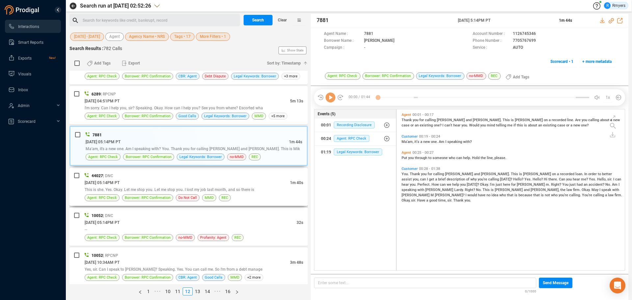
scroll to position [1054, 0]
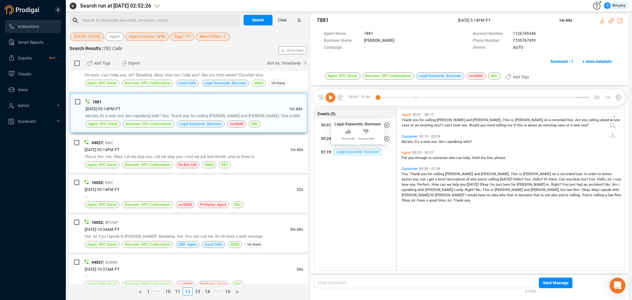
click at [361, 153] on span "Legal Keywords: Borrower" at bounding box center [358, 151] width 48 height 7
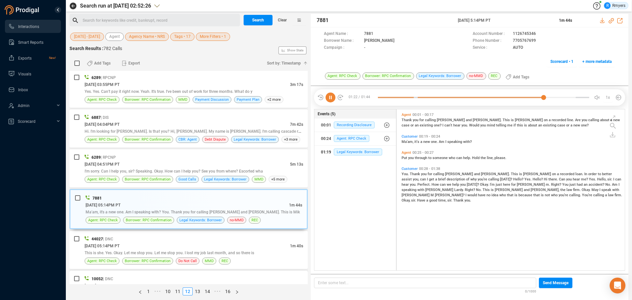
scroll to position [1023, 0]
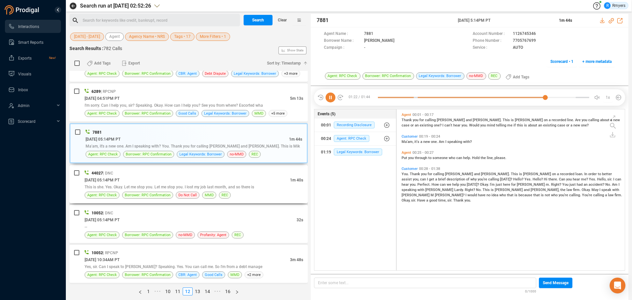
drag, startPoint x: 211, startPoint y: 169, endPoint x: 210, endPoint y: 172, distance: 3.4
click at [211, 169] on div "44027 | DNC 06/24/2025 @ 05:14PM PT 1m 40s This is she. Yes. Okay. Let me stop …" at bounding box center [188, 184] width 238 height 38
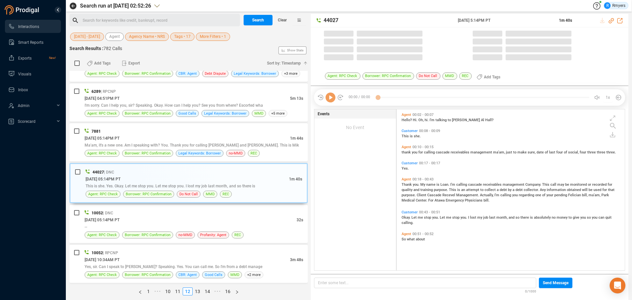
scroll to position [159, 225]
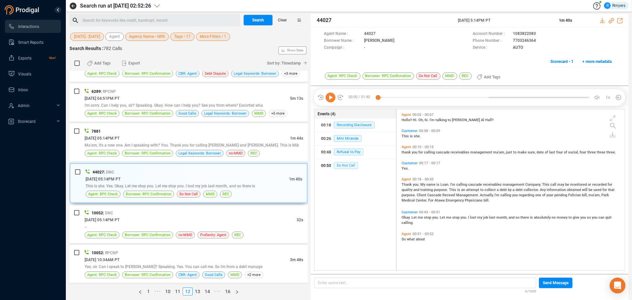
click at [345, 166] on span "Do Not Call" at bounding box center [346, 165] width 24 height 7
drag, startPoint x: 509, startPoint y: 39, endPoint x: 536, endPoint y: 41, distance: 27.4
click at [536, 41] on div "Phone Number : 7703246364" at bounding box center [544, 41] width 143 height 7
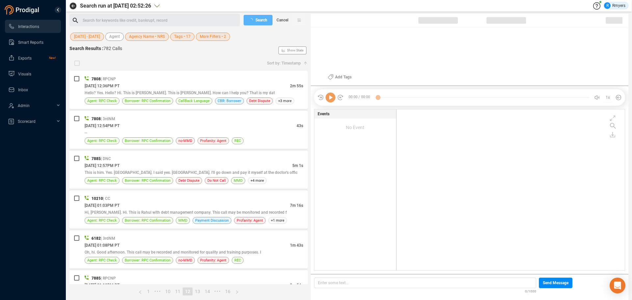
checkbox input "true"
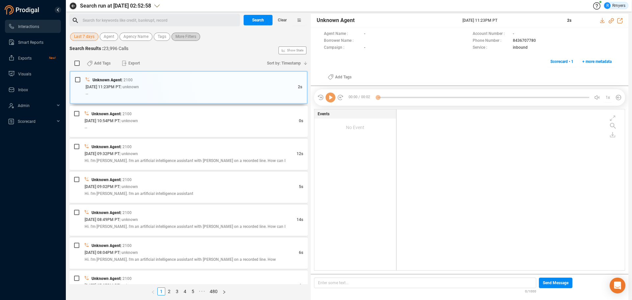
scroll to position [159, 225]
click at [87, 37] on span "Last 7 days" at bounding box center [84, 37] width 20 height 8
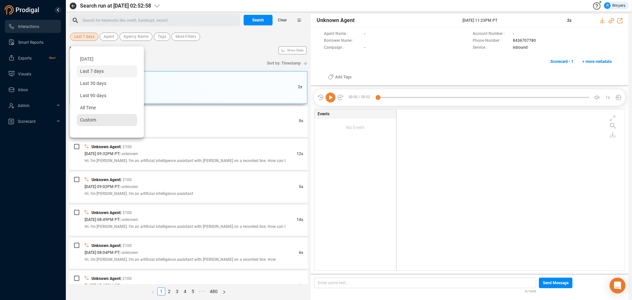
click at [83, 120] on span "Custom" at bounding box center [88, 119] width 16 height 5
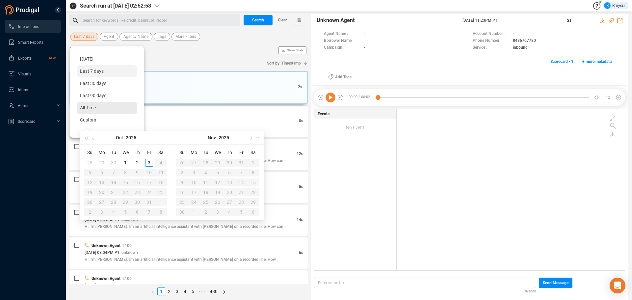
click at [87, 109] on span "All Time" at bounding box center [88, 107] width 16 height 5
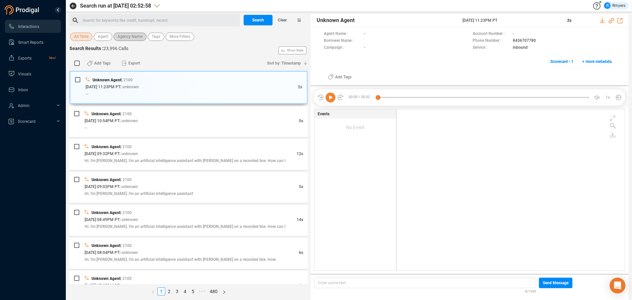
click at [126, 34] on span "Agency Name" at bounding box center [130, 37] width 25 height 8
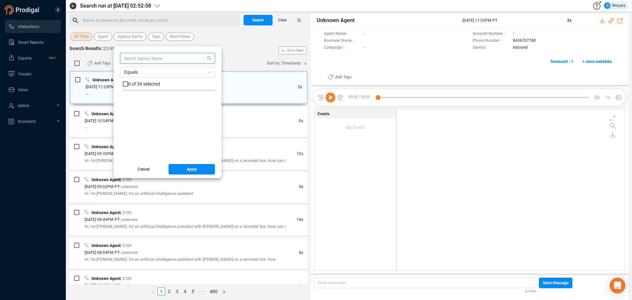
scroll to position [263, 0]
click at [132, 128] on span "NRS" at bounding box center [135, 127] width 9 height 5
click at [128, 128] on input "NRS" at bounding box center [125, 127] width 5 height 5
checkbox input "true"
click at [188, 173] on span "Apply" at bounding box center [192, 169] width 10 height 11
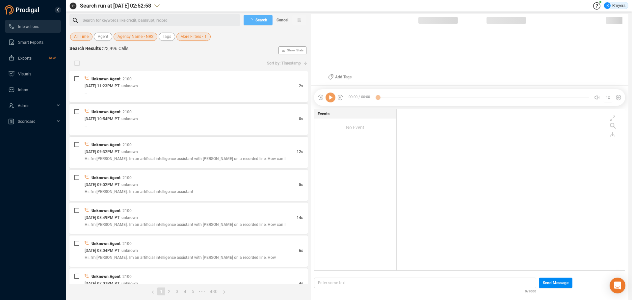
scroll to position [159, 225]
checkbox input "true"
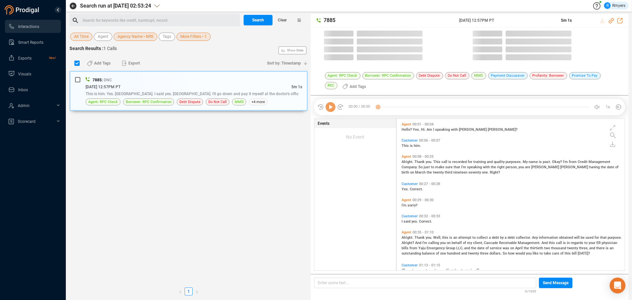
scroll to position [150, 225]
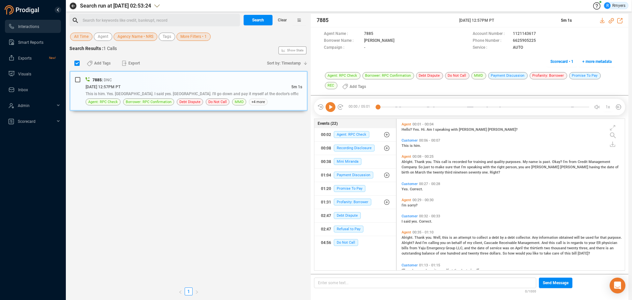
click at [95, 20] on div "Search for keywords like credit, bankrupt, record ﻿" at bounding box center [160, 20] width 155 height 10
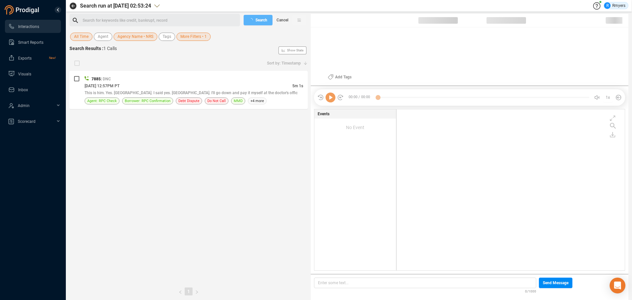
scroll to position [159, 225]
checkbox input "true"
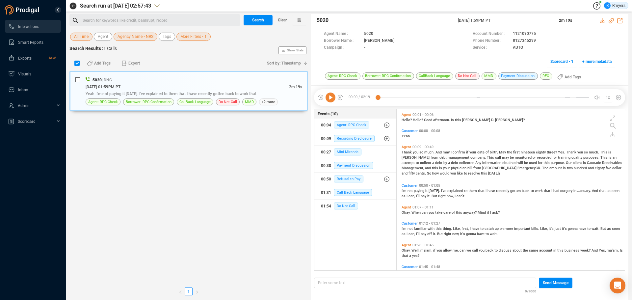
click at [153, 14] on div "Search for keywords like credit, bankrupt, record ﻿" at bounding box center [154, 20] width 171 height 13
click at [151, 15] on div "Search for keywords like credit, bankrupt, record ﻿" at bounding box center [160, 20] width 155 height 10
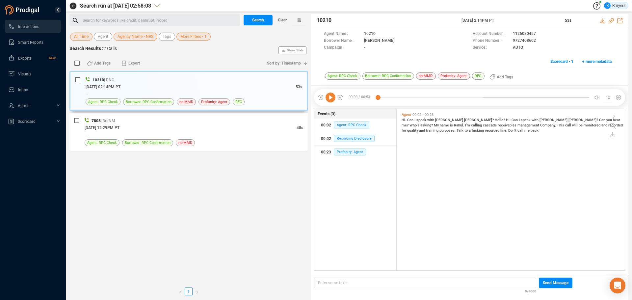
click at [105, 19] on div "Search for keywords like credit, bankrupt, record ﻿" at bounding box center [160, 20] width 155 height 10
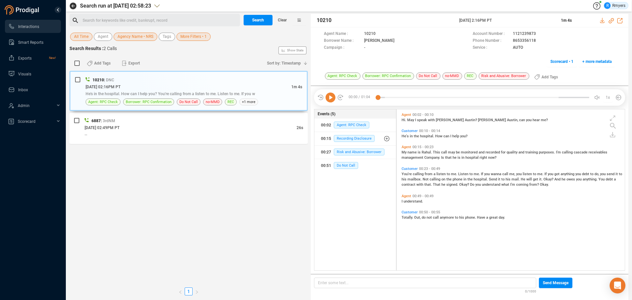
click at [126, 23] on div "Search for keywords like credit, bankrupt, record ﻿" at bounding box center [160, 20] width 155 height 10
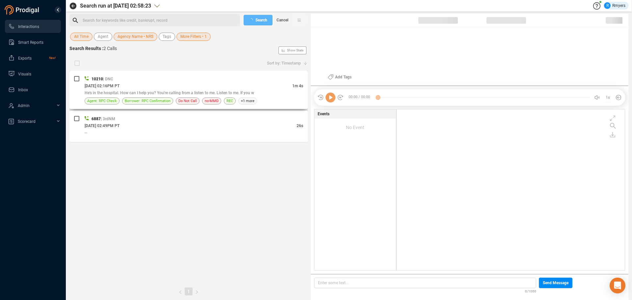
checkbox input "true"
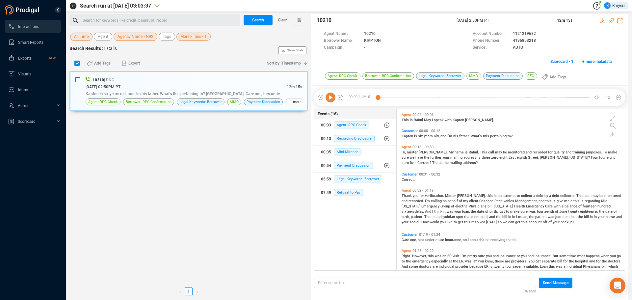
click at [124, 23] on div "Search for keywords like credit, bankrupt, record ﻿" at bounding box center [160, 20] width 155 height 10
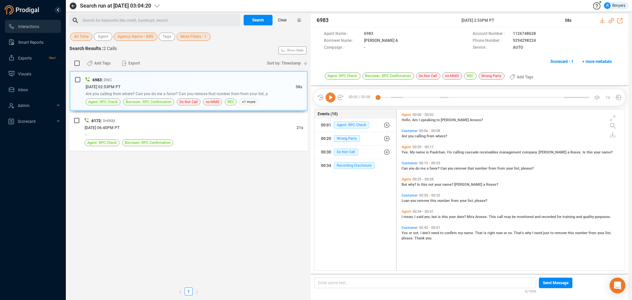
click at [119, 20] on div "Search for keywords like credit, bankrupt, record ﻿" at bounding box center [160, 20] width 155 height 10
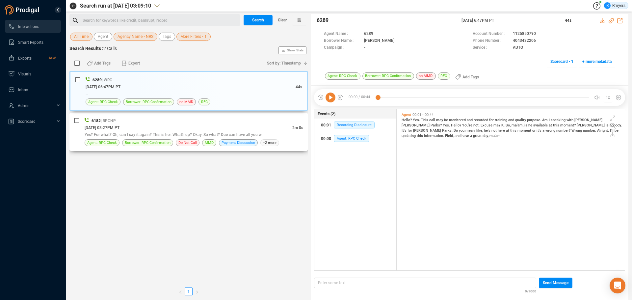
click at [182, 125] on div "[DATE] 03:27PM PT" at bounding box center [189, 127] width 208 height 7
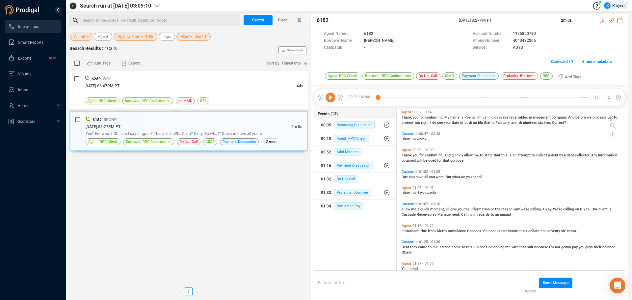
scroll to position [181, 0]
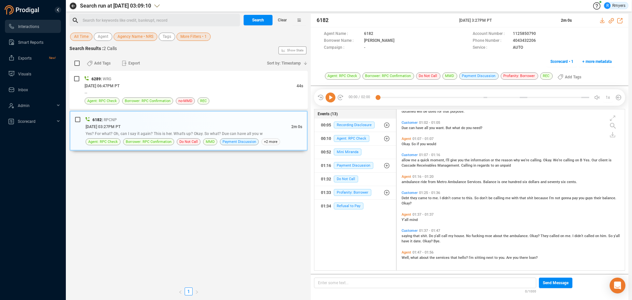
click at [405, 235] on span "saying" at bounding box center [408, 236] width 12 height 4
click at [331, 94] on icon at bounding box center [331, 98] width 10 height 10
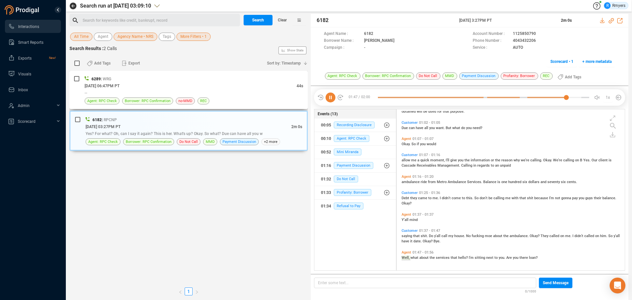
click at [149, 86] on div "[DATE] 06:47PM PT" at bounding box center [191, 85] width 212 height 7
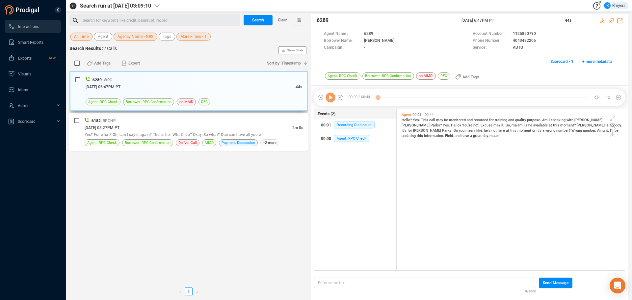
scroll to position [159, 225]
click at [141, 123] on div "6182 | RPCNP" at bounding box center [194, 120] width 219 height 7
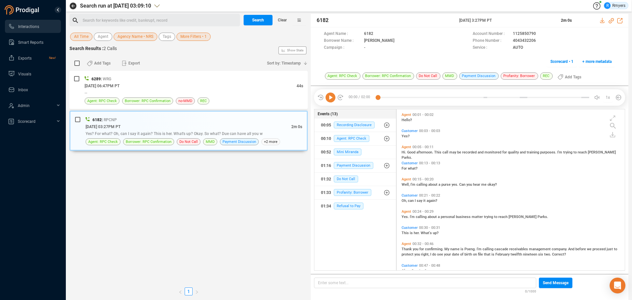
click at [127, 18] on div "Search for keywords like credit, bankrupt, record ﻿" at bounding box center [160, 20] width 155 height 10
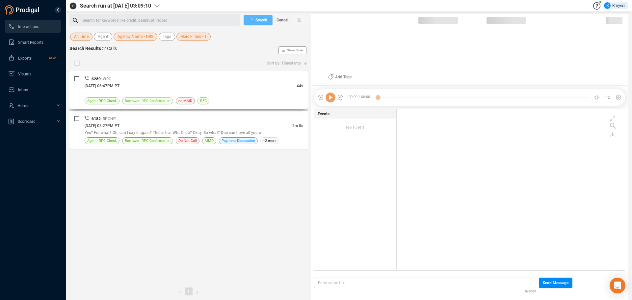
checkbox input "true"
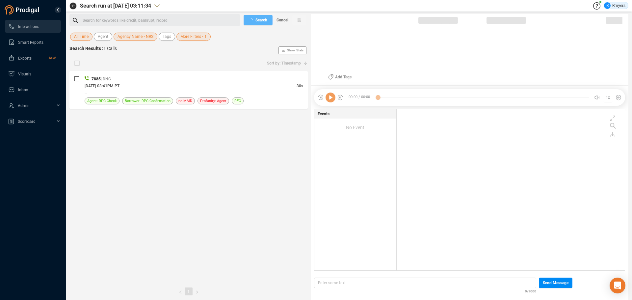
checkbox input "true"
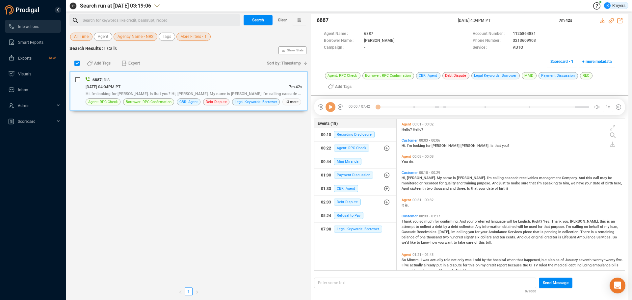
scroll to position [150, 225]
